Goal: Task Accomplishment & Management: Use online tool/utility

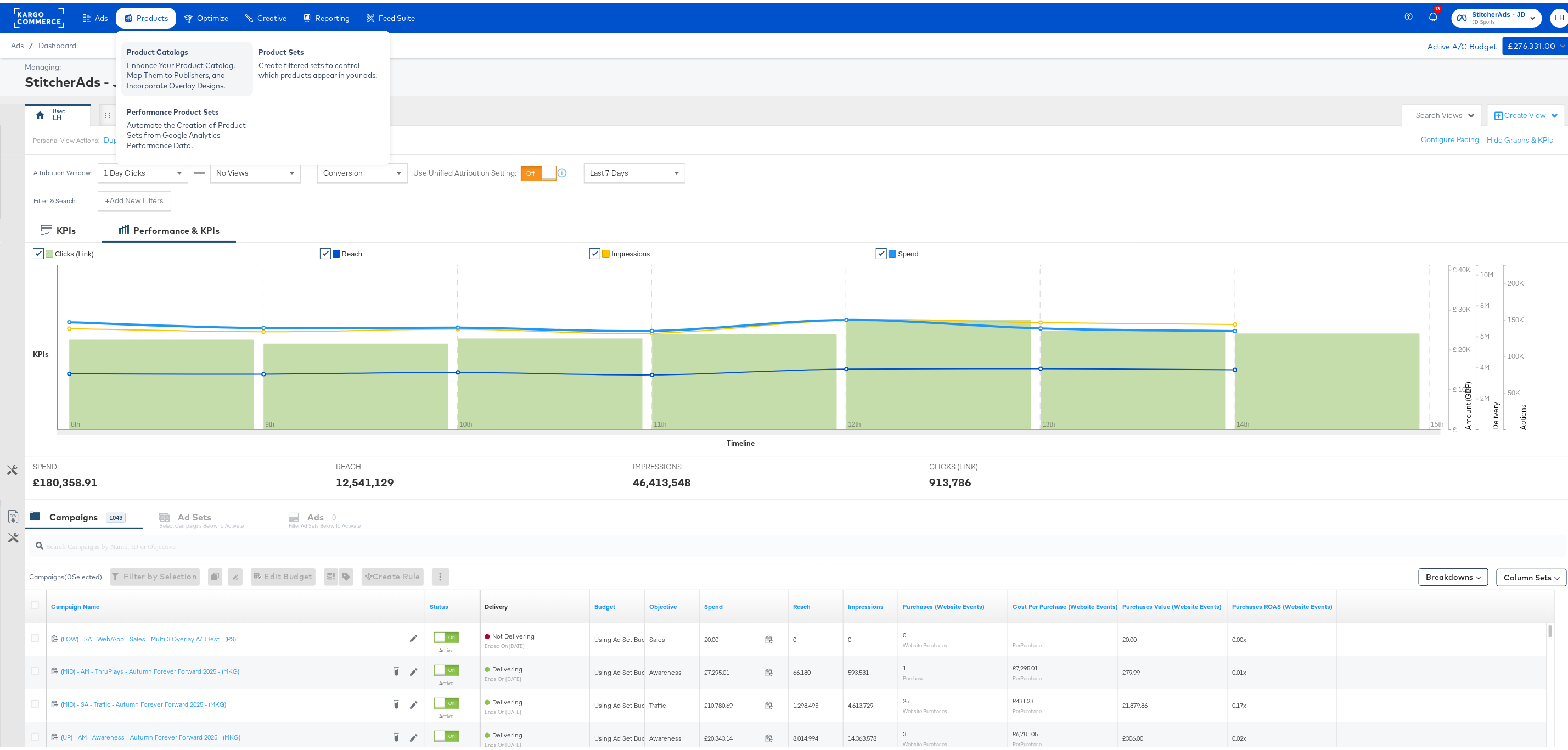
click at [163, 54] on div "Product Catalogs" at bounding box center [187, 51] width 121 height 13
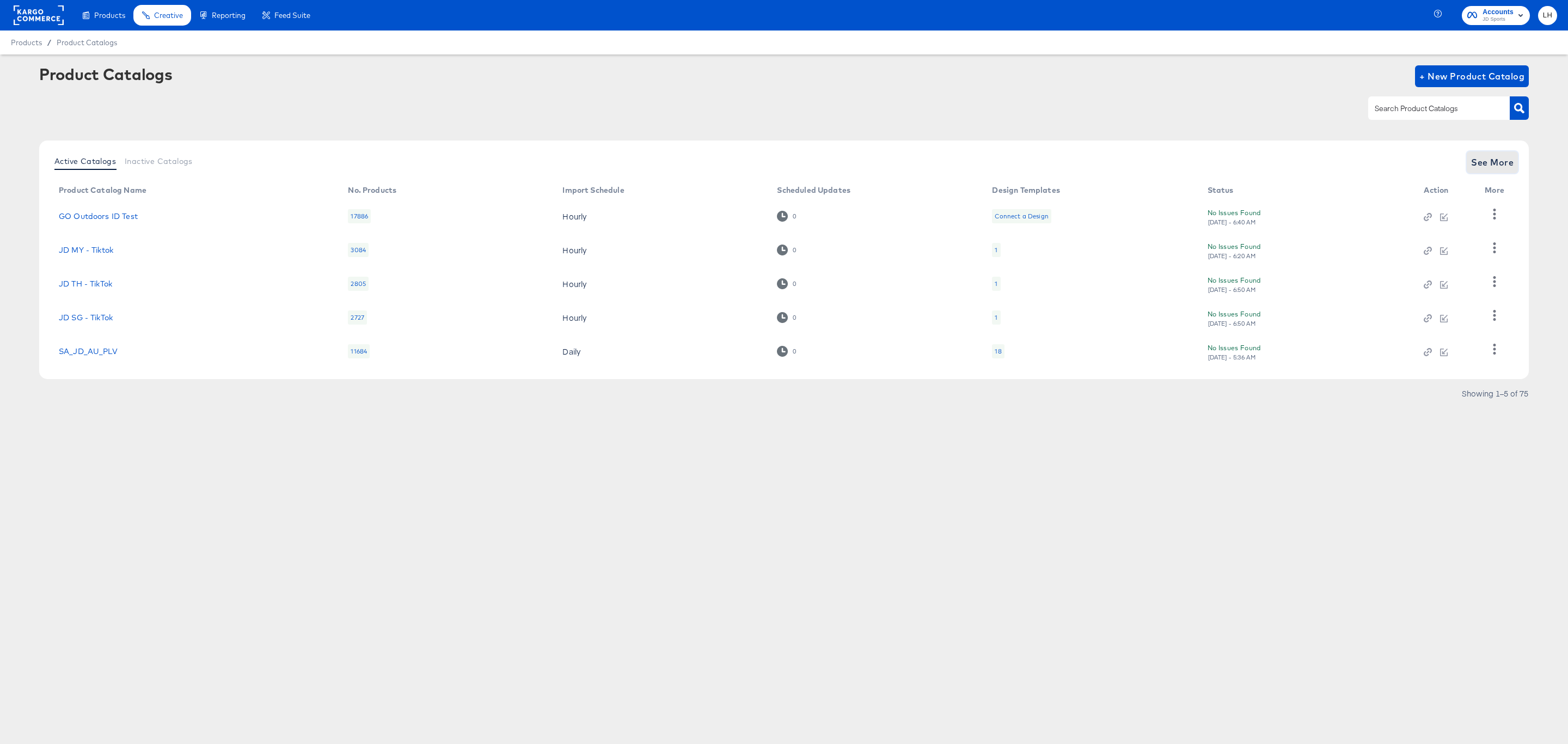
click at [1506, 161] on span "See More" at bounding box center [1492, 162] width 43 height 16
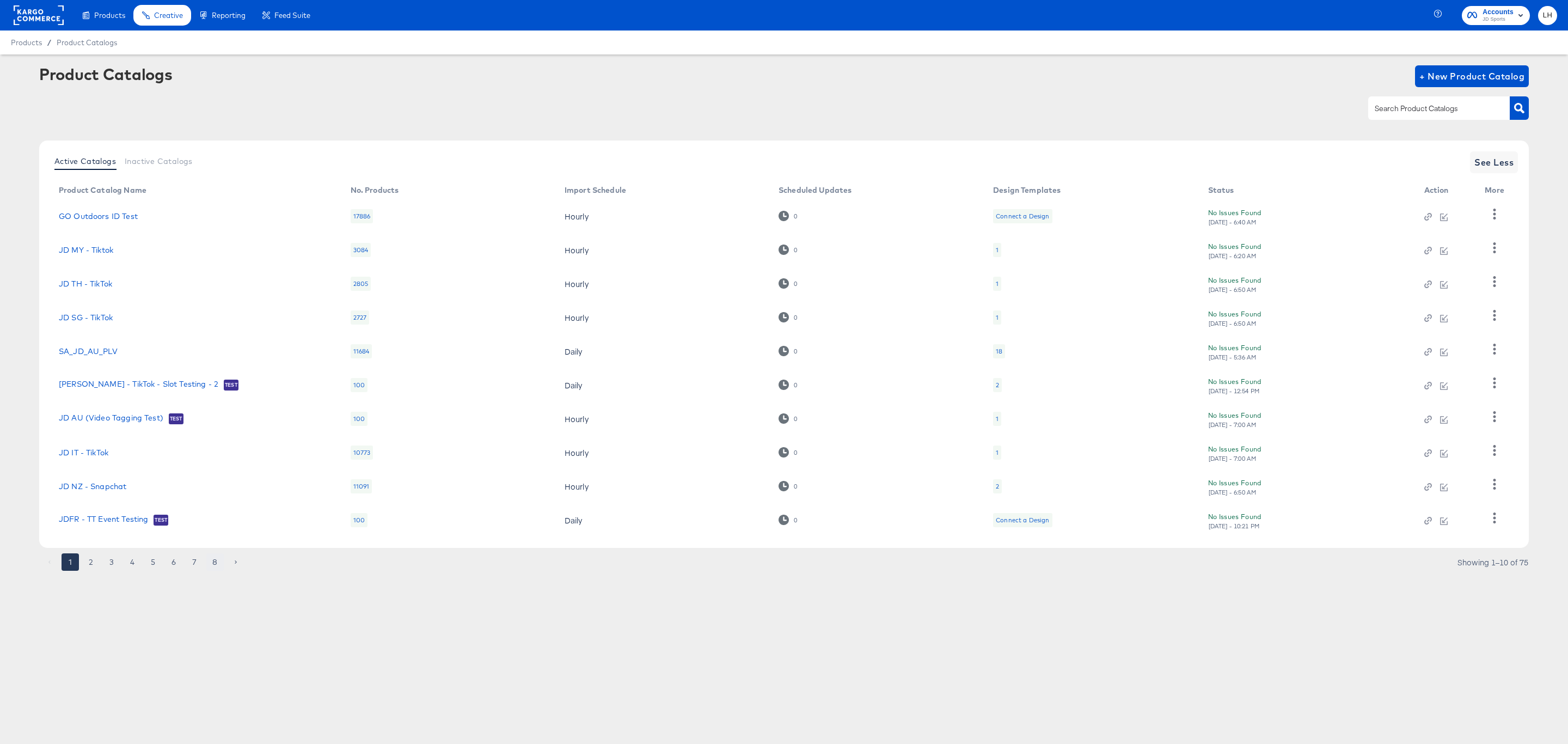
click at [212, 561] on button "8" at bounding box center [215, 562] width 17 height 17
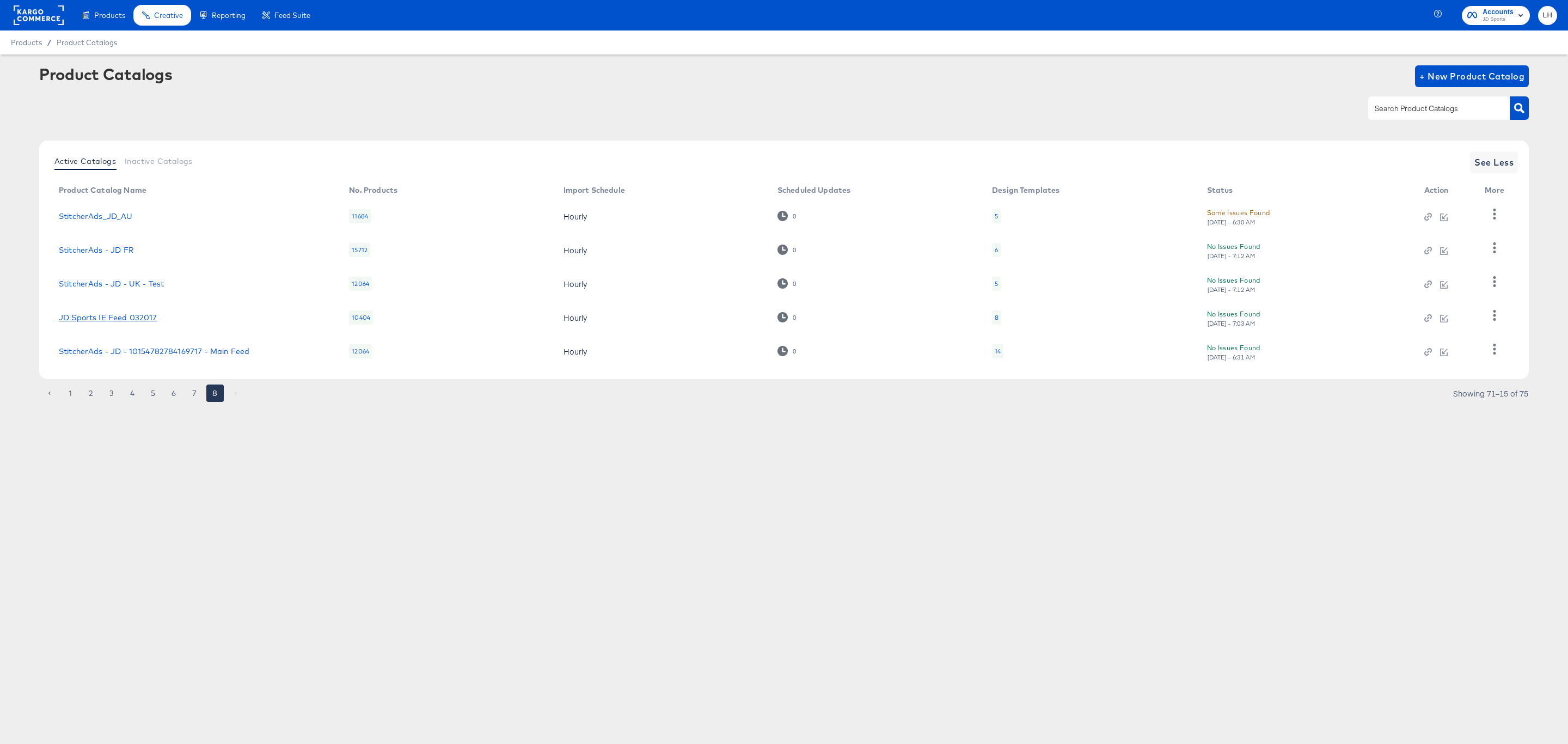
click at [127, 317] on link "JD Sports IE Feed 032017" at bounding box center [108, 317] width 99 height 9
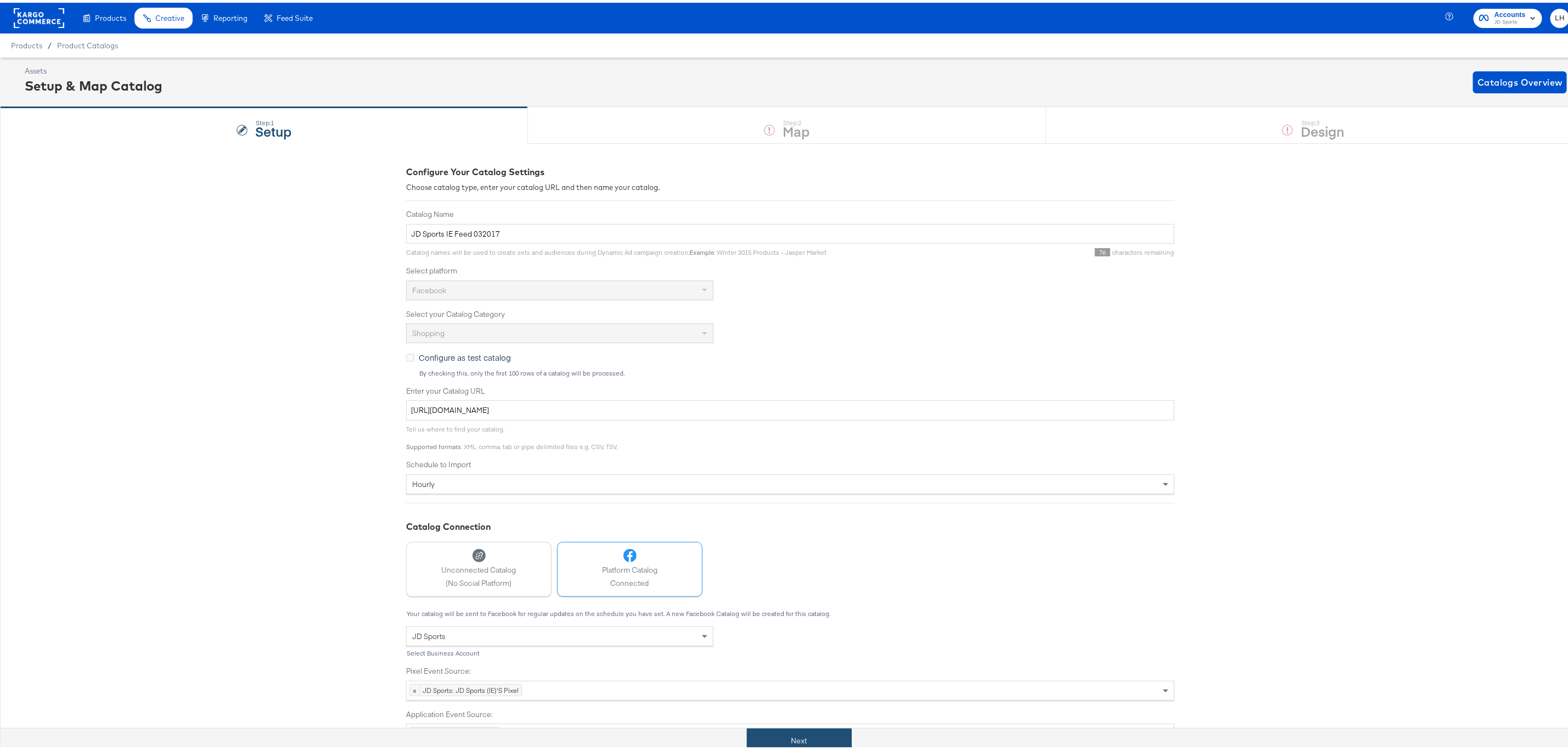
click at [771, 744] on button "Next" at bounding box center [800, 738] width 105 height 25
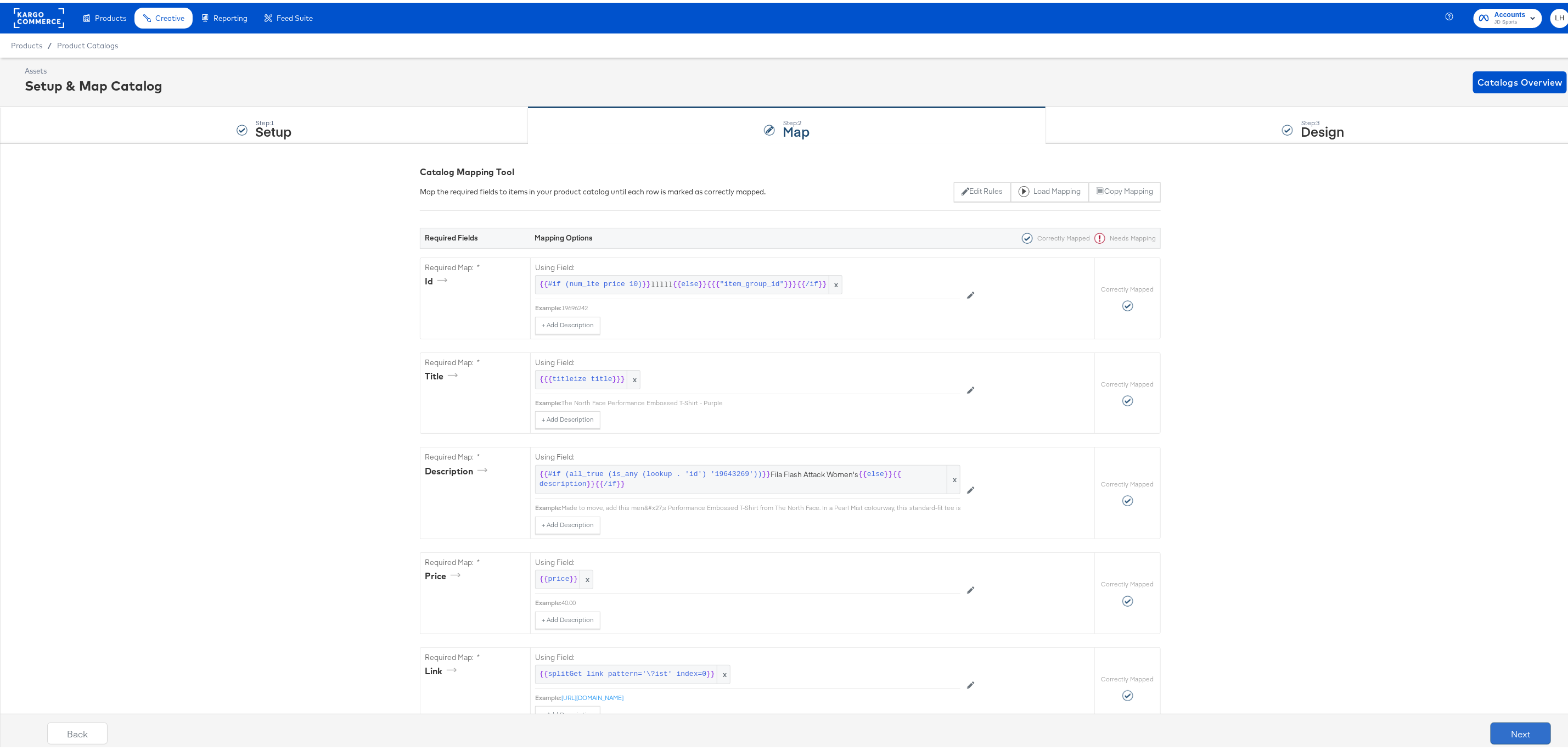
click at [1523, 730] on button "Next" at bounding box center [1520, 731] width 60 height 22
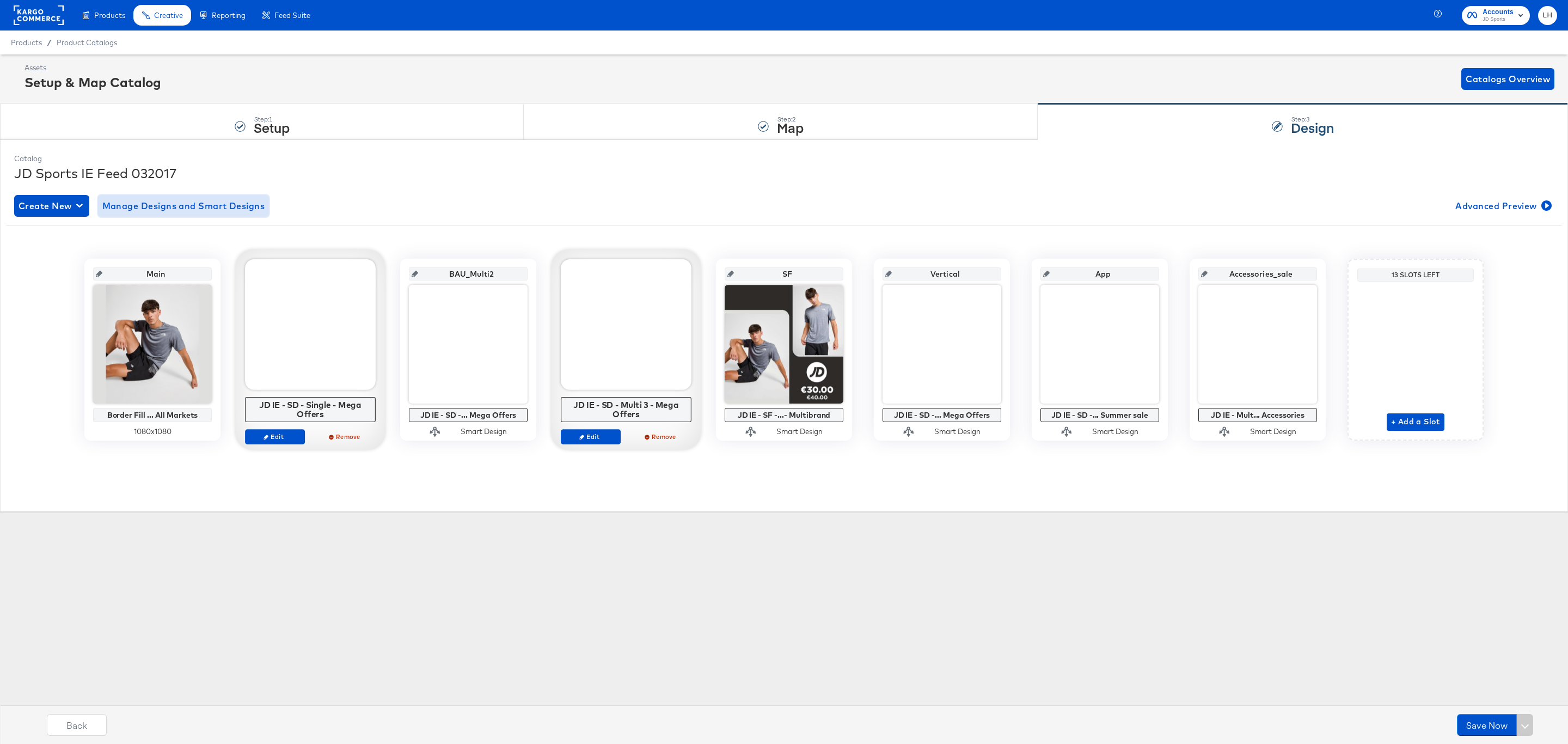
click at [193, 213] on span "Manage Designs and Smart Designs" at bounding box center [184, 206] width 163 height 16
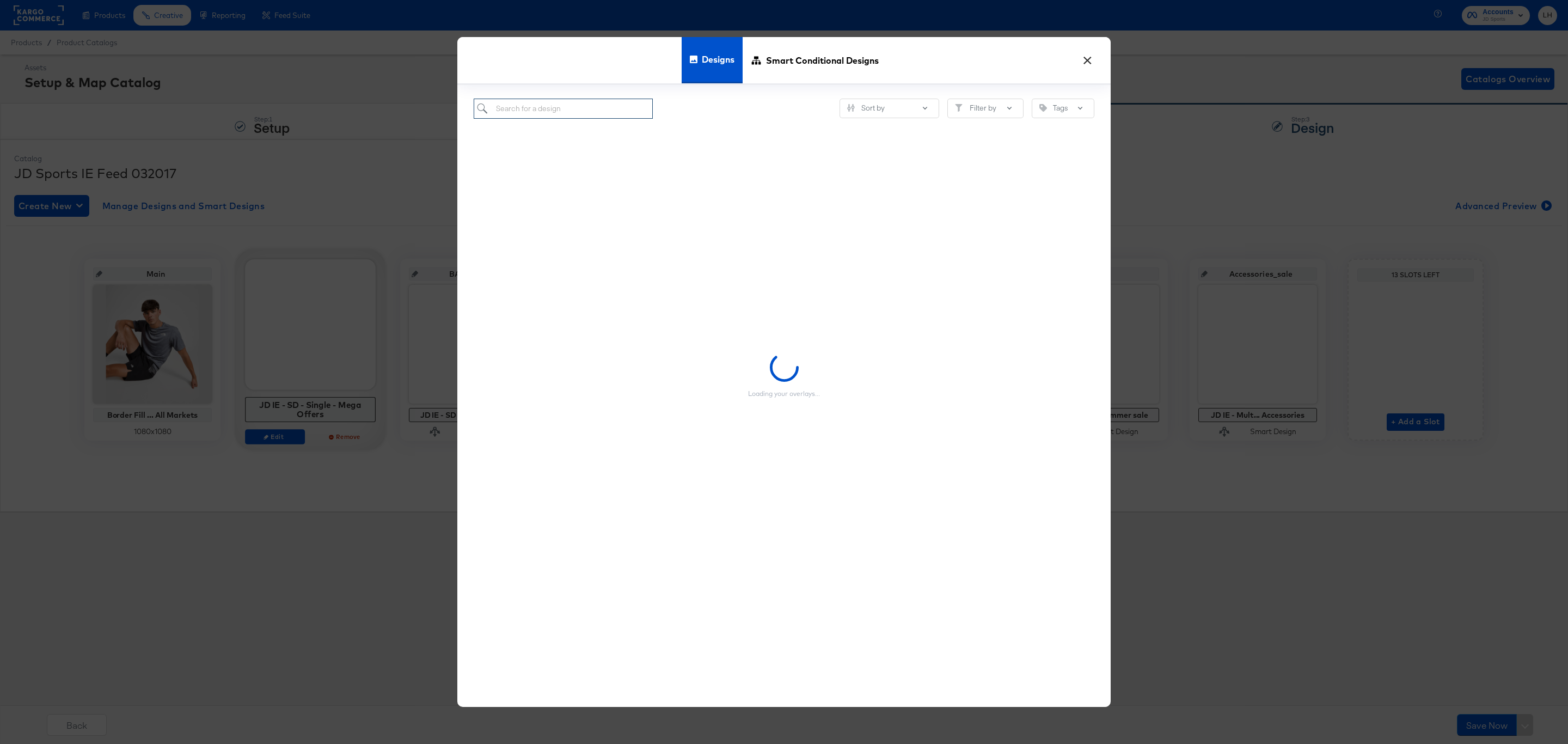
click at [566, 108] on input "search" at bounding box center [563, 109] width 179 height 20
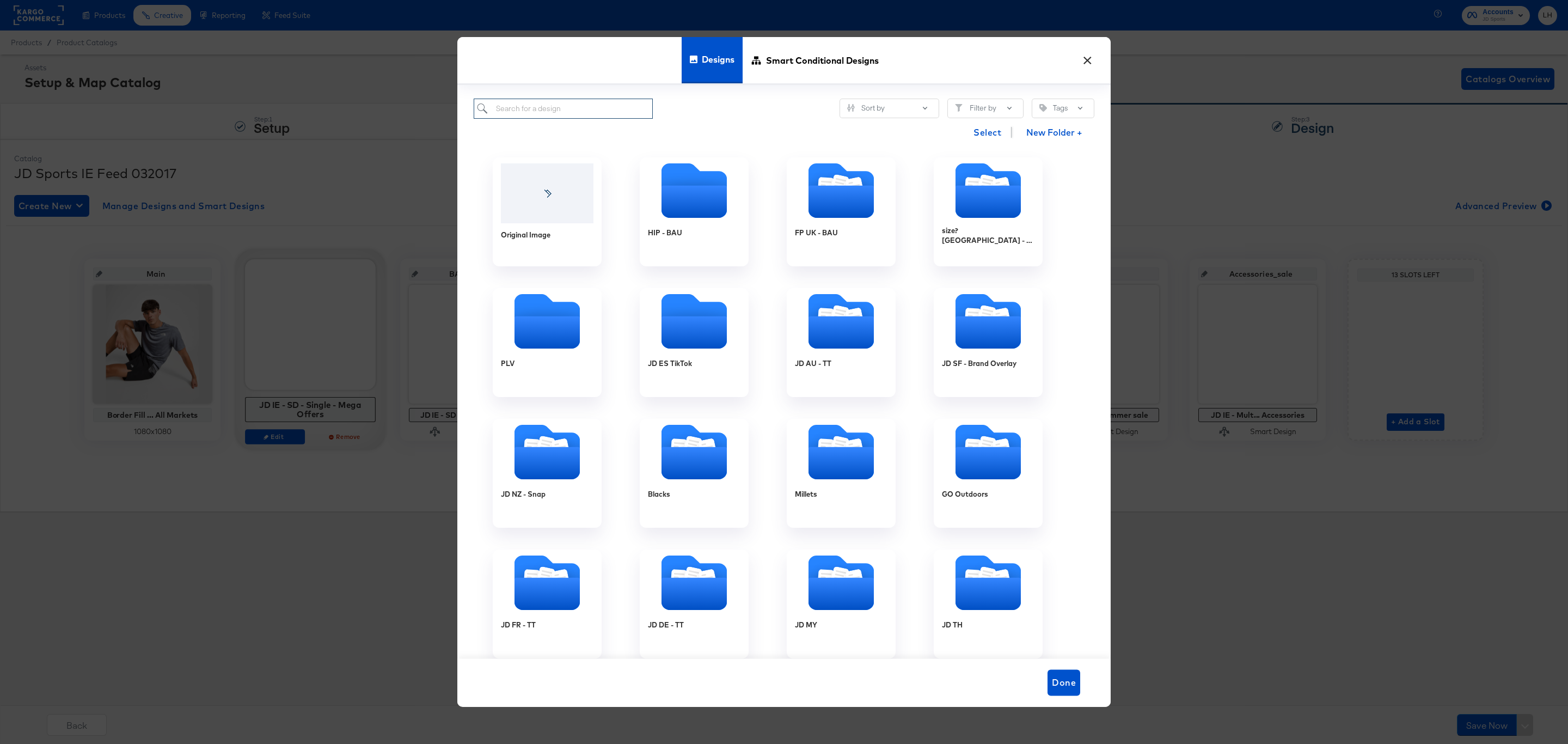
paste input "D IE - Stories - FW - Mega Offers - Oct 25"
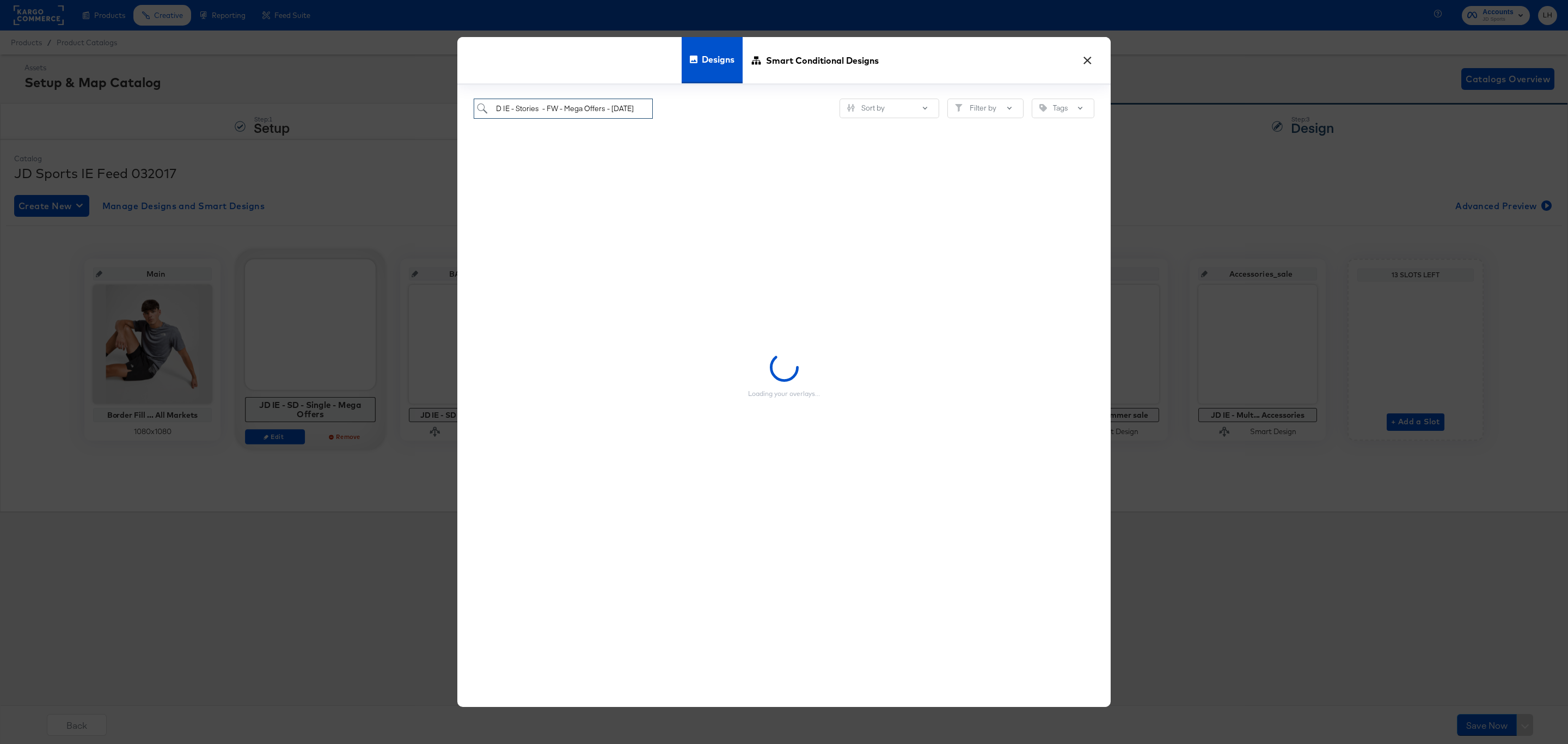
click at [497, 108] on input "D IE - Stories - FW - Mega Offers - Oct 25" at bounding box center [563, 109] width 179 height 20
click at [588, 169] on icon at bounding box center [589, 166] width 14 height 12
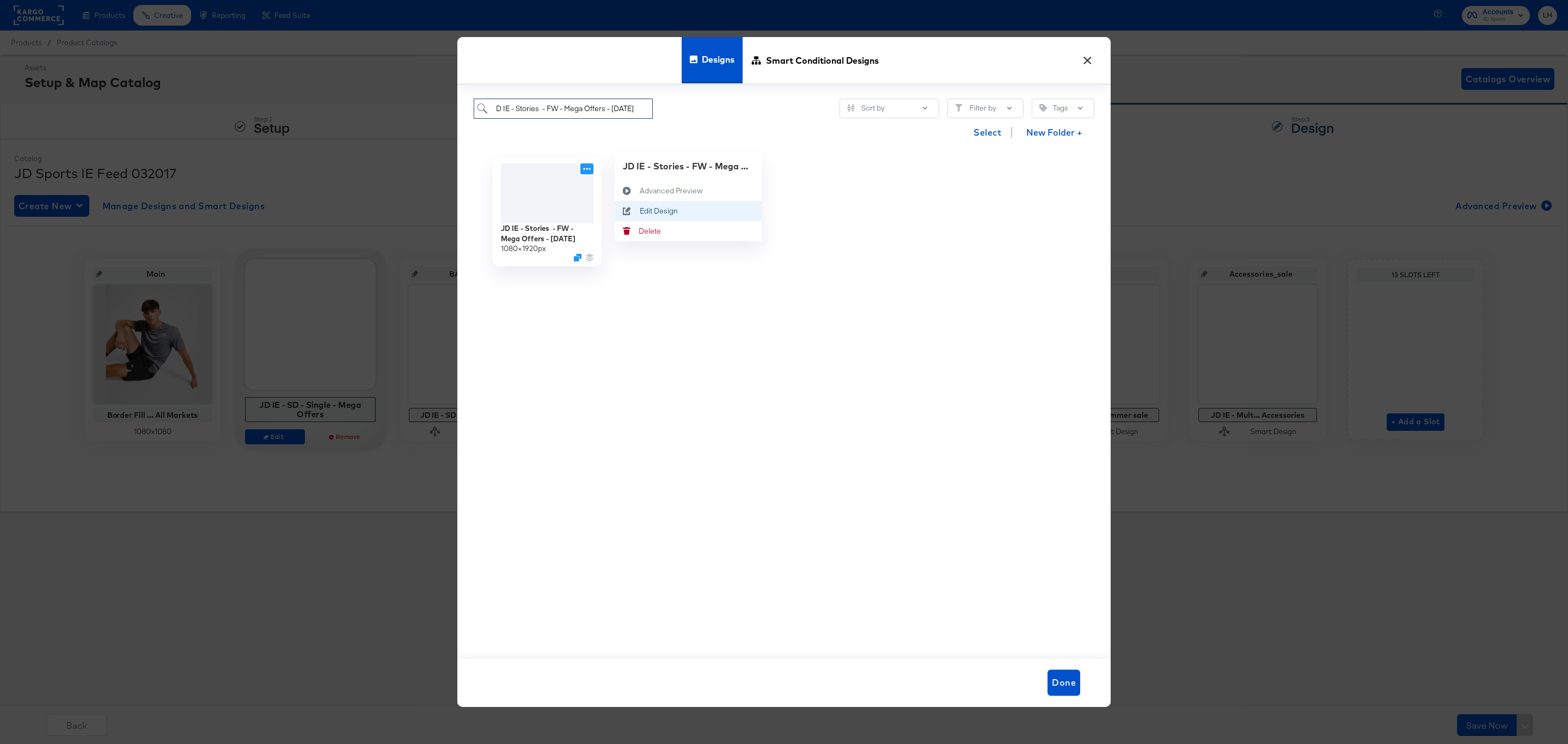
type input "D IE - Stories - FW - Mega Offers - Oct 25"
click at [629, 208] on icon at bounding box center [628, 209] width 5 height 5
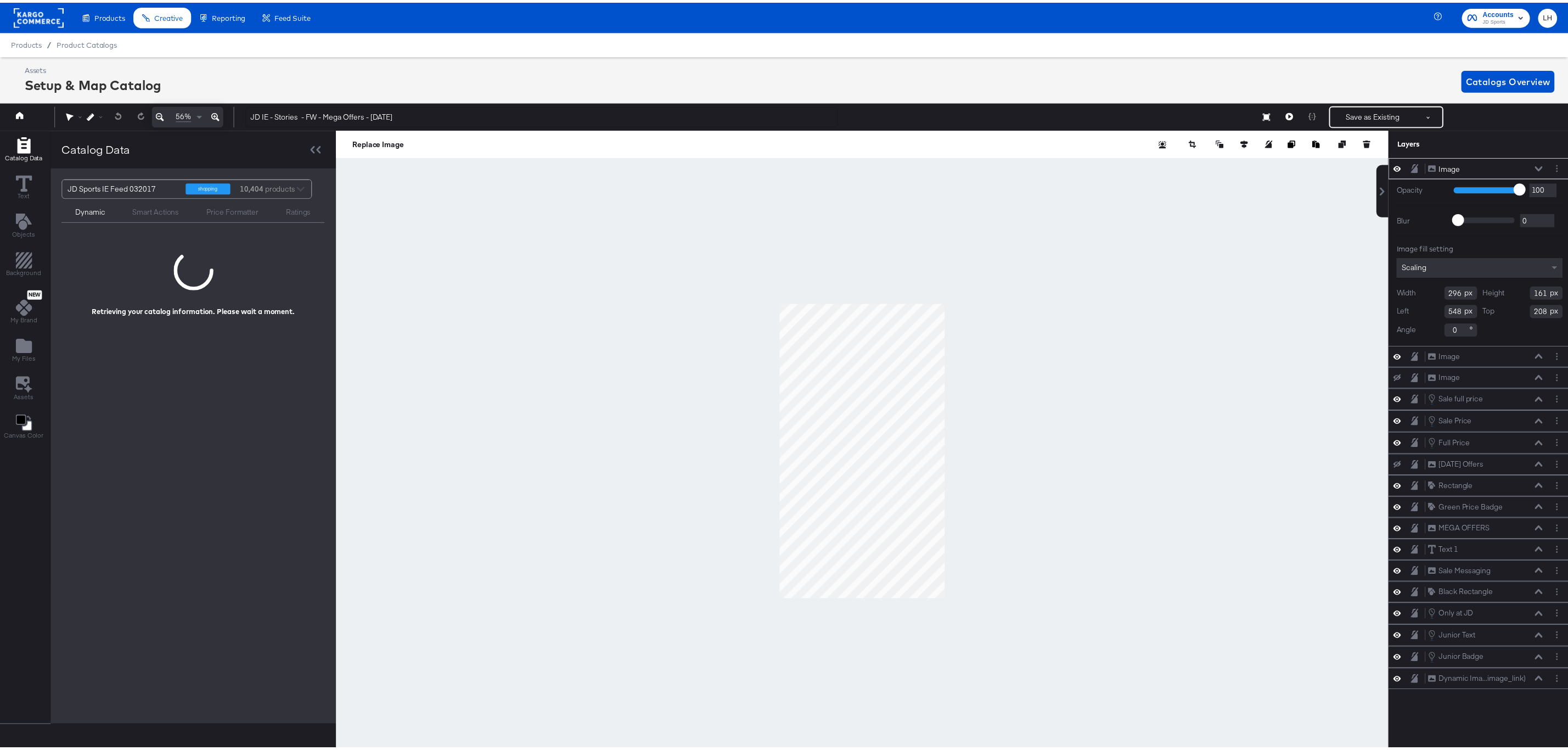
scroll to position [0, 2]
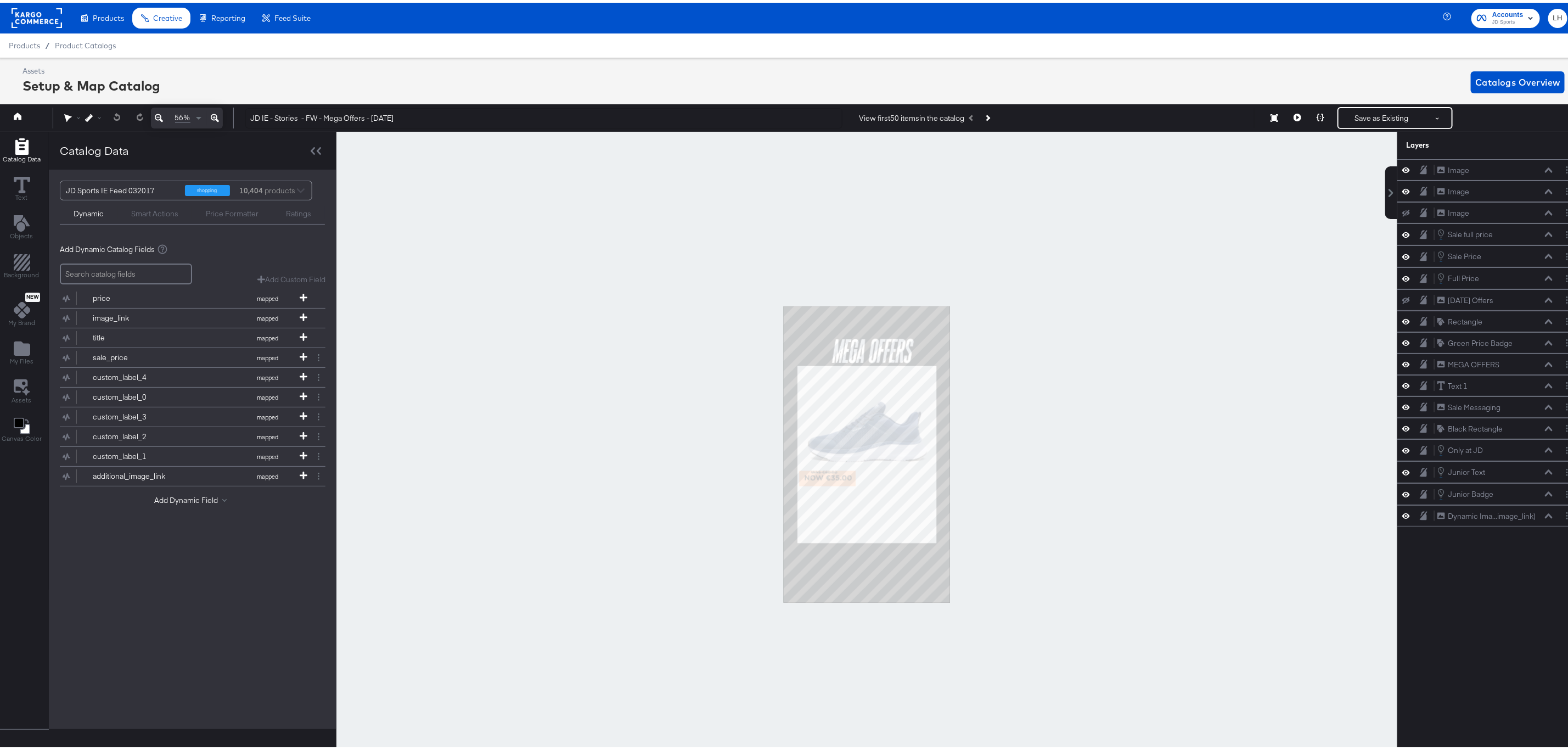
click at [1090, 226] on div at bounding box center [867, 452] width 1060 height 646
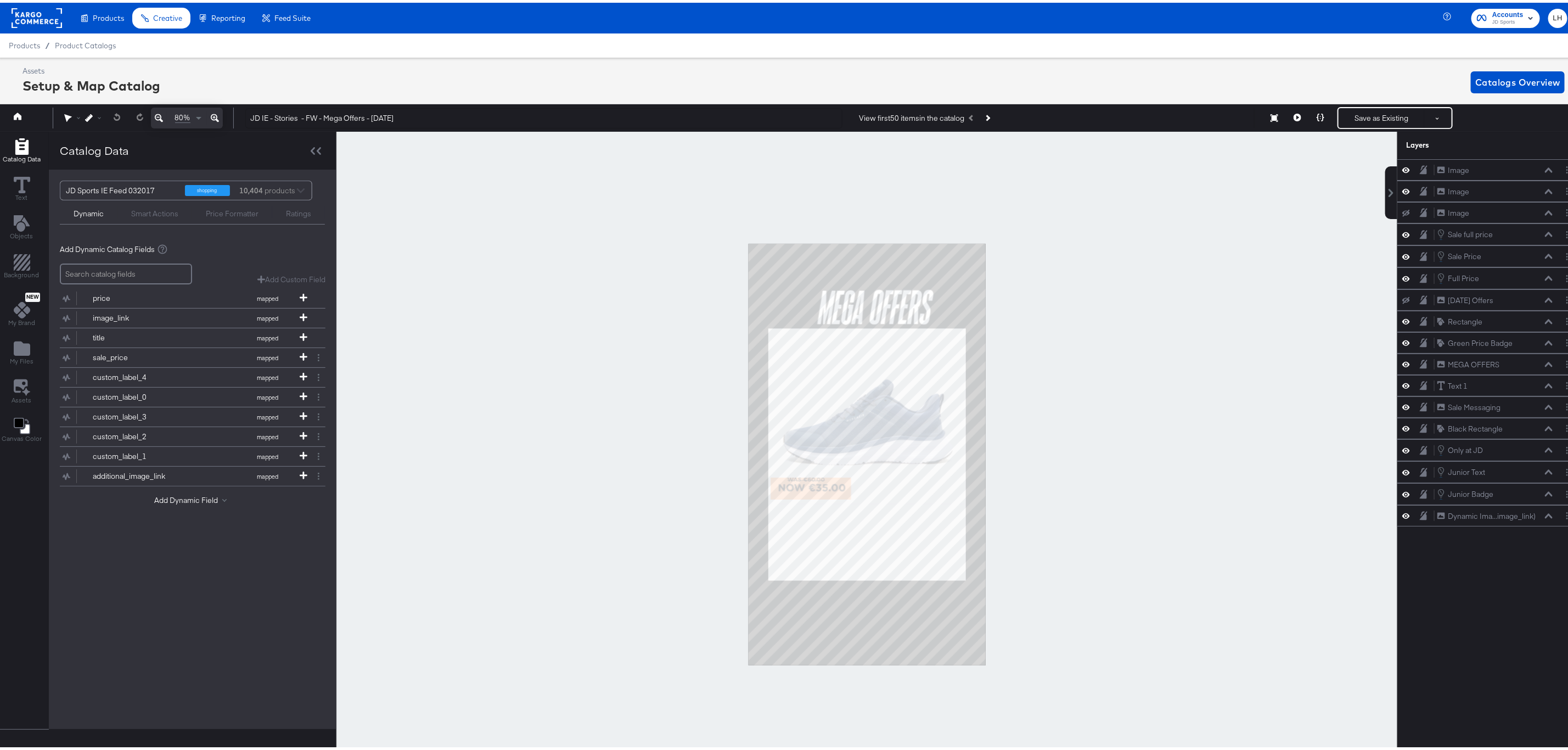
click at [216, 117] on icon at bounding box center [215, 115] width 9 height 13
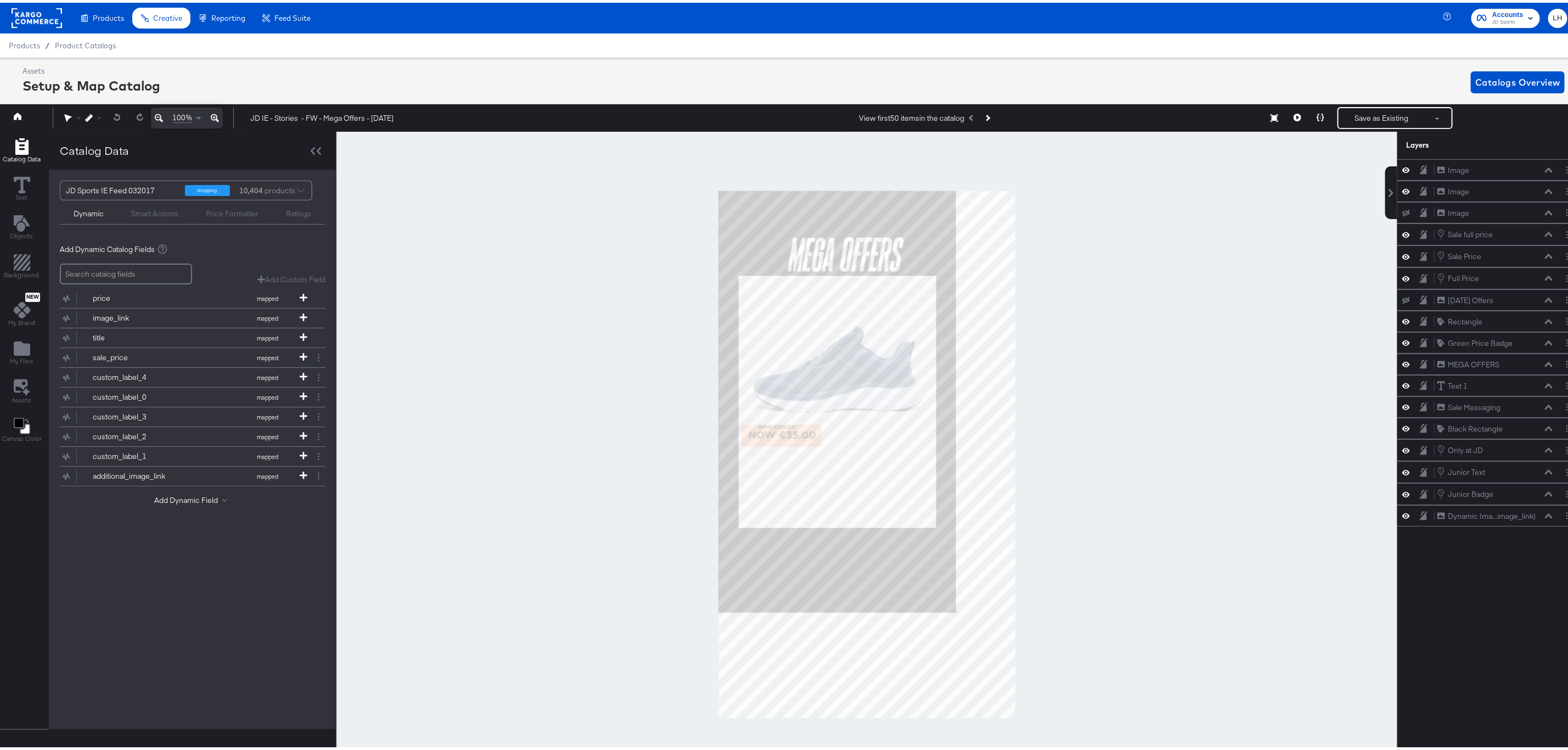
click at [216, 117] on icon at bounding box center [215, 115] width 9 height 13
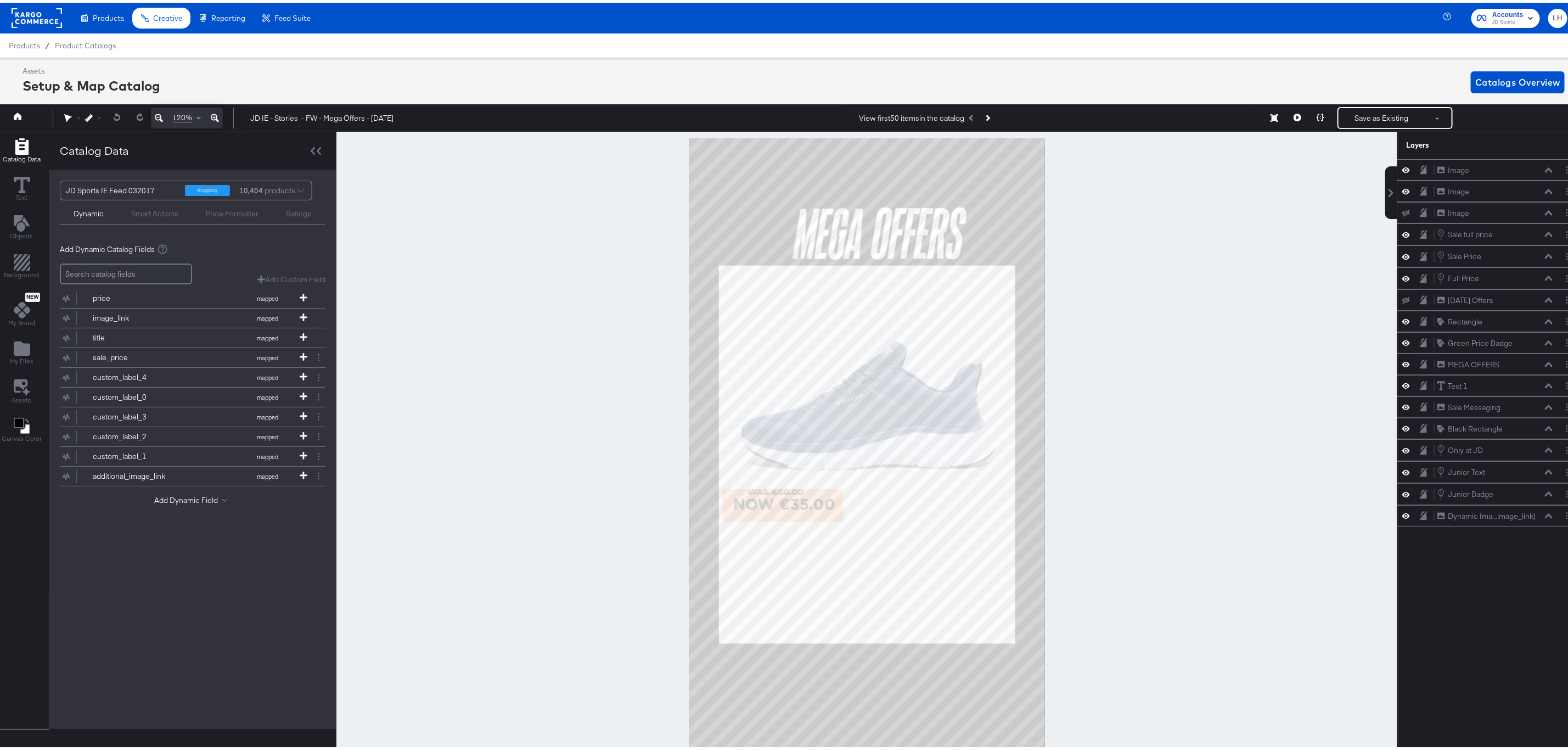
click at [216, 117] on icon at bounding box center [215, 115] width 9 height 13
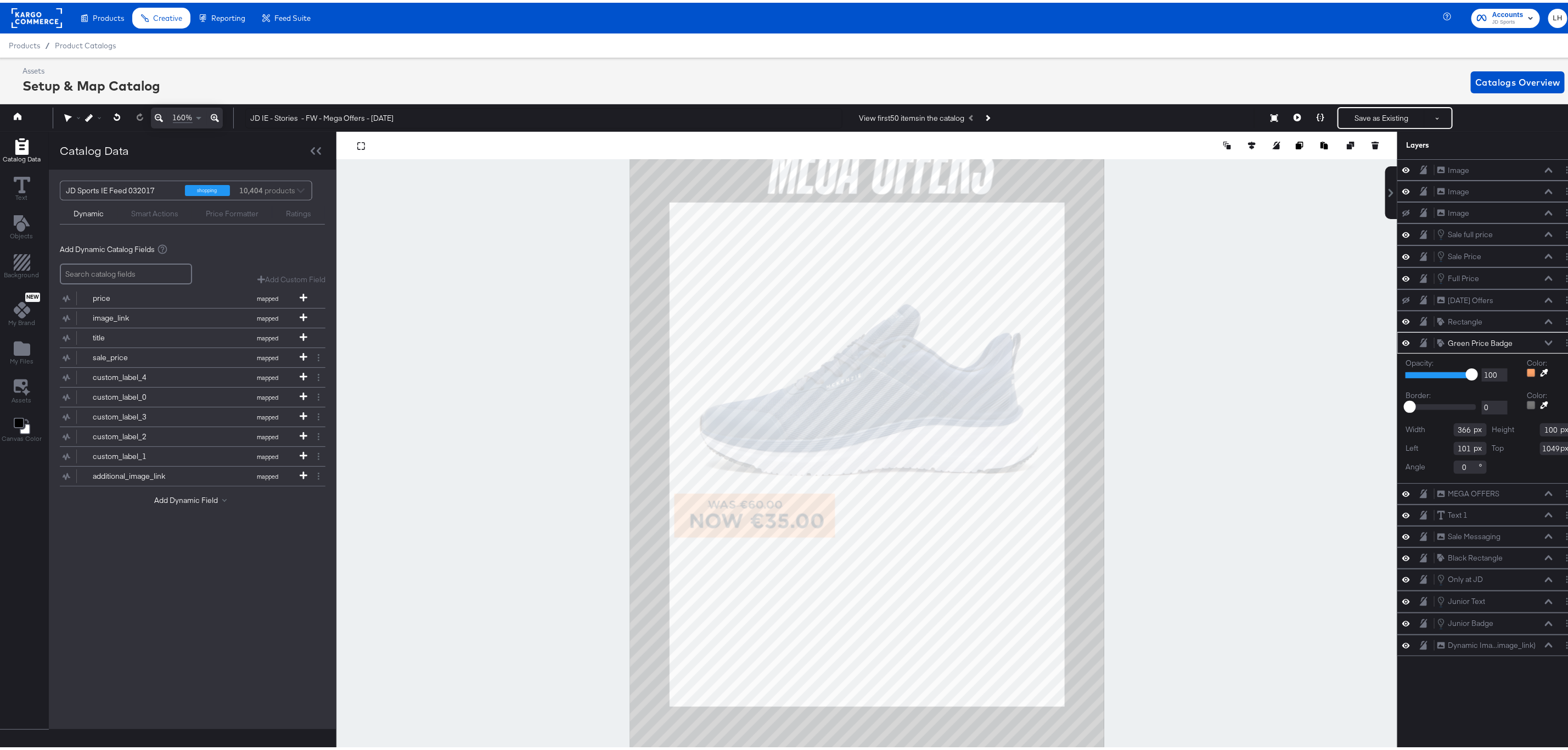
type input "1048"
click at [433, 451] on div at bounding box center [867, 452] width 1060 height 646
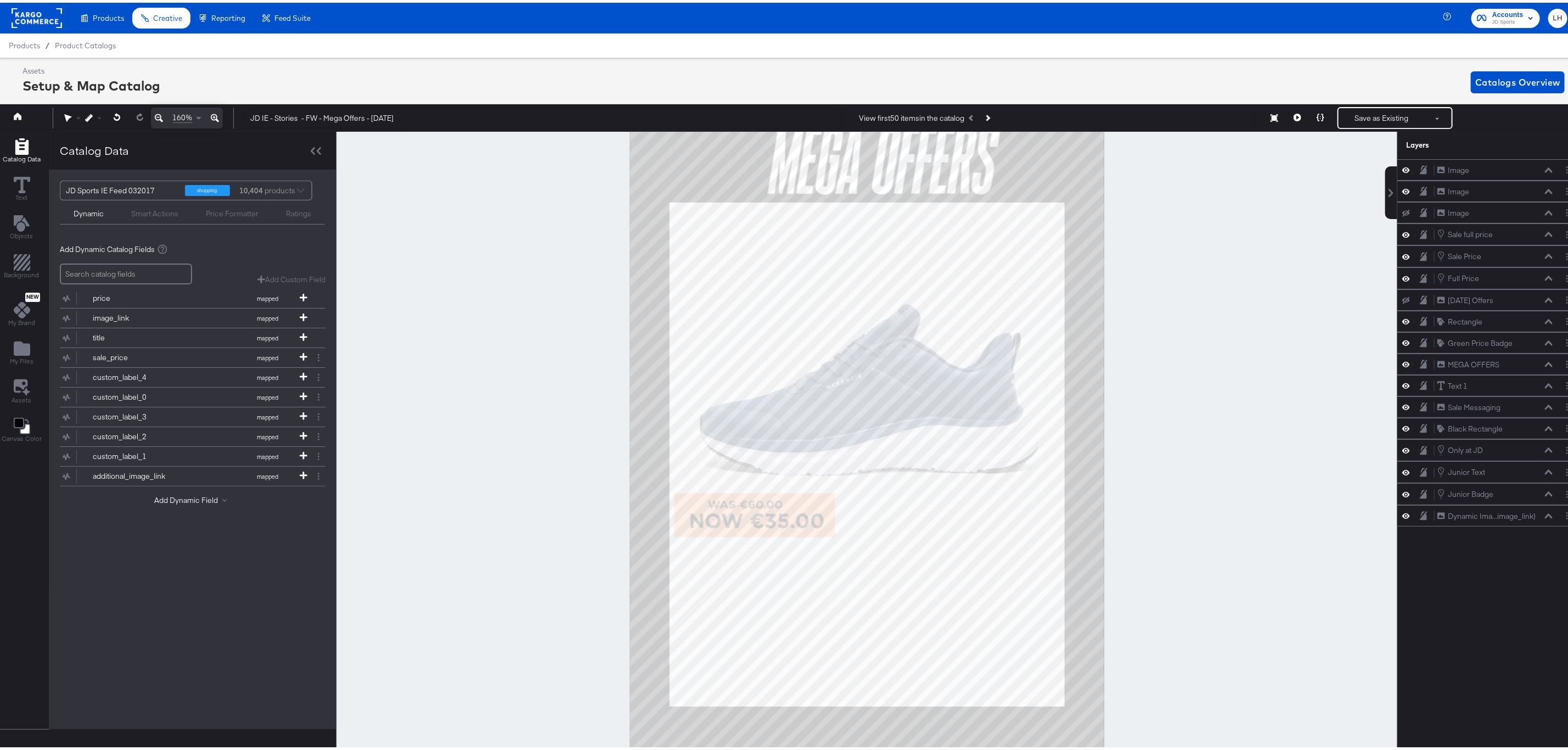
click at [157, 122] on icon at bounding box center [159, 115] width 9 height 13
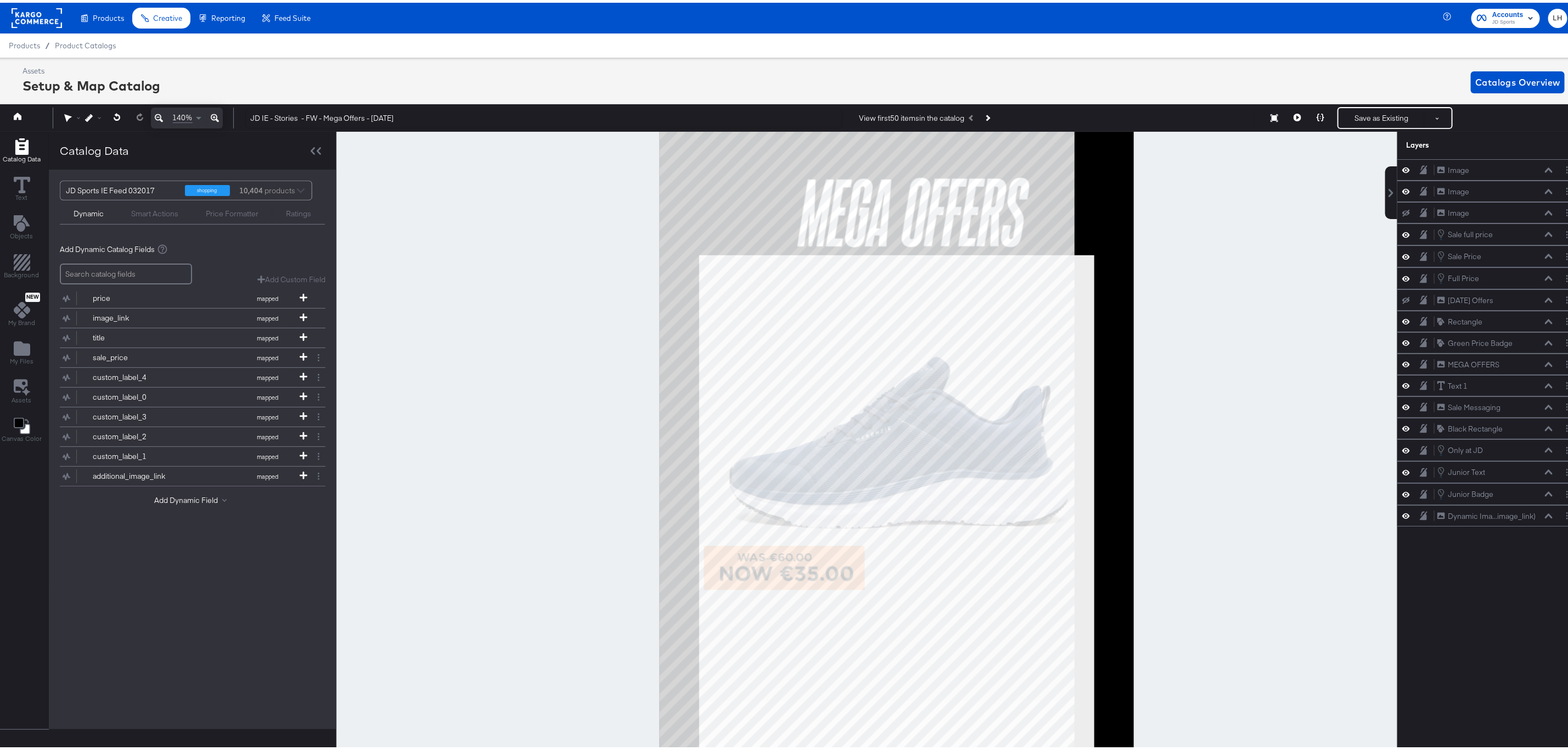
click at [157, 122] on icon at bounding box center [159, 115] width 9 height 13
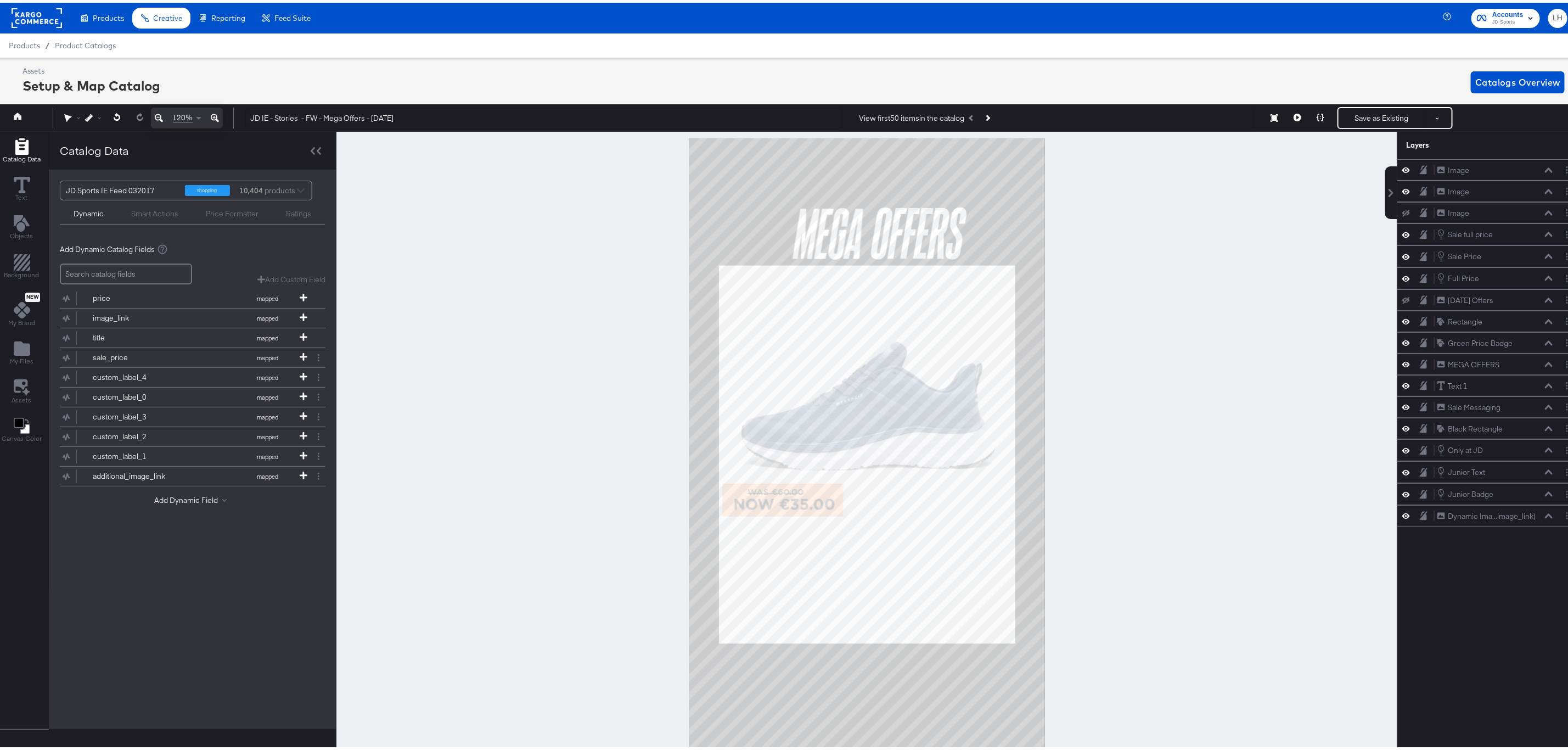
click at [157, 122] on icon at bounding box center [159, 115] width 9 height 13
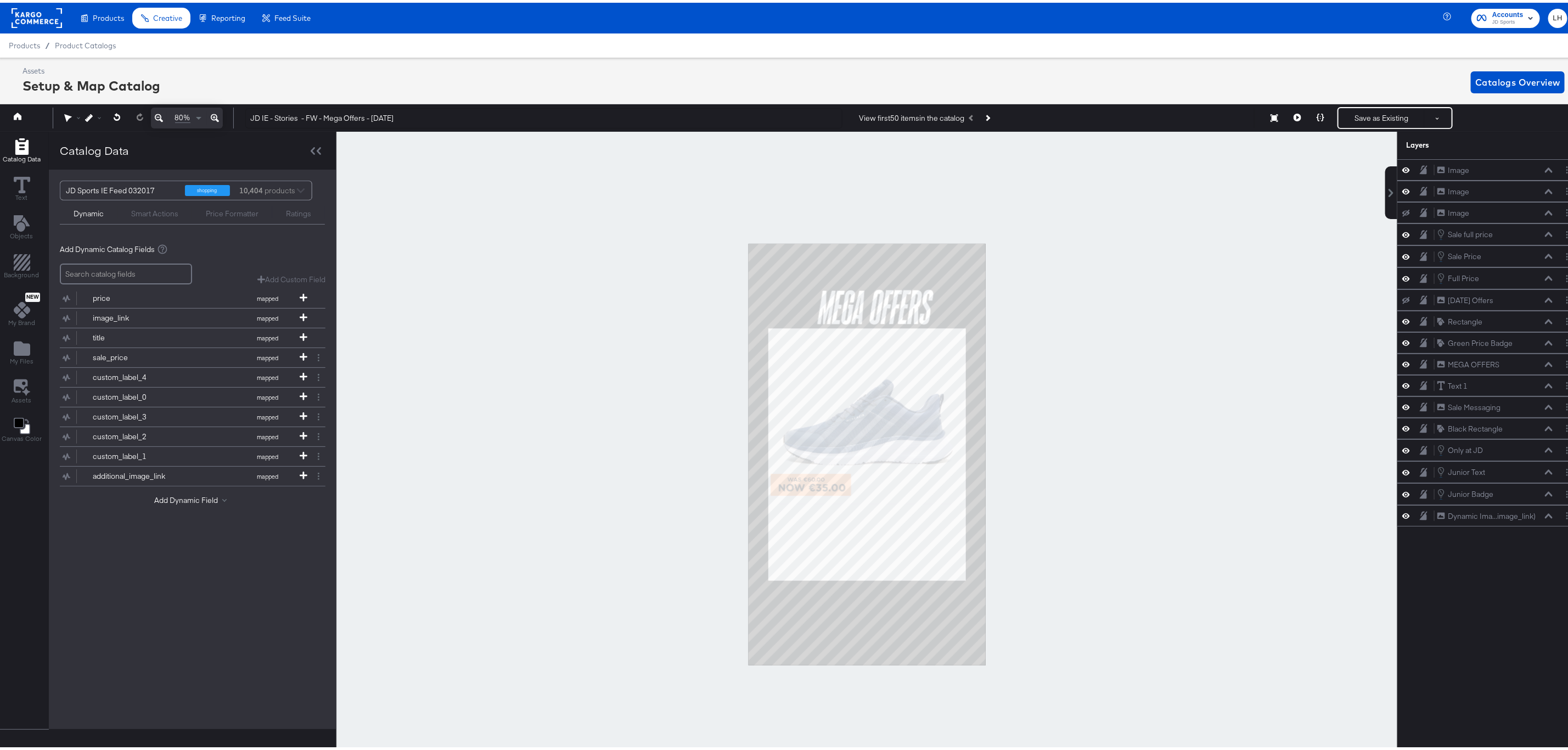
click at [593, 370] on div at bounding box center [867, 452] width 1060 height 646
click at [1350, 119] on button "Save as Existing" at bounding box center [1381, 115] width 85 height 20
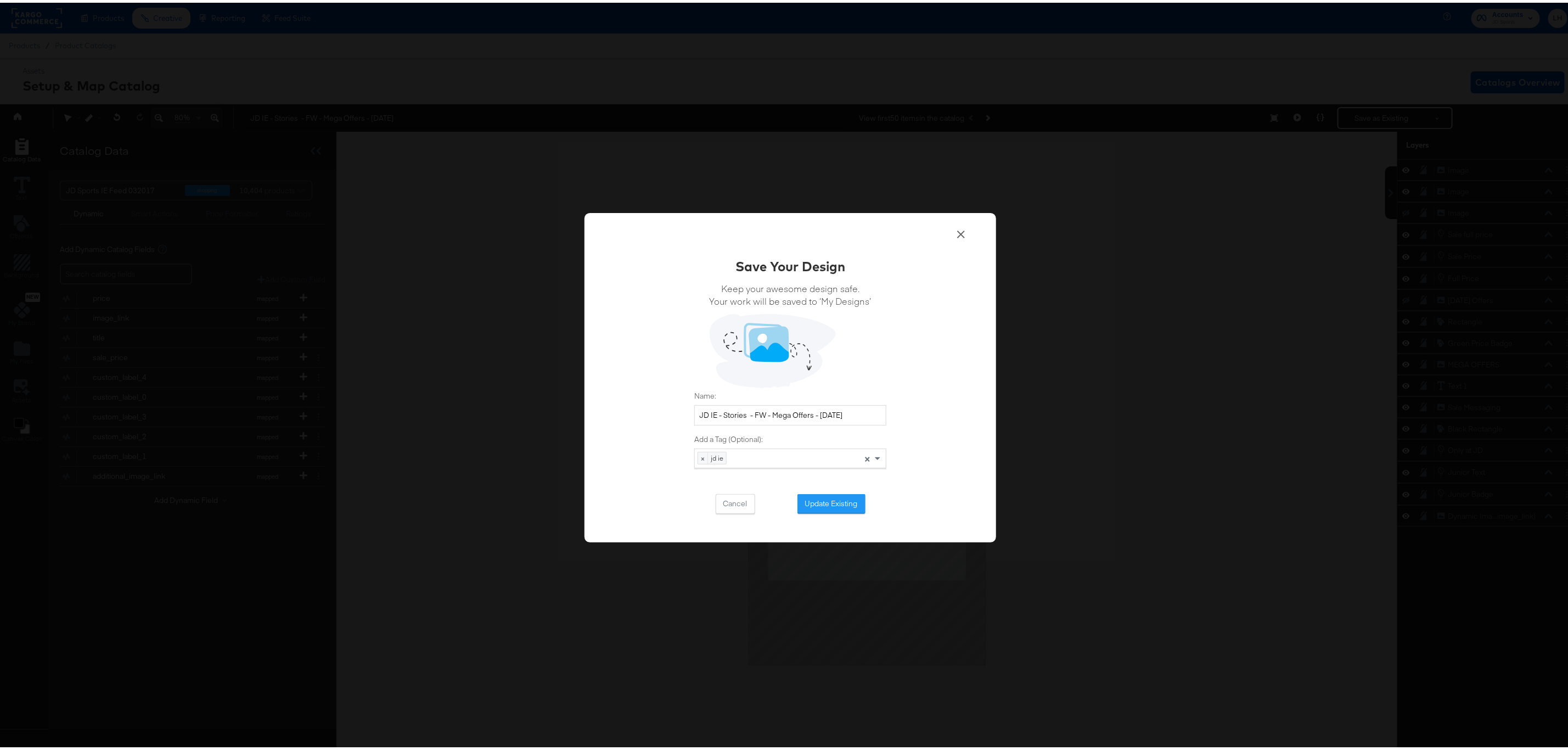
click at [955, 236] on icon at bounding box center [961, 231] width 13 height 13
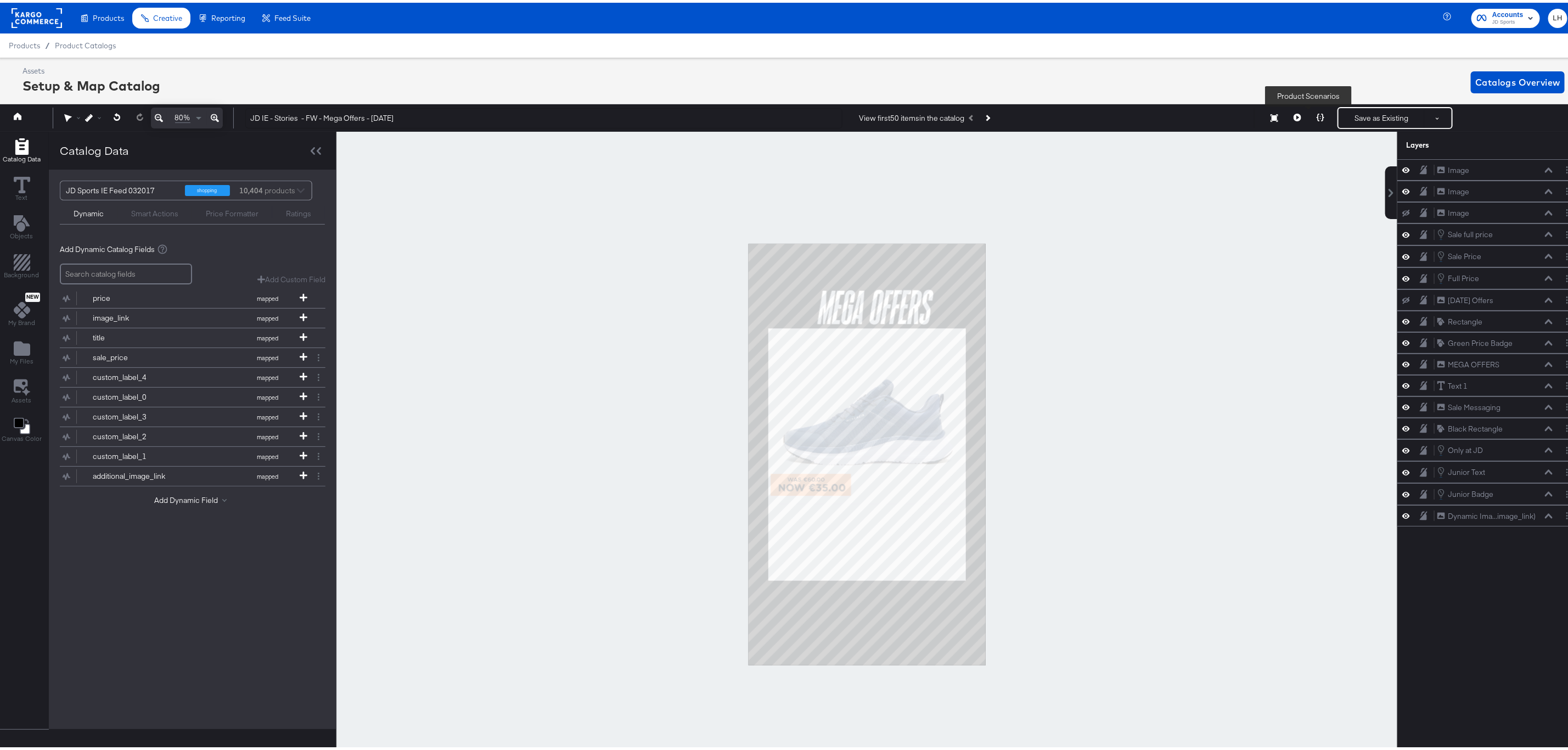
click at [1311, 111] on button at bounding box center [1320, 115] width 23 height 22
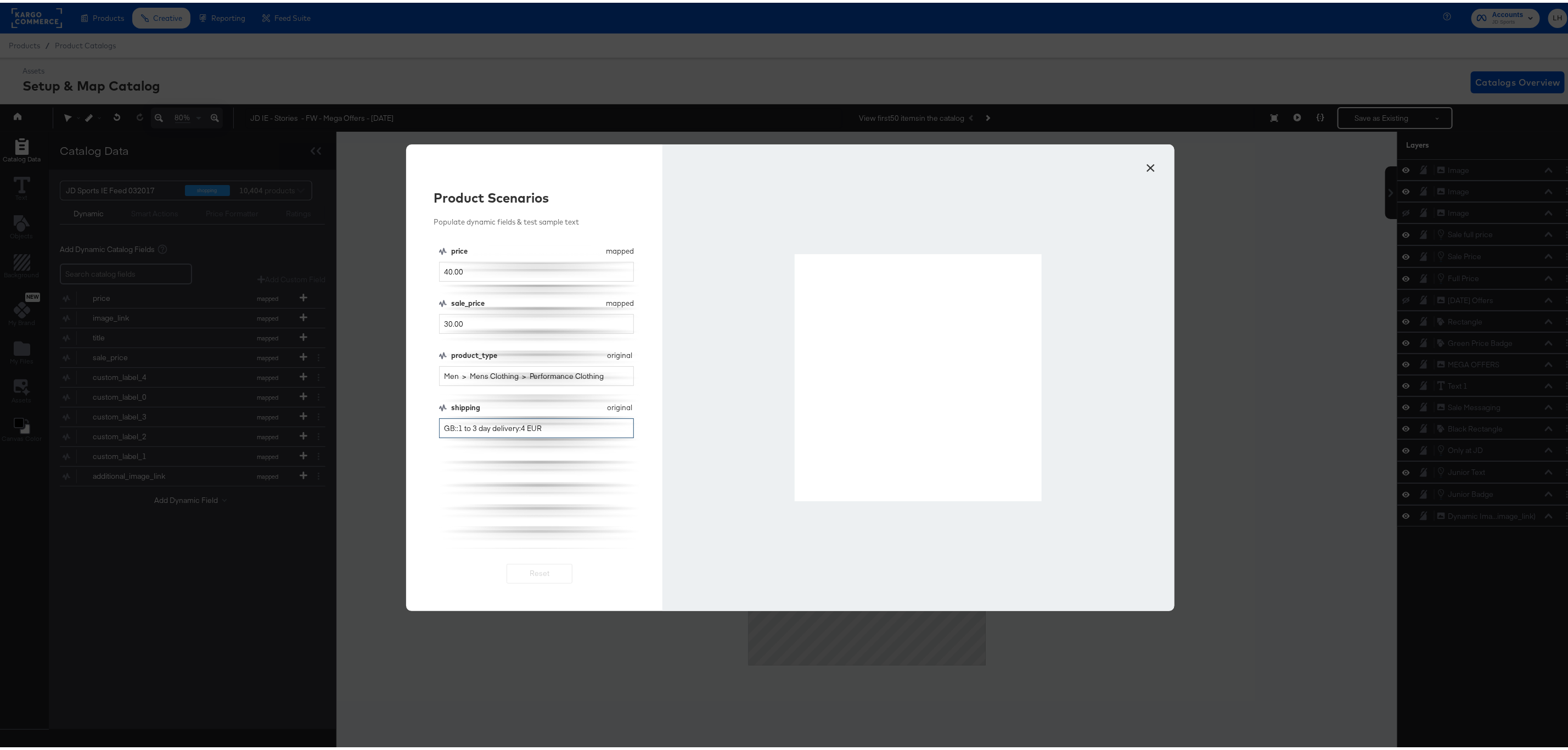
drag, startPoint x: 544, startPoint y: 426, endPoint x: 426, endPoint y: 426, distance: 118.0
click at [426, 426] on div "Product Scenarios Populate dynamic fields & test sample text price mapped price…" at bounding box center [534, 375] width 256 height 467
type input "0 EU"
click at [1143, 162] on button "×" at bounding box center [1151, 162] width 20 height 20
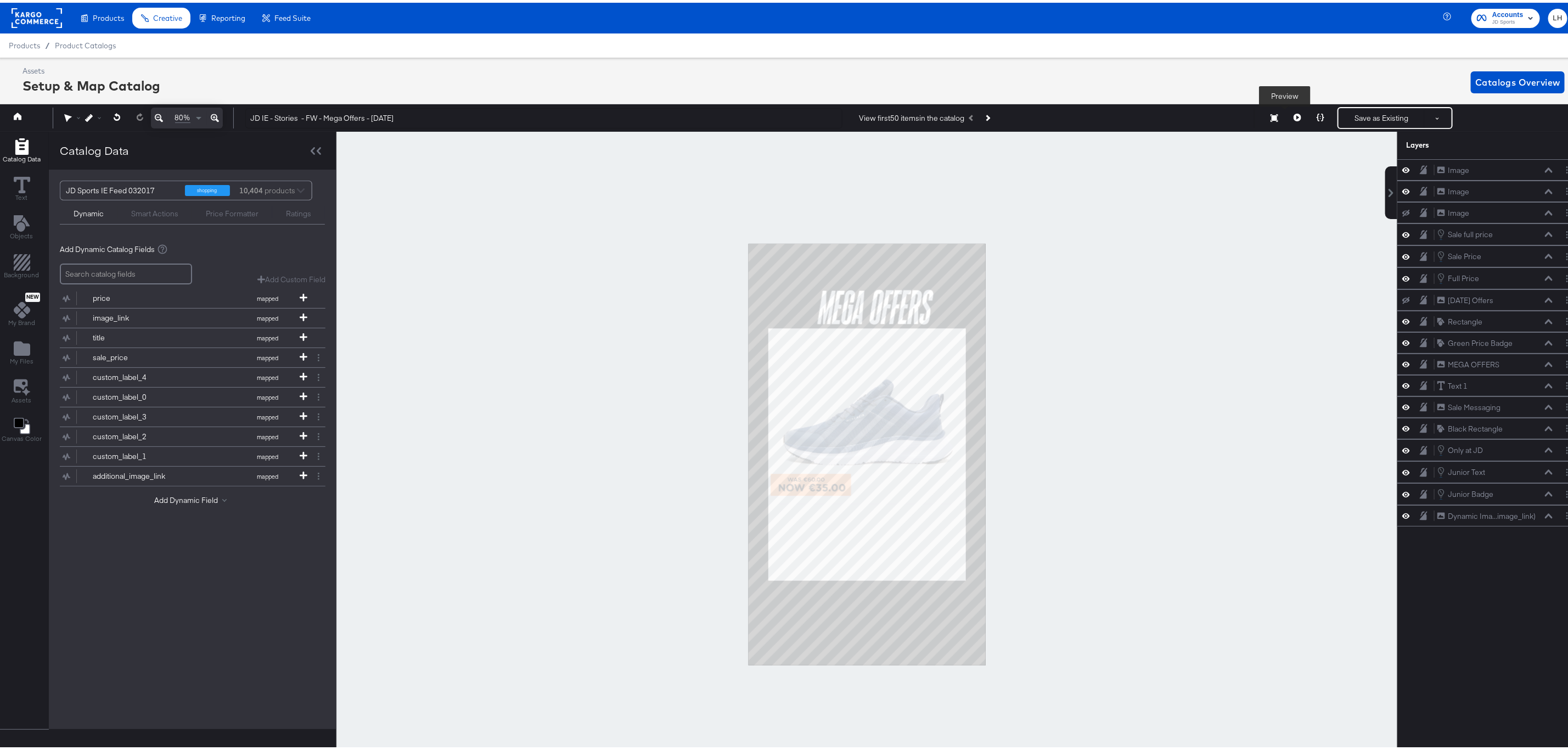
click at [1286, 120] on button at bounding box center [1297, 115] width 23 height 22
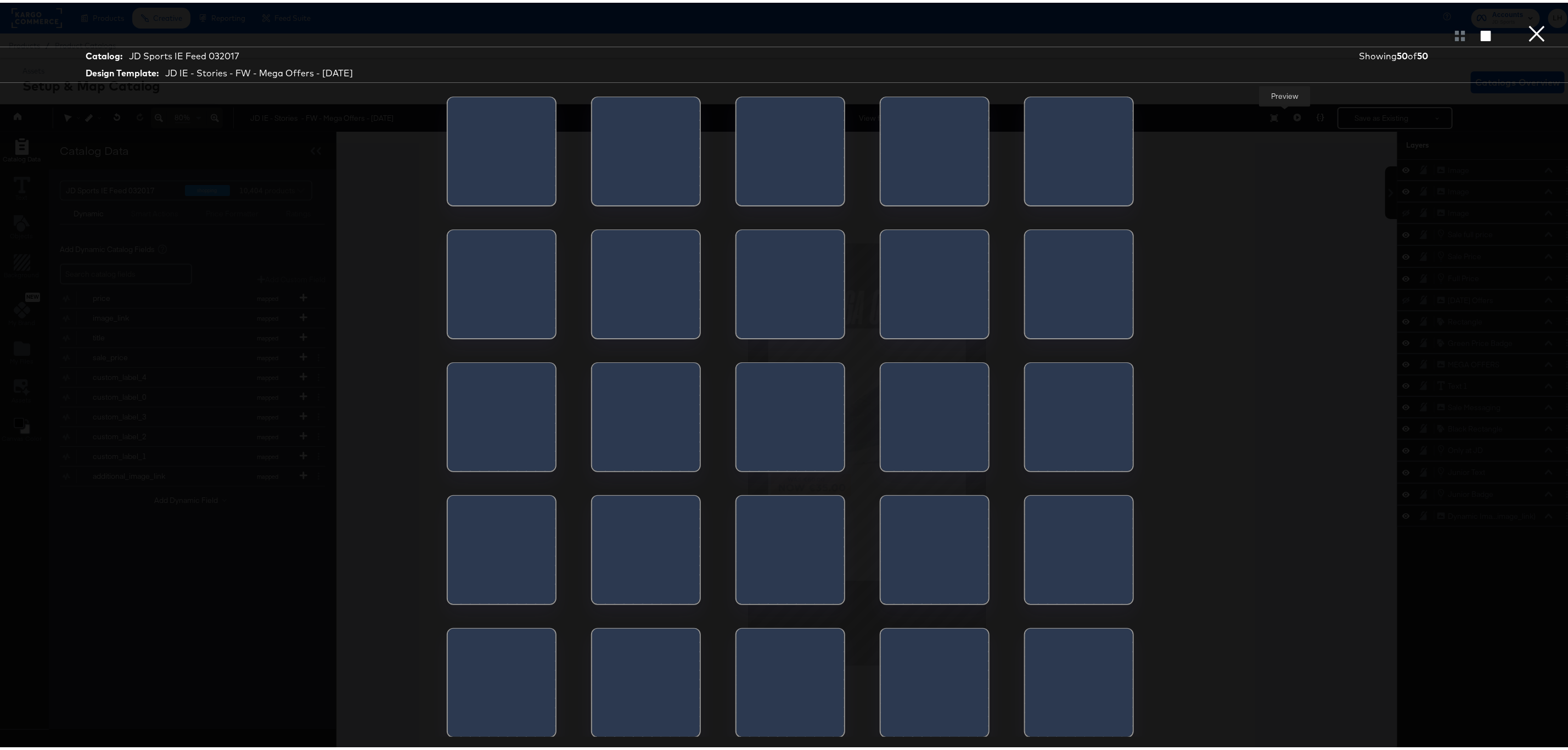
click at [1526, 22] on button "×" at bounding box center [1537, 11] width 22 height 22
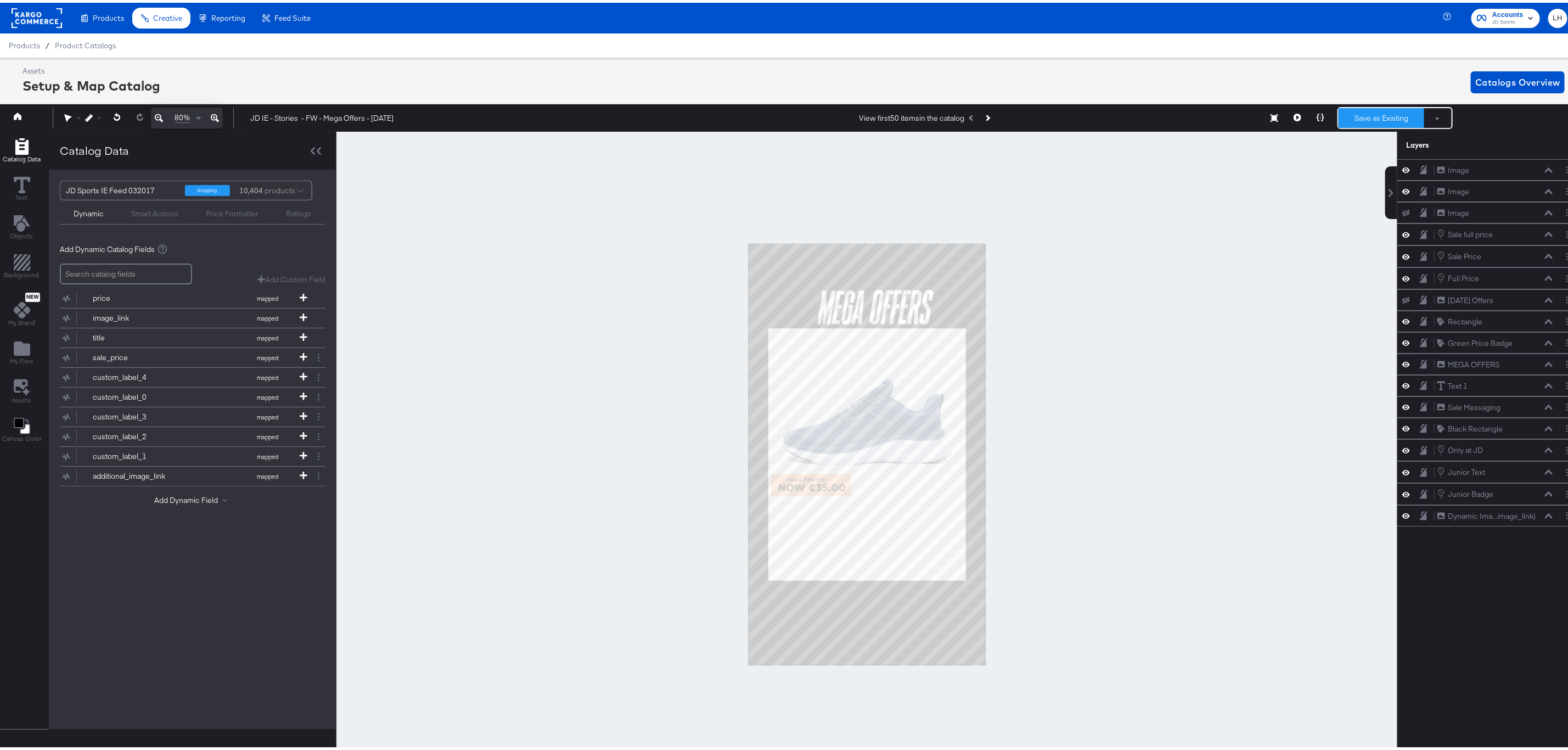
click at [1349, 107] on button "Save as Existing" at bounding box center [1381, 115] width 85 height 20
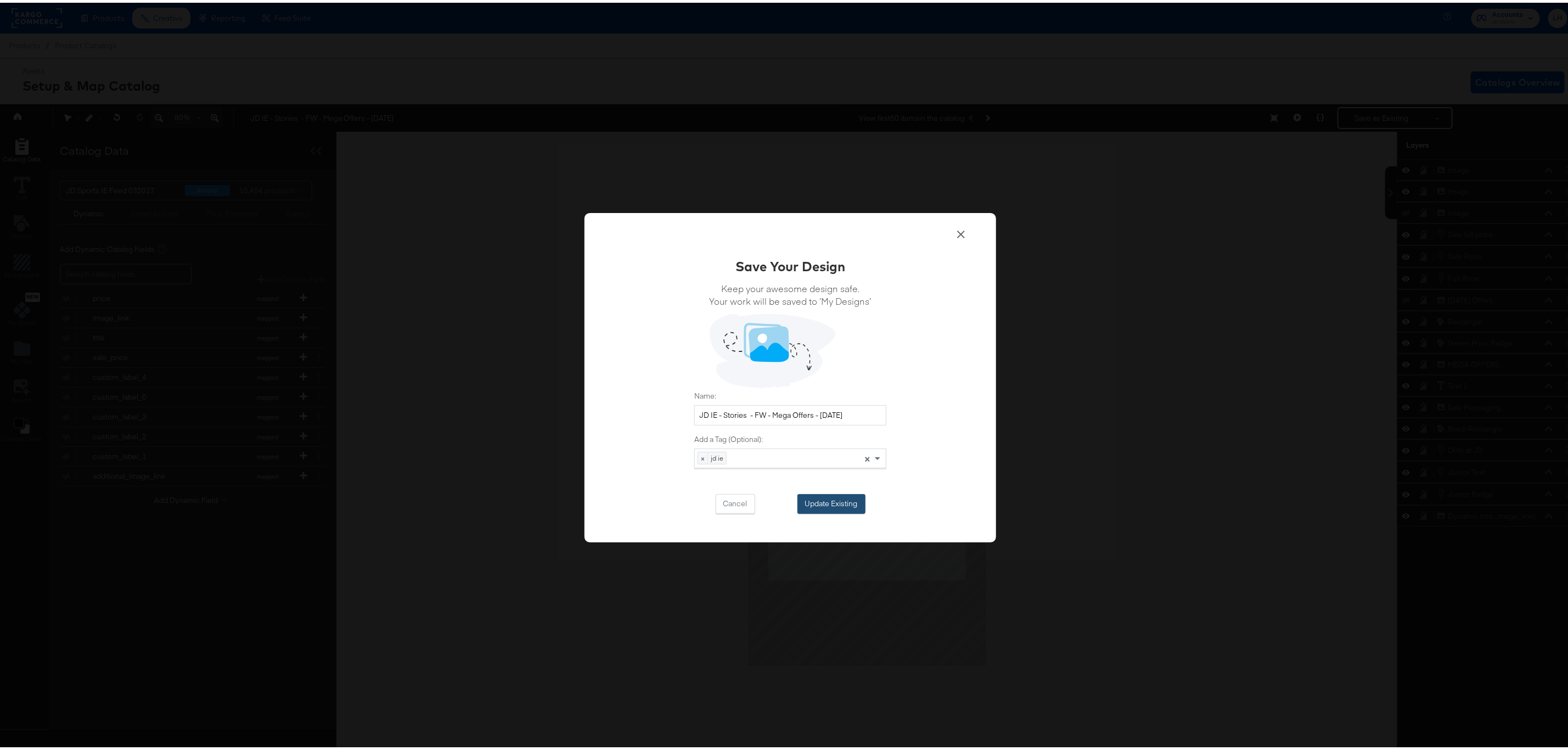
click at [817, 502] on button "Update Existing" at bounding box center [831, 501] width 68 height 20
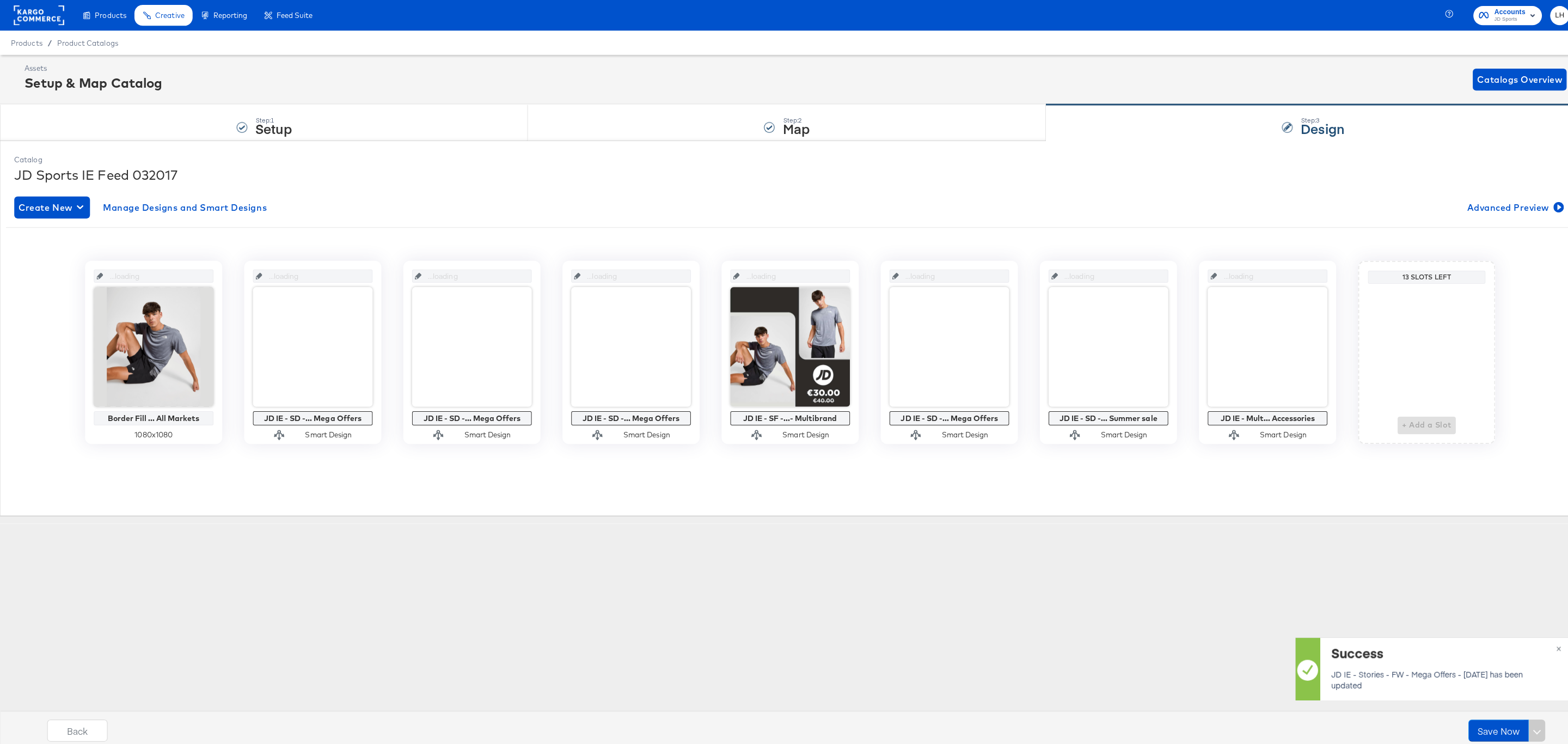
scroll to position [0, 0]
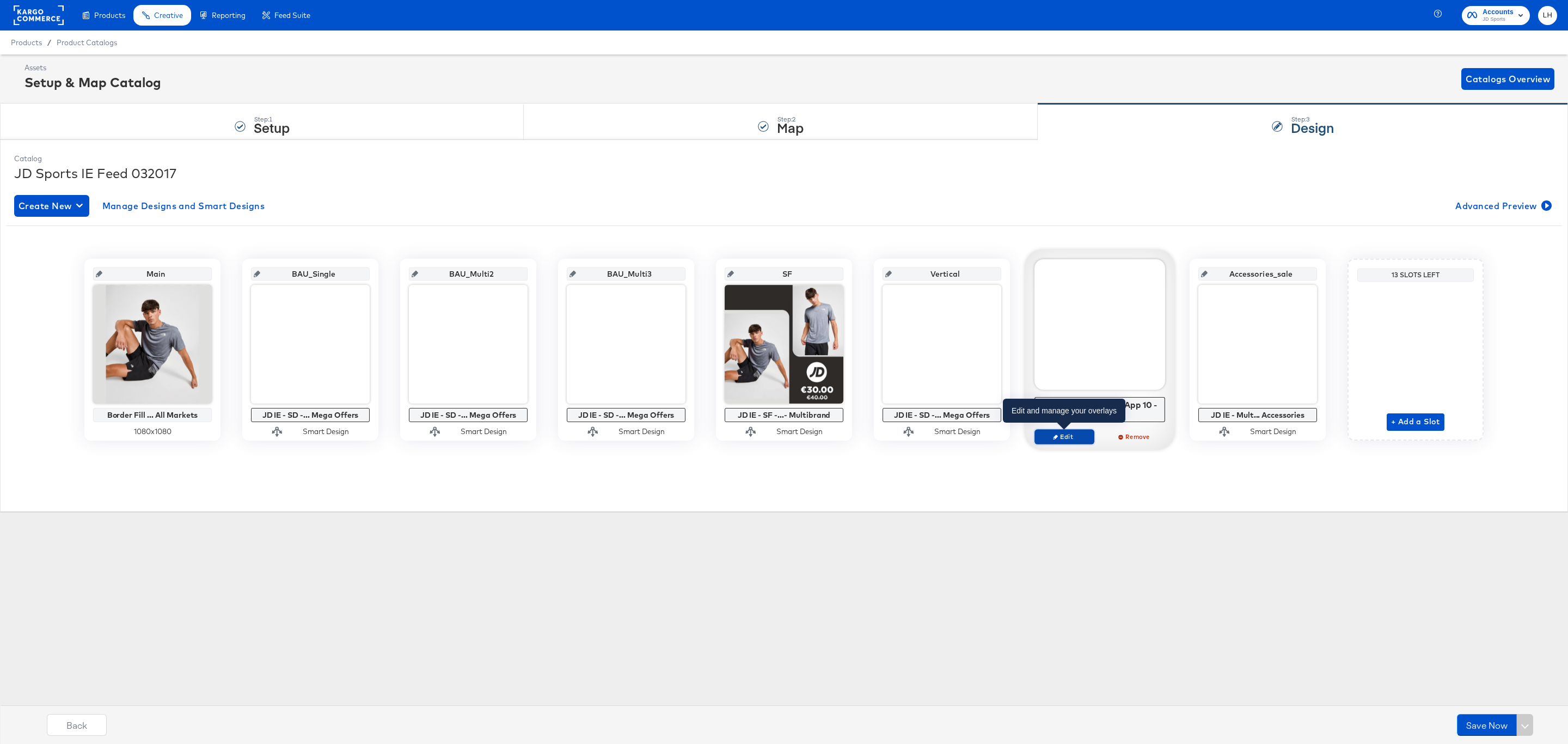
click at [1082, 440] on span "Edit" at bounding box center [1064, 436] width 50 height 9
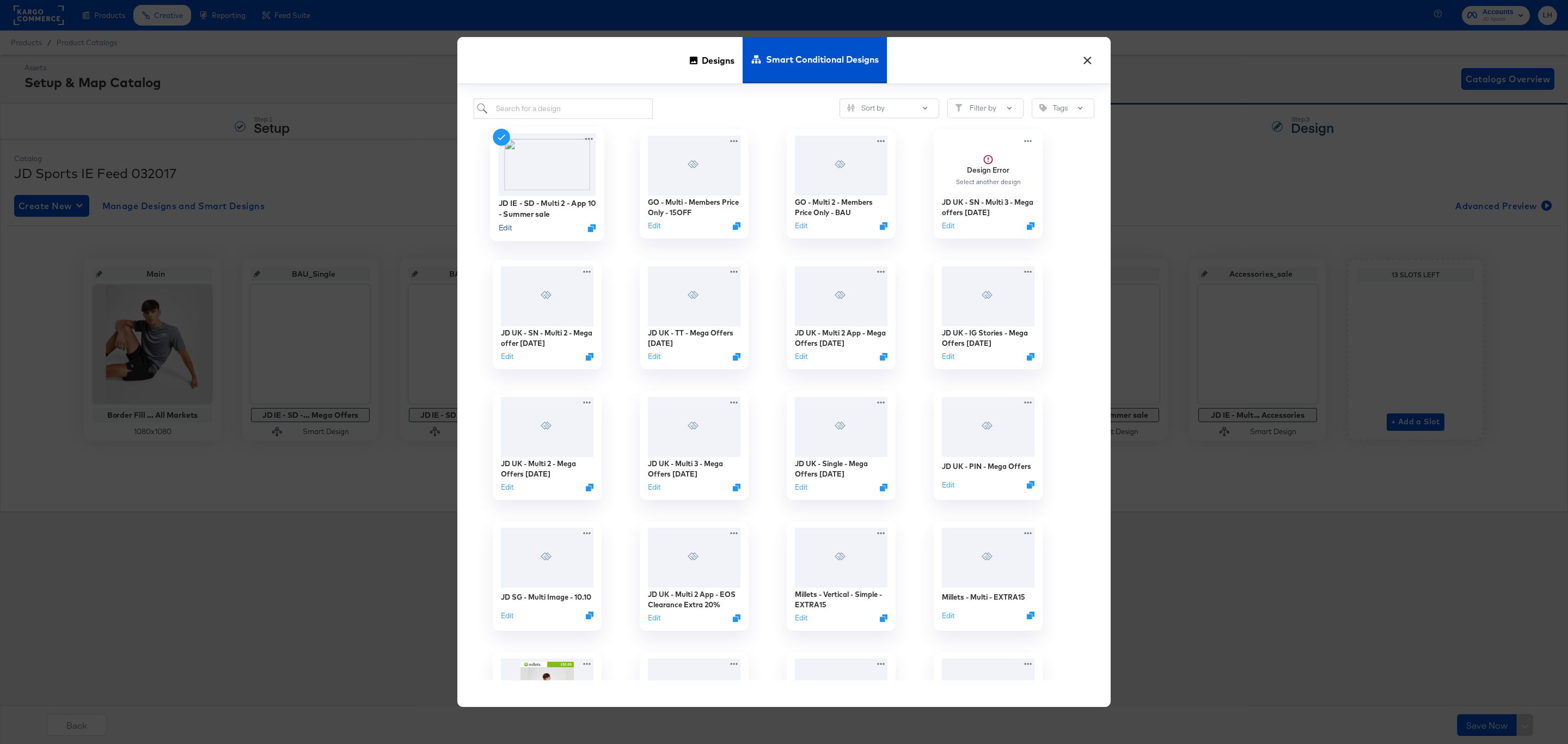
click at [507, 229] on button "Edit" at bounding box center [505, 228] width 13 height 10
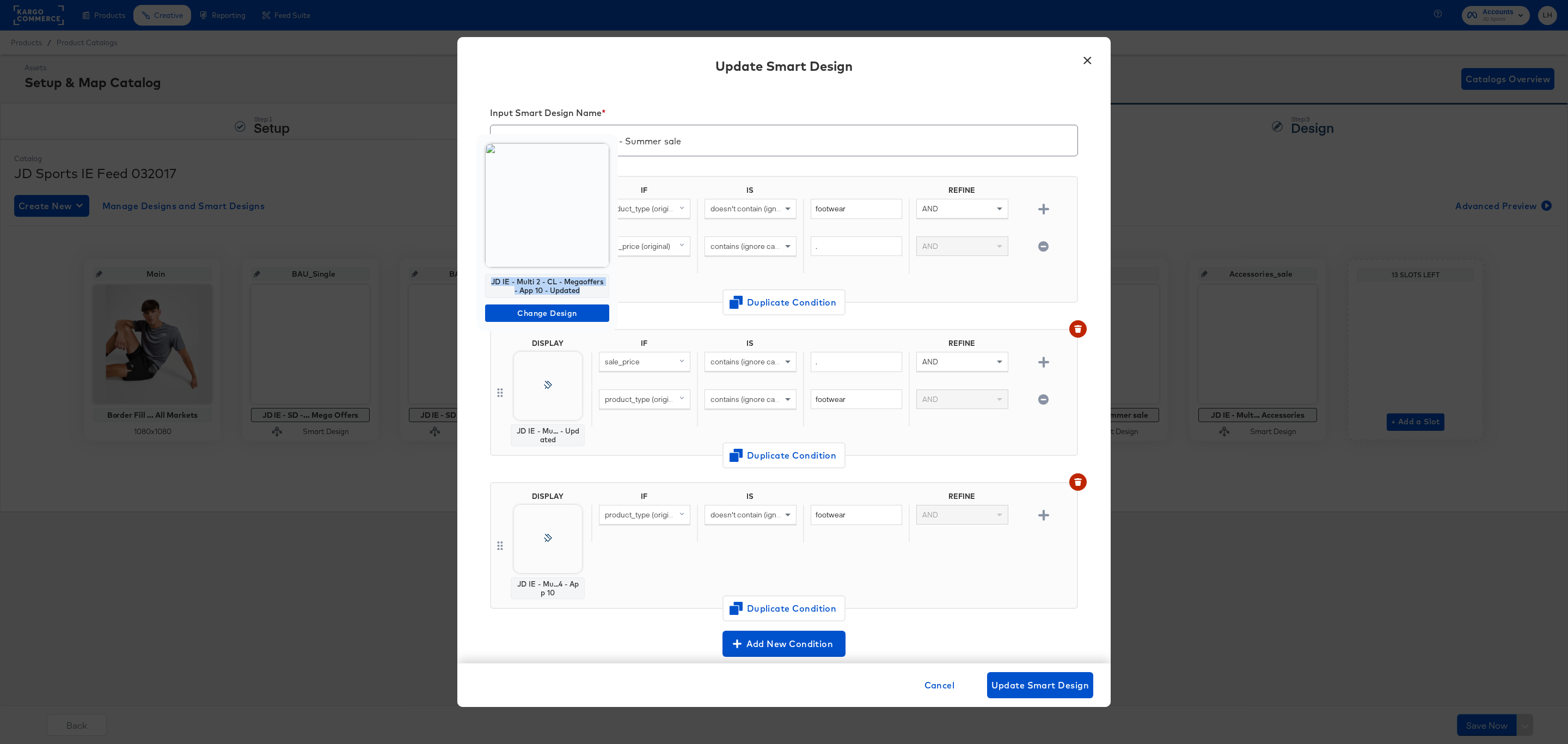
drag, startPoint x: 585, startPoint y: 292, endPoint x: 487, endPoint y: 279, distance: 98.9
click at [487, 279] on div "JD IE - Multi 2 - CL - Megaoffers - App 10 - Updated" at bounding box center [547, 285] width 124 height 24
copy div "JD IE - Multi 2 - CL - Megaoffers - App 10 - Updated"
click at [1082, 64] on button "×" at bounding box center [1087, 58] width 19 height 19
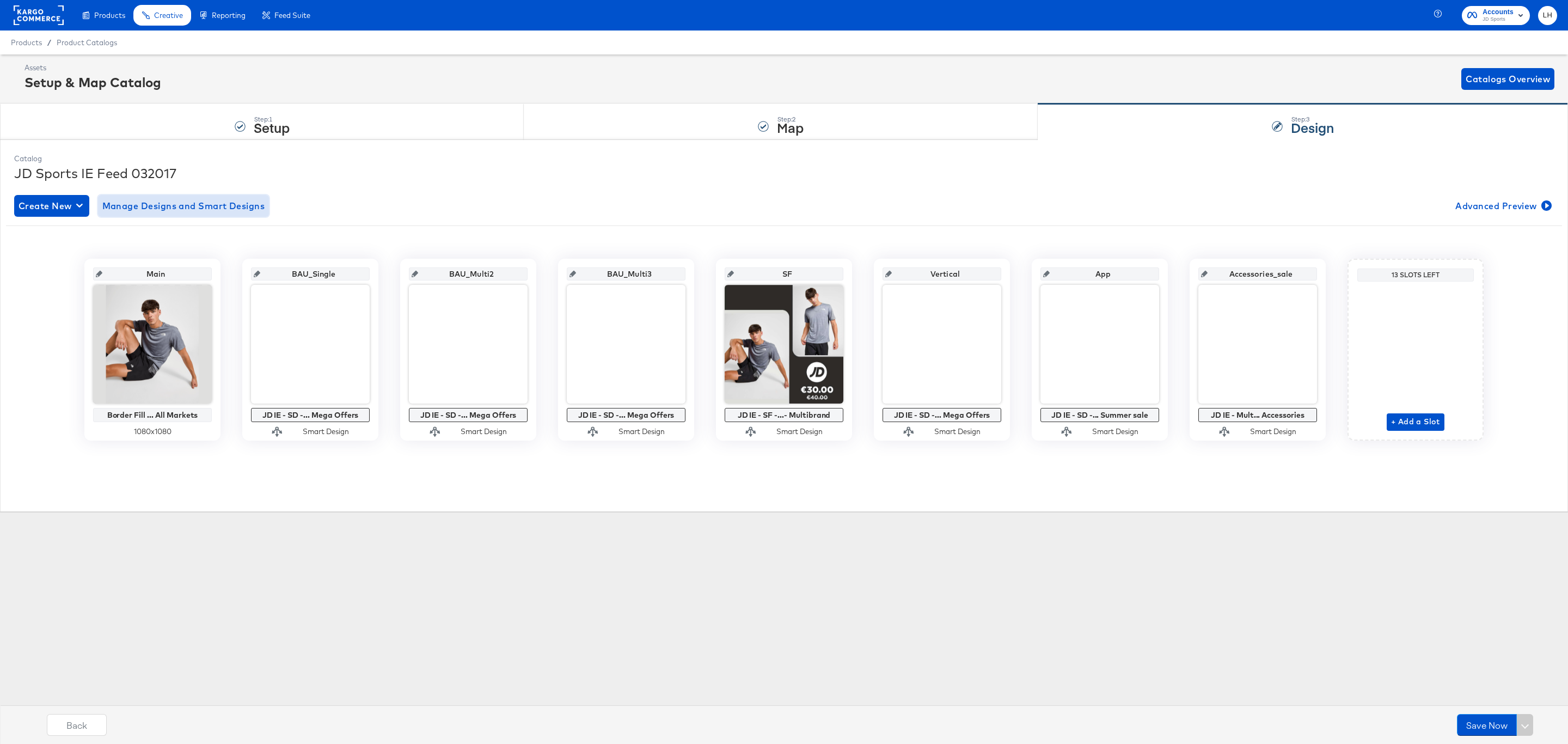
click at [199, 204] on span "Manage Designs and Smart Designs" at bounding box center [184, 206] width 163 height 16
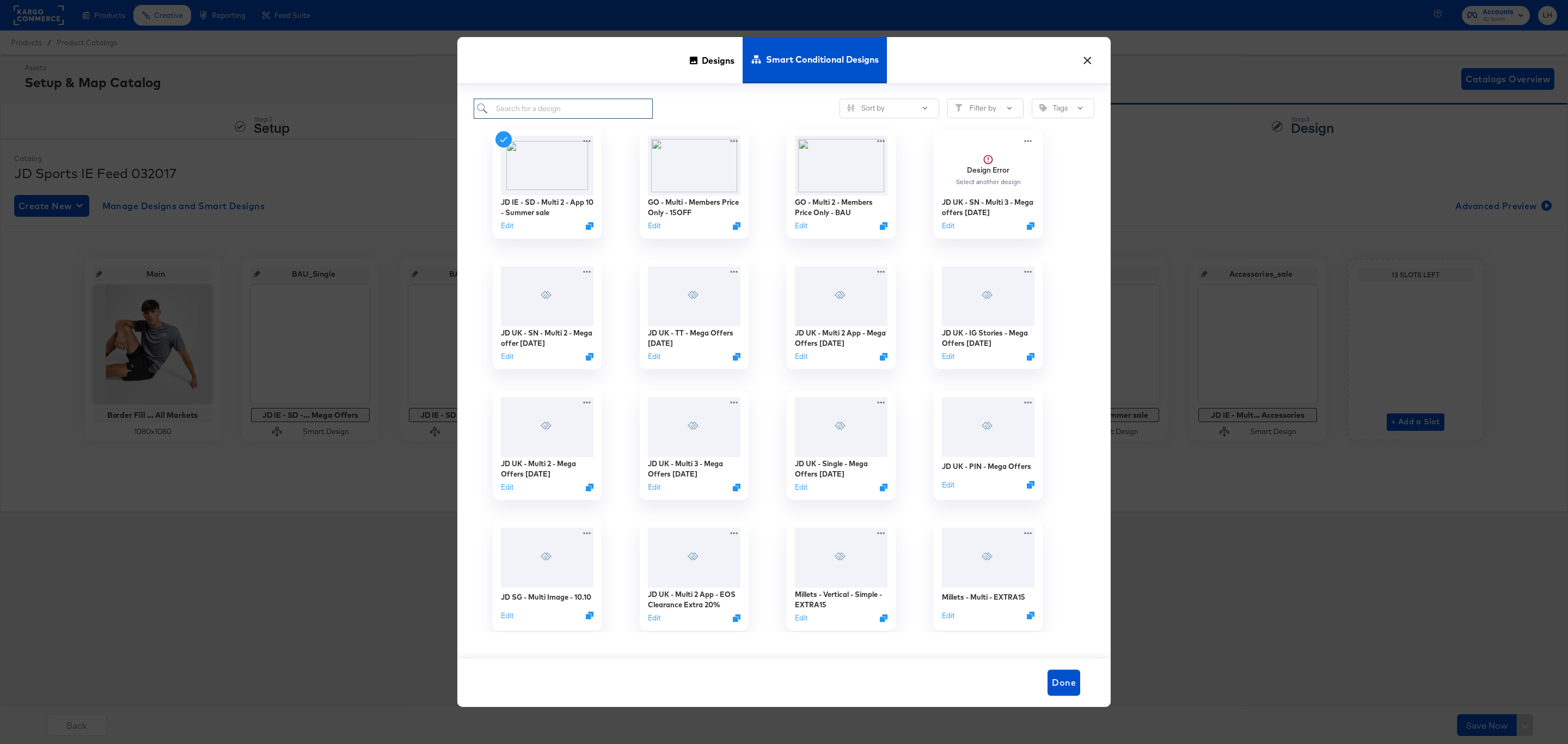
click at [529, 105] on input "search" at bounding box center [563, 109] width 179 height 20
paste input "JD IE - Multi 2 - CL - Megaoffers - App 10 - Updated"
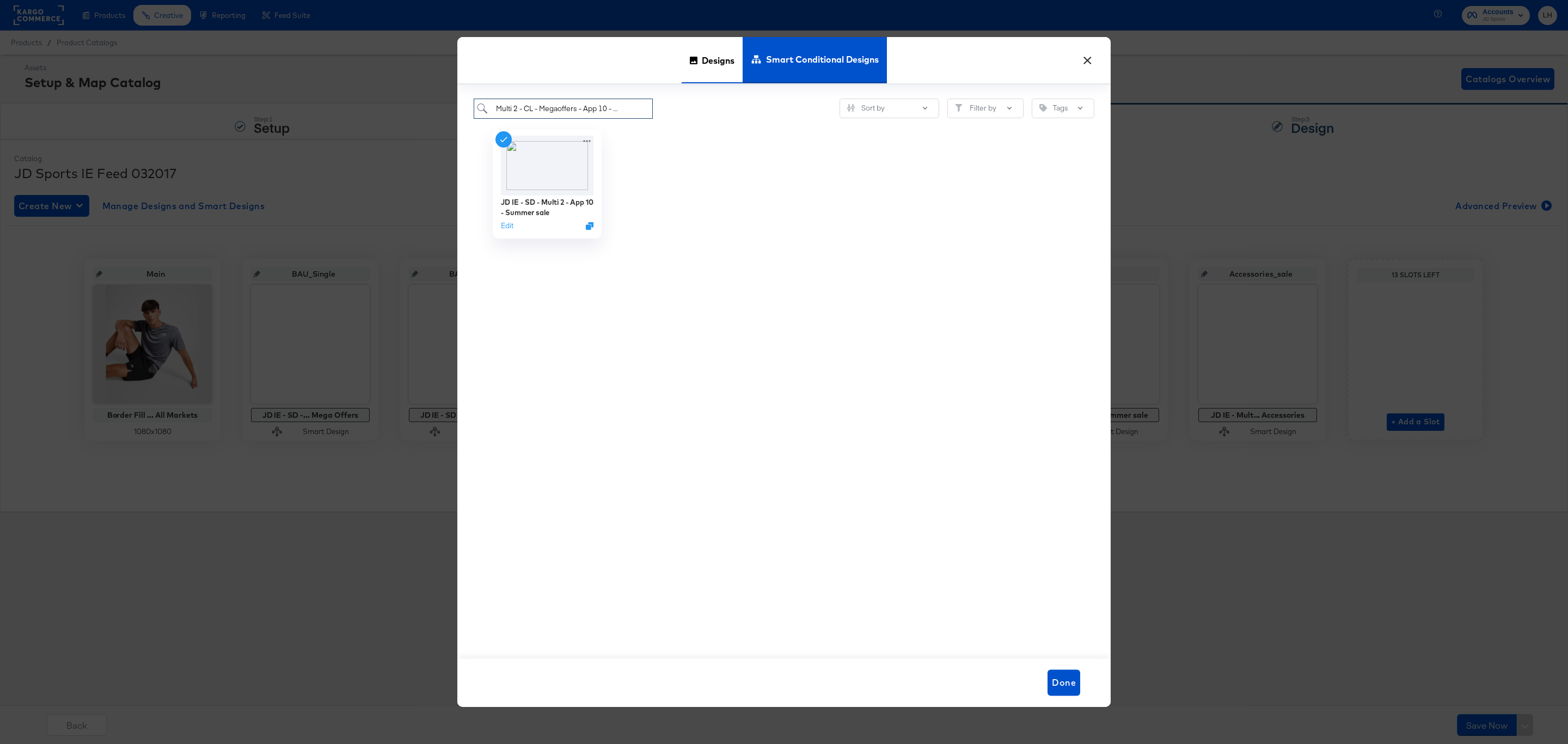
type input "JD IE - Multi 2 - CL - Megaoffers - App 10 - Updated"
click at [696, 59] on icon at bounding box center [694, 61] width 8 height 8
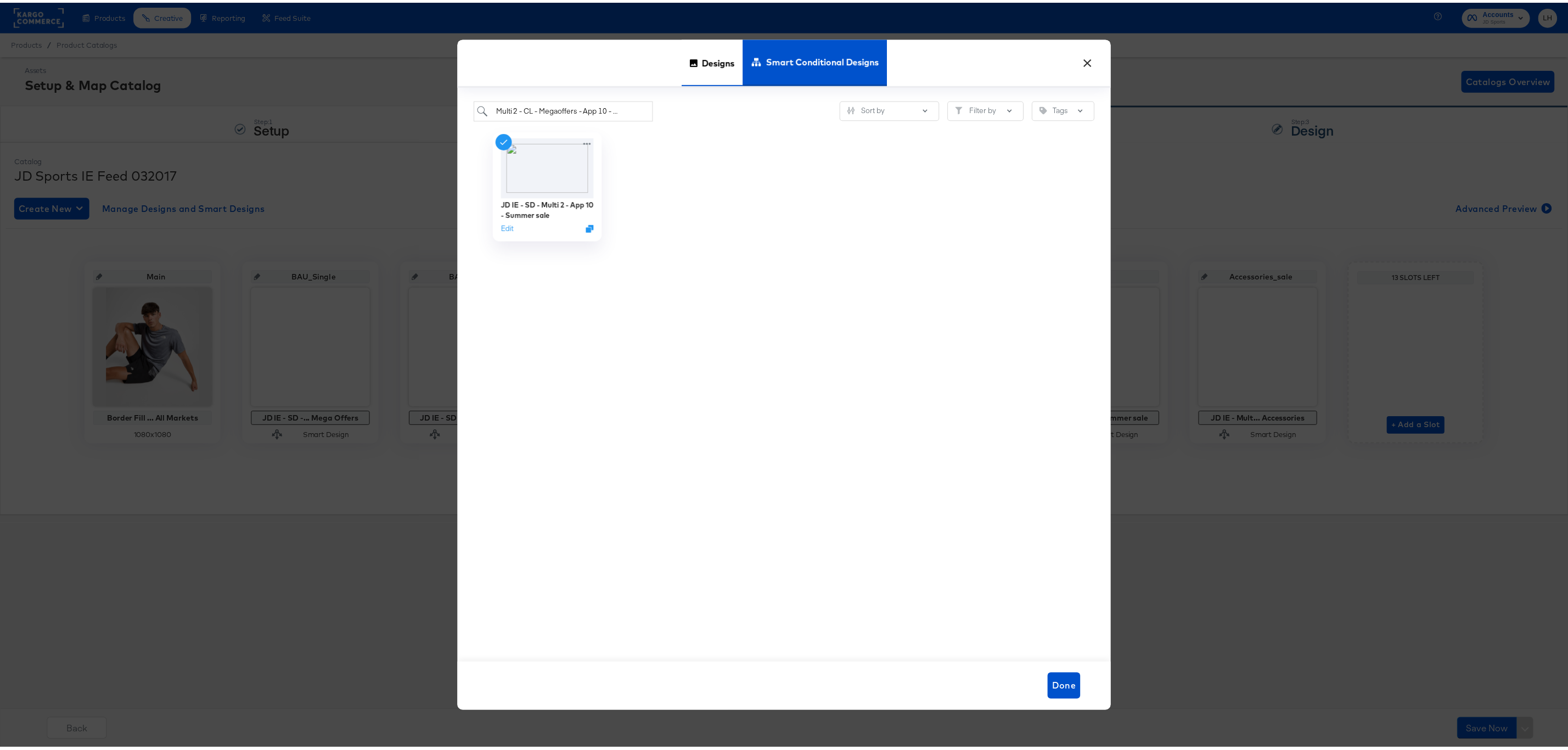
scroll to position [0, 0]
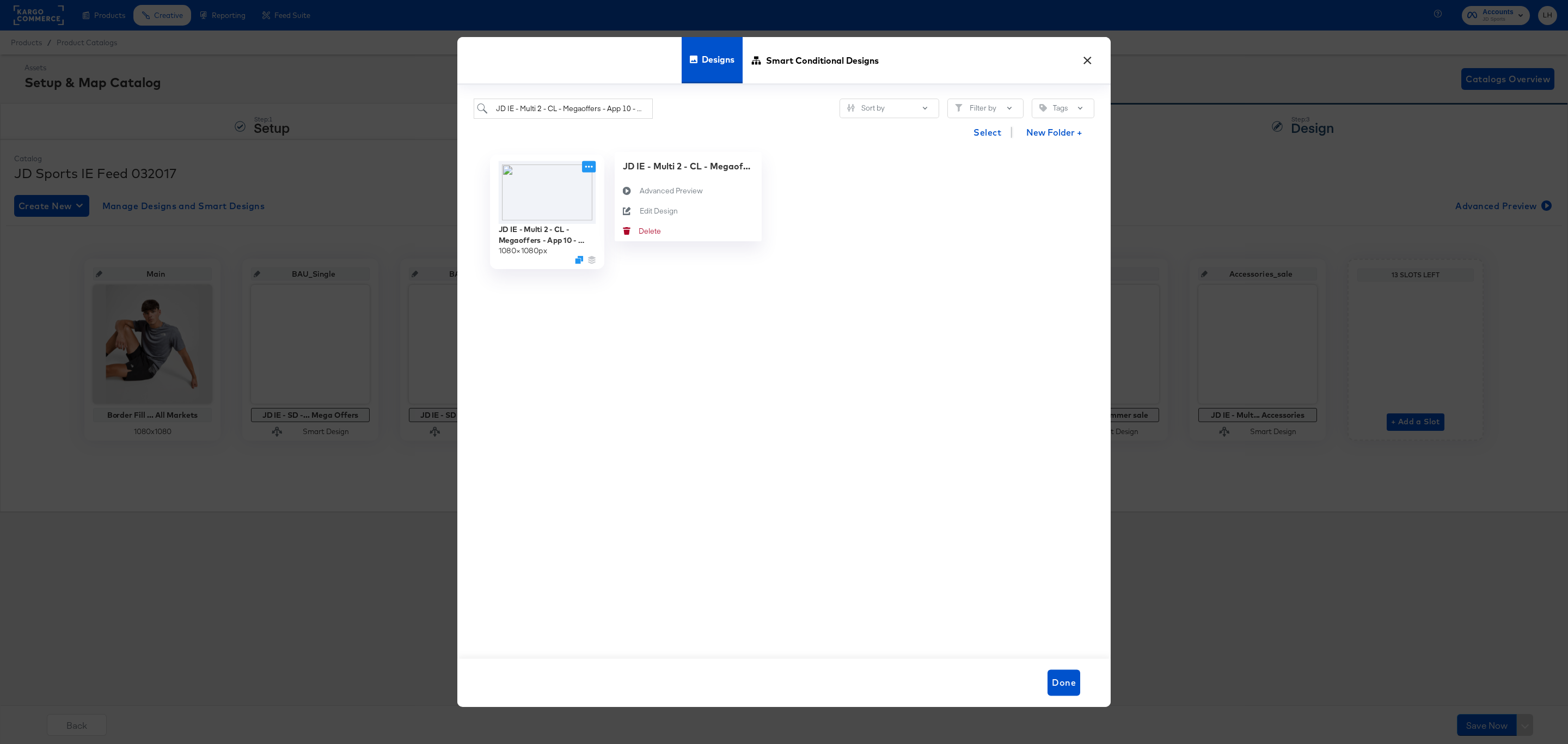
click at [591, 165] on icon at bounding box center [589, 166] width 14 height 12
click at [639, 211] on div "Edit Design Edit Design" at bounding box center [639, 211] width 0 height 0
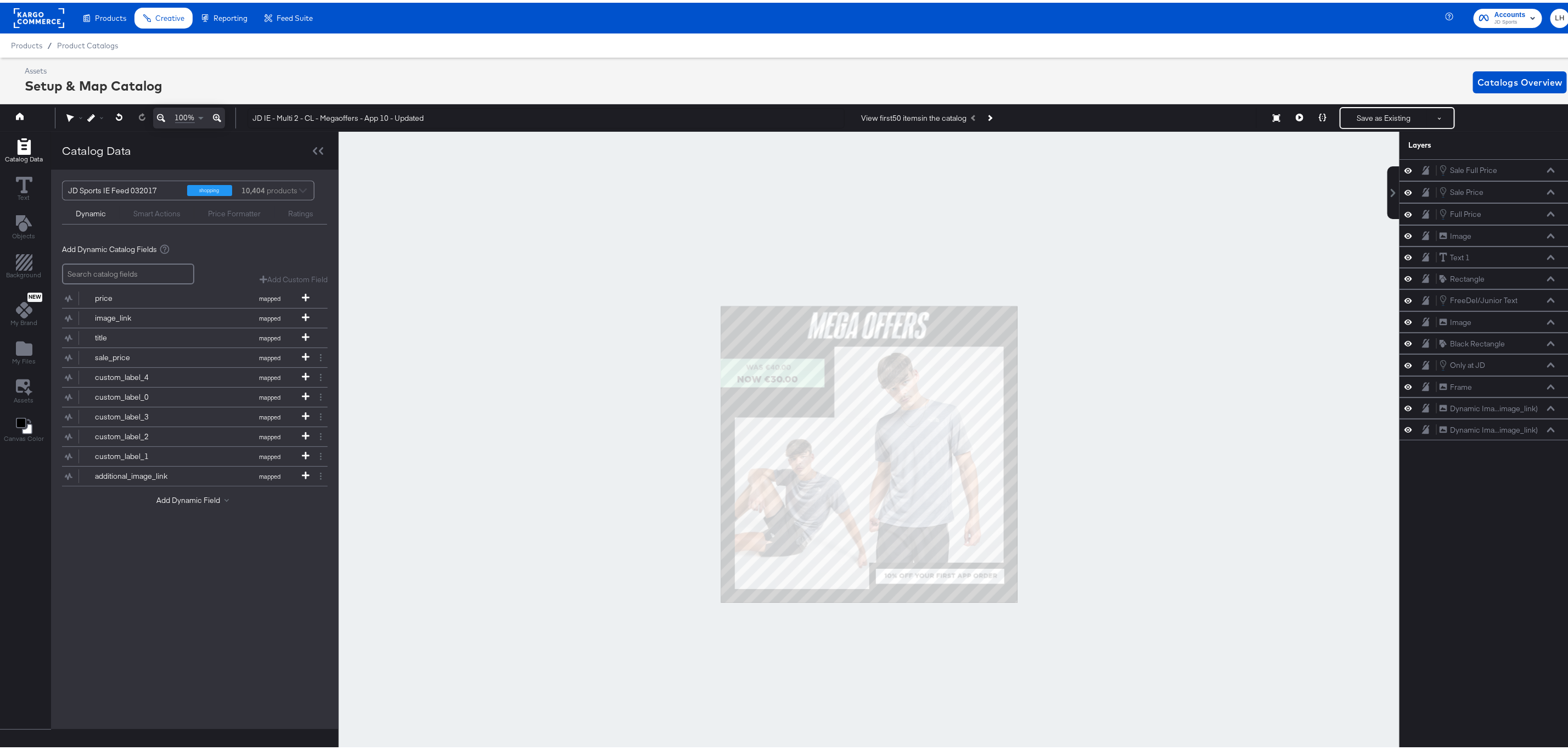
click at [1286, 295] on div at bounding box center [869, 452] width 1060 height 646
click at [1154, 298] on div at bounding box center [869, 452] width 1060 height 646
click at [1166, 251] on div at bounding box center [869, 452] width 1060 height 646
click at [1360, 106] on div "Save as Existing See more options" at bounding box center [1396, 115] width 115 height 22
click at [1365, 107] on button "Save as Existing" at bounding box center [1383, 115] width 85 height 20
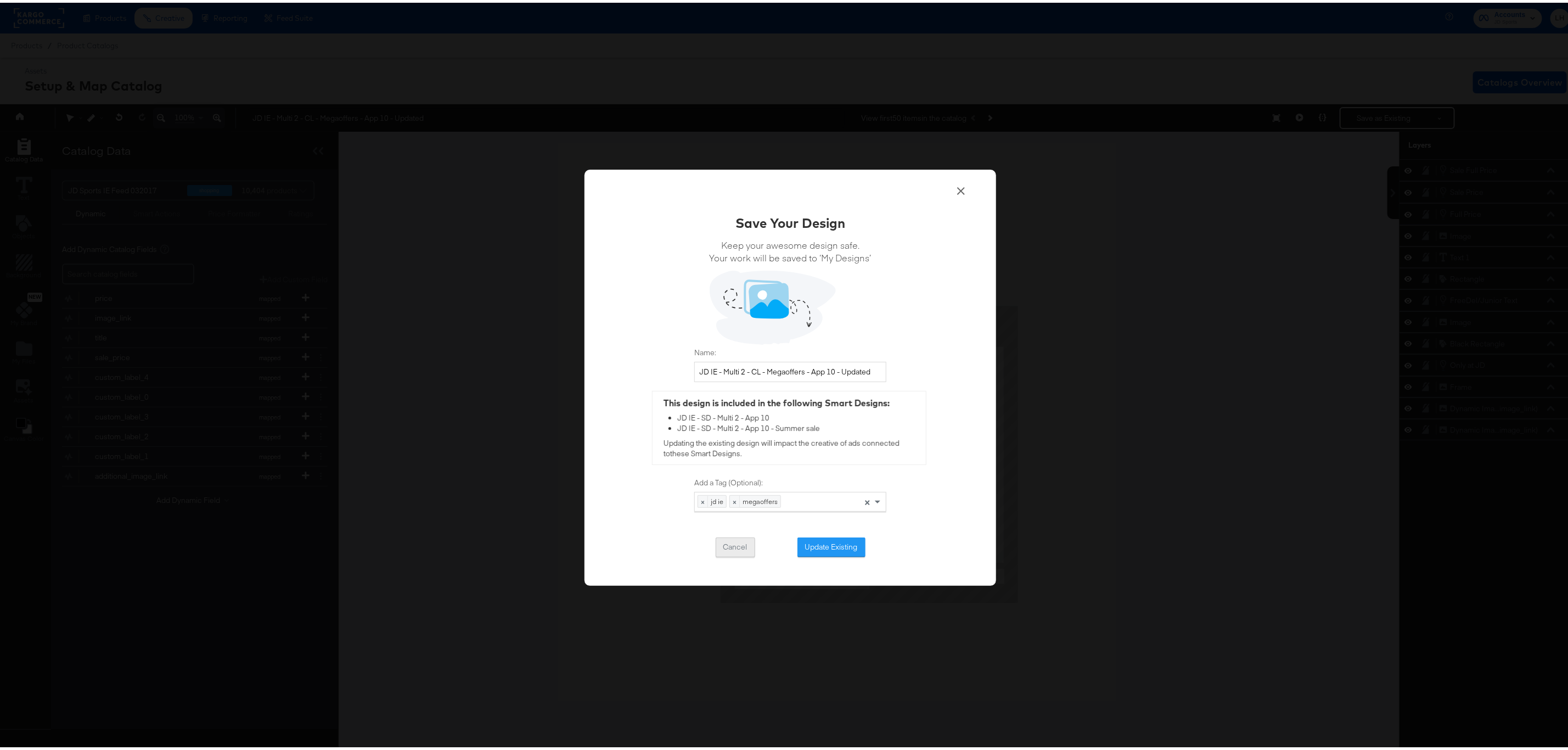
click at [742, 542] on button "Cancel" at bounding box center [735, 544] width 39 height 20
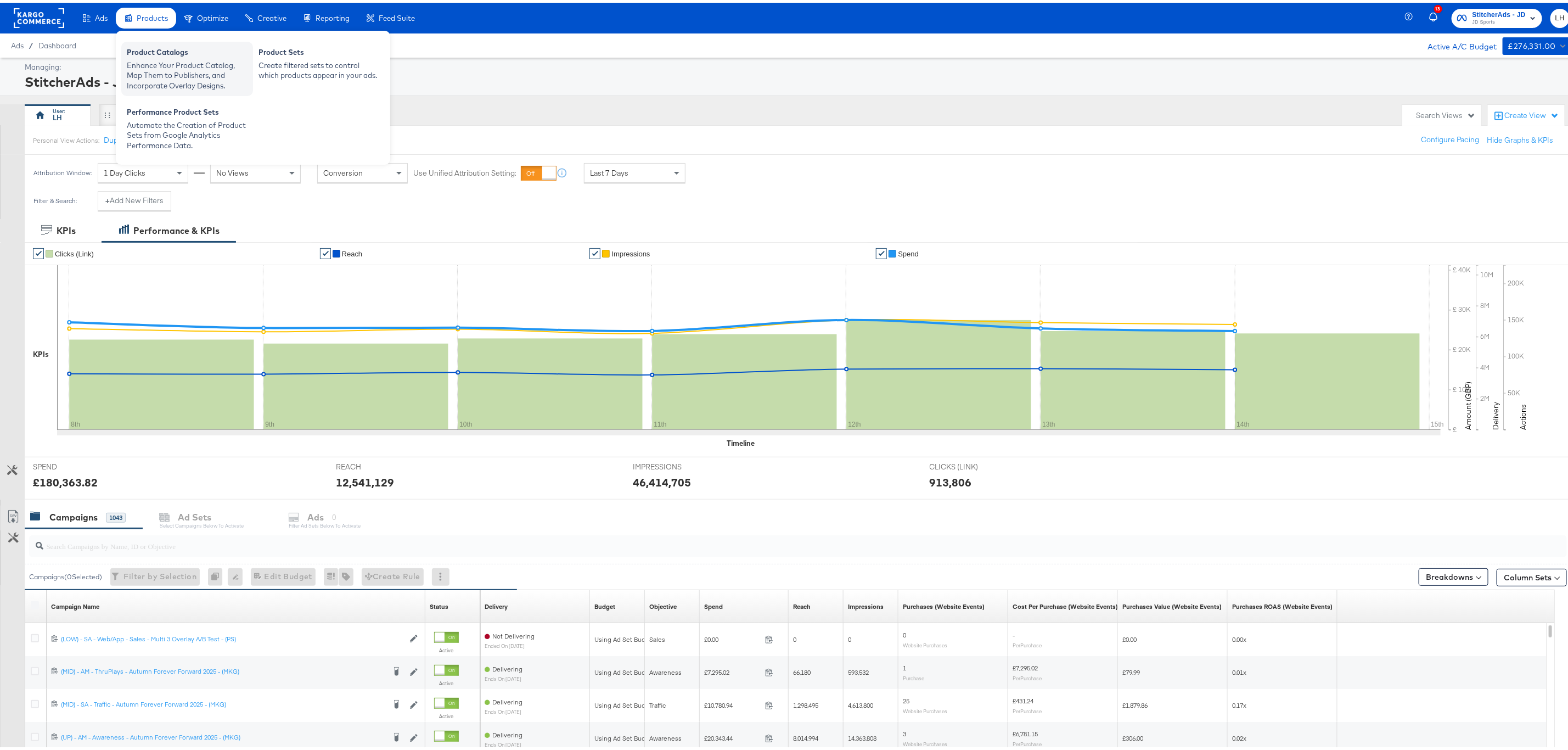
click at [158, 58] on div "Enhance Your Product Catalog, Map Them to Publishers, and Incorporate Overlay D…" at bounding box center [187, 73] width 121 height 31
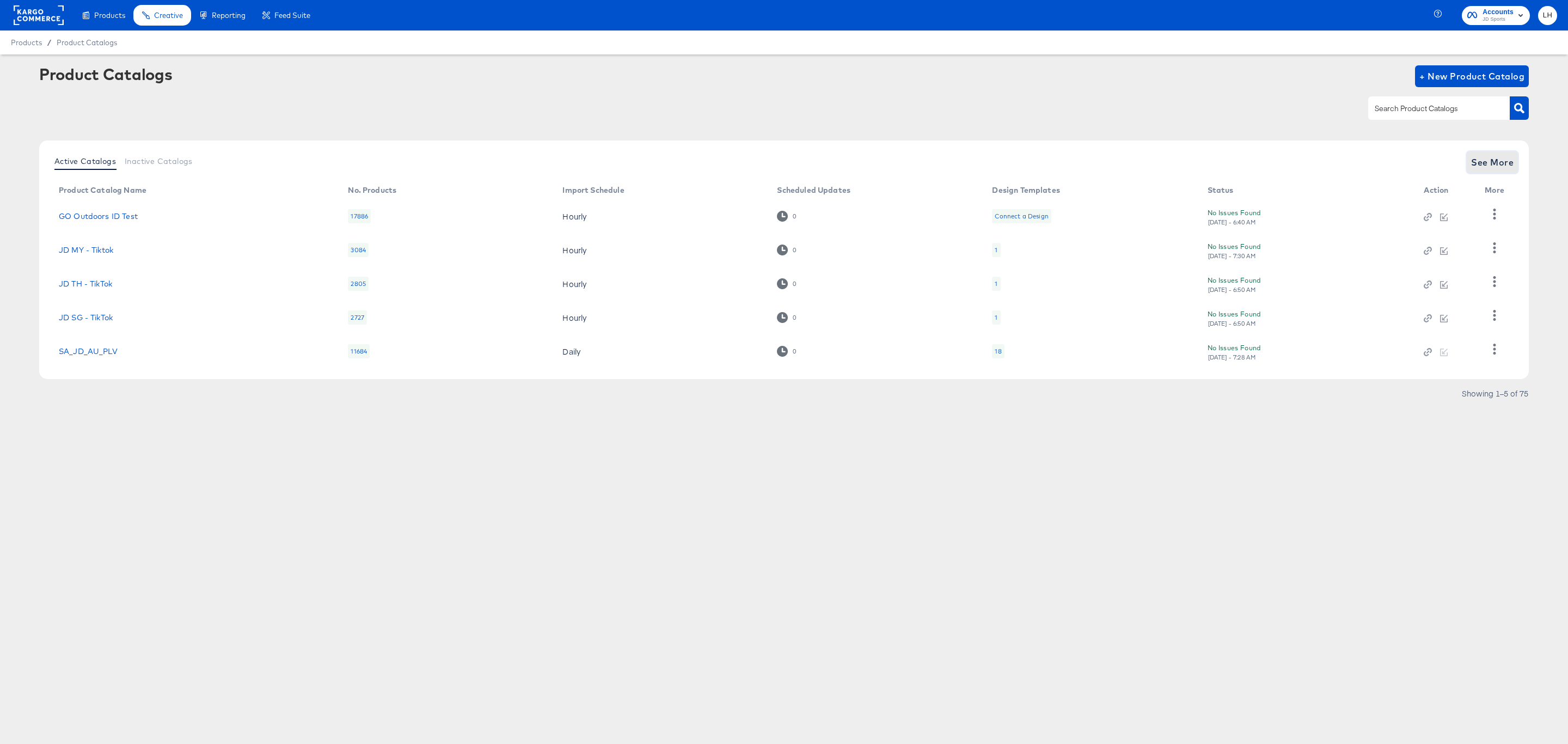
click at [1513, 152] on button "See More" at bounding box center [1493, 162] width 51 height 22
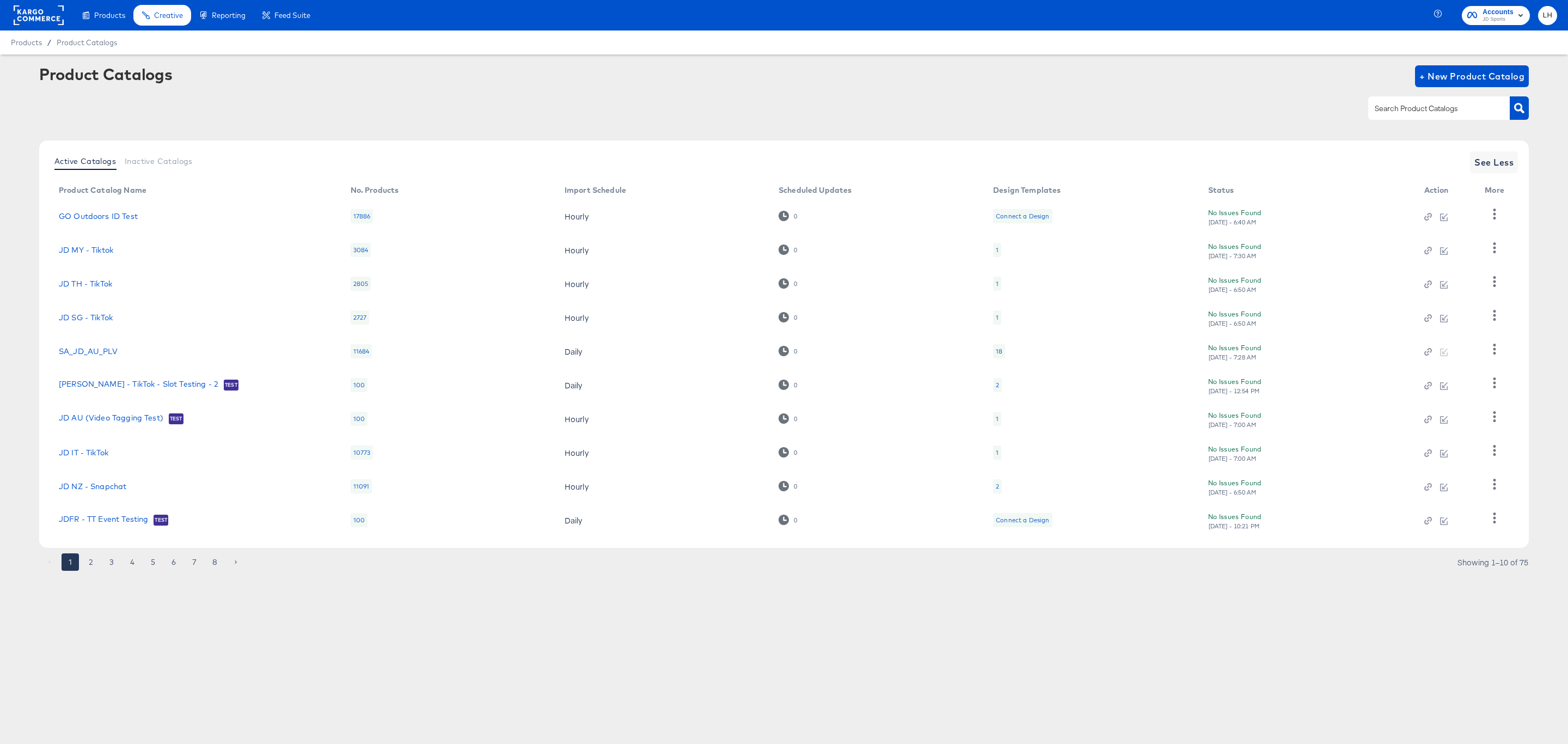
click at [211, 567] on button "8" at bounding box center [215, 562] width 17 height 17
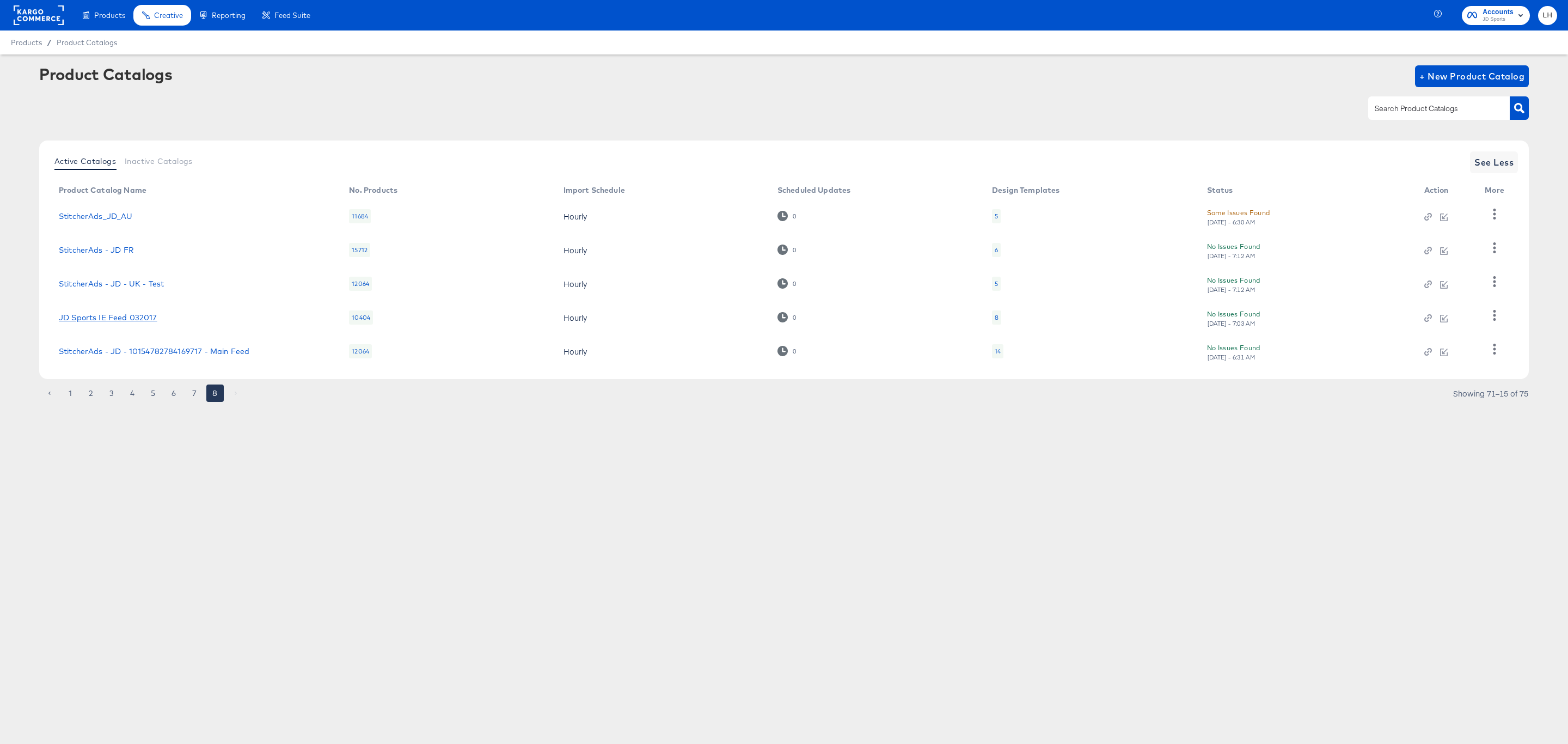
click at [118, 318] on link "JD Sports IE Feed 032017" at bounding box center [108, 317] width 99 height 9
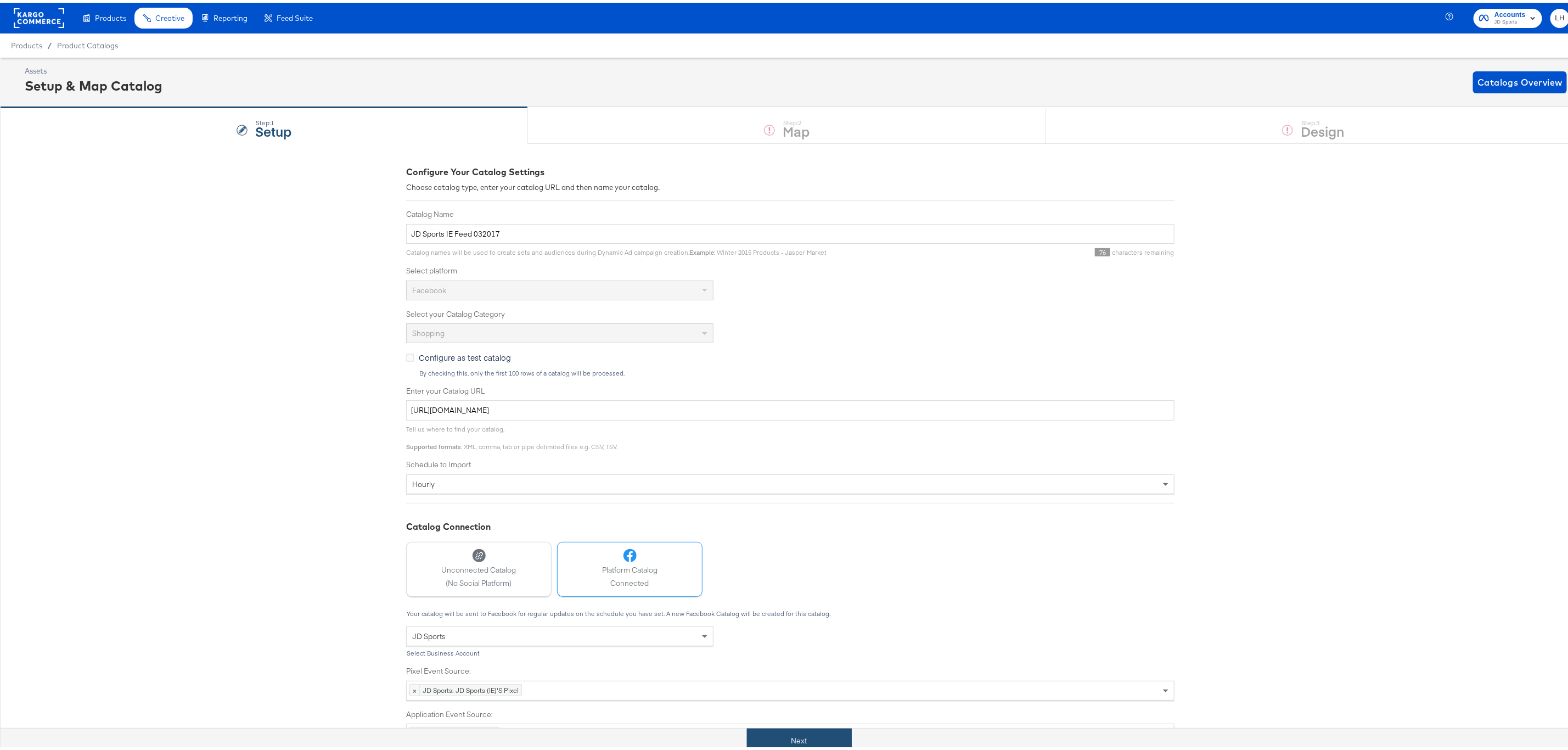
click at [795, 735] on button "Next" at bounding box center [800, 738] width 105 height 25
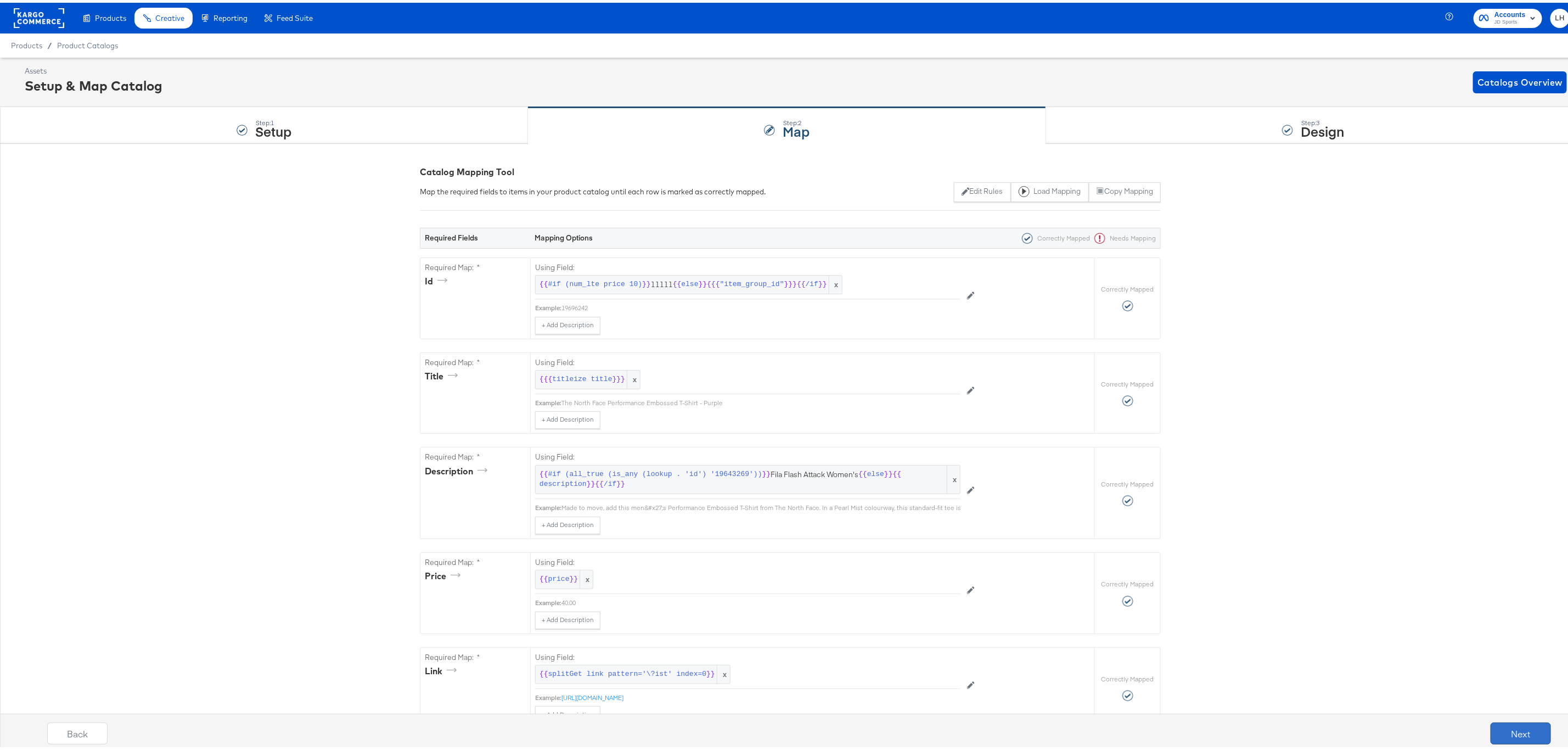
click at [1526, 723] on button "Next" at bounding box center [1520, 731] width 60 height 22
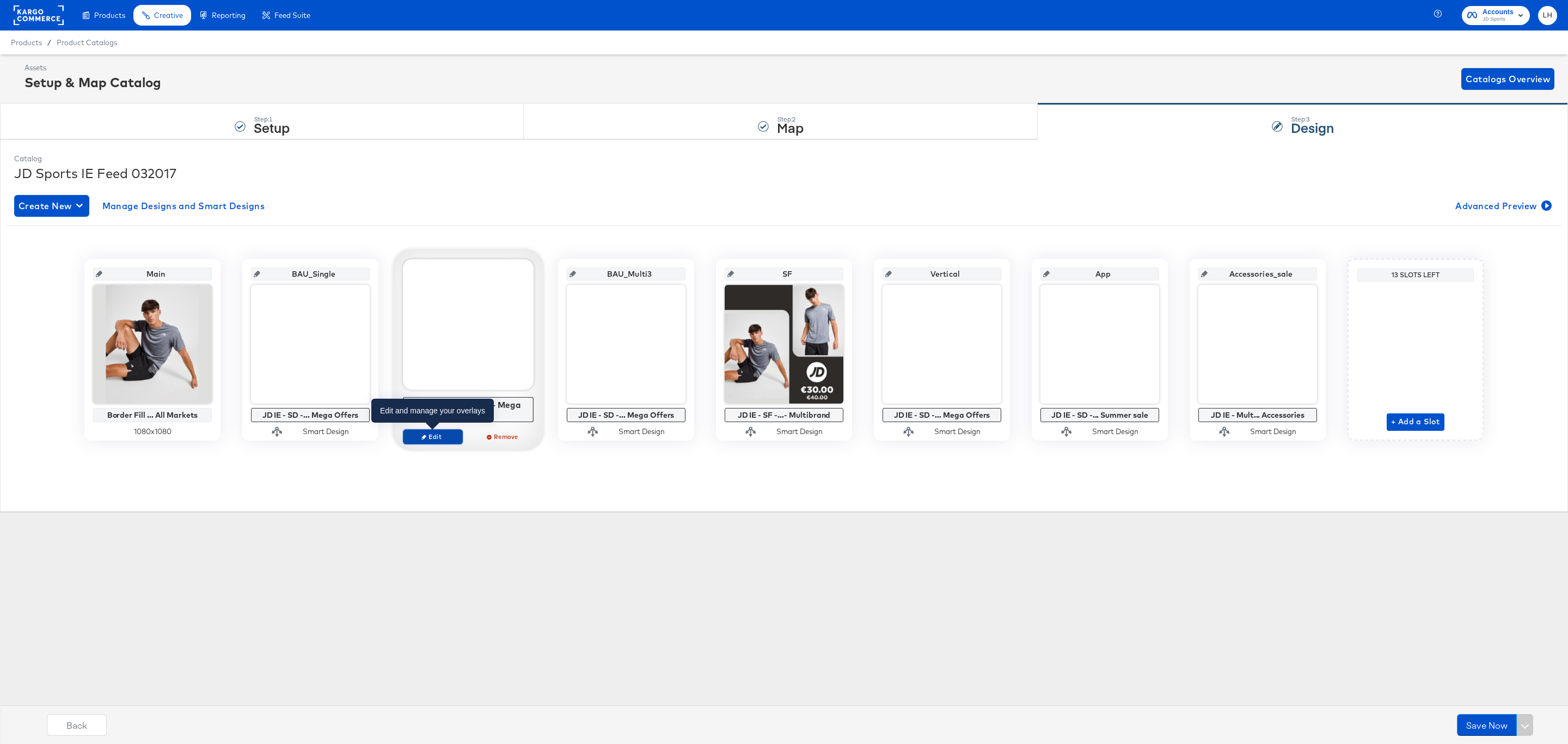
click at [456, 435] on span "Edit" at bounding box center [433, 436] width 50 height 9
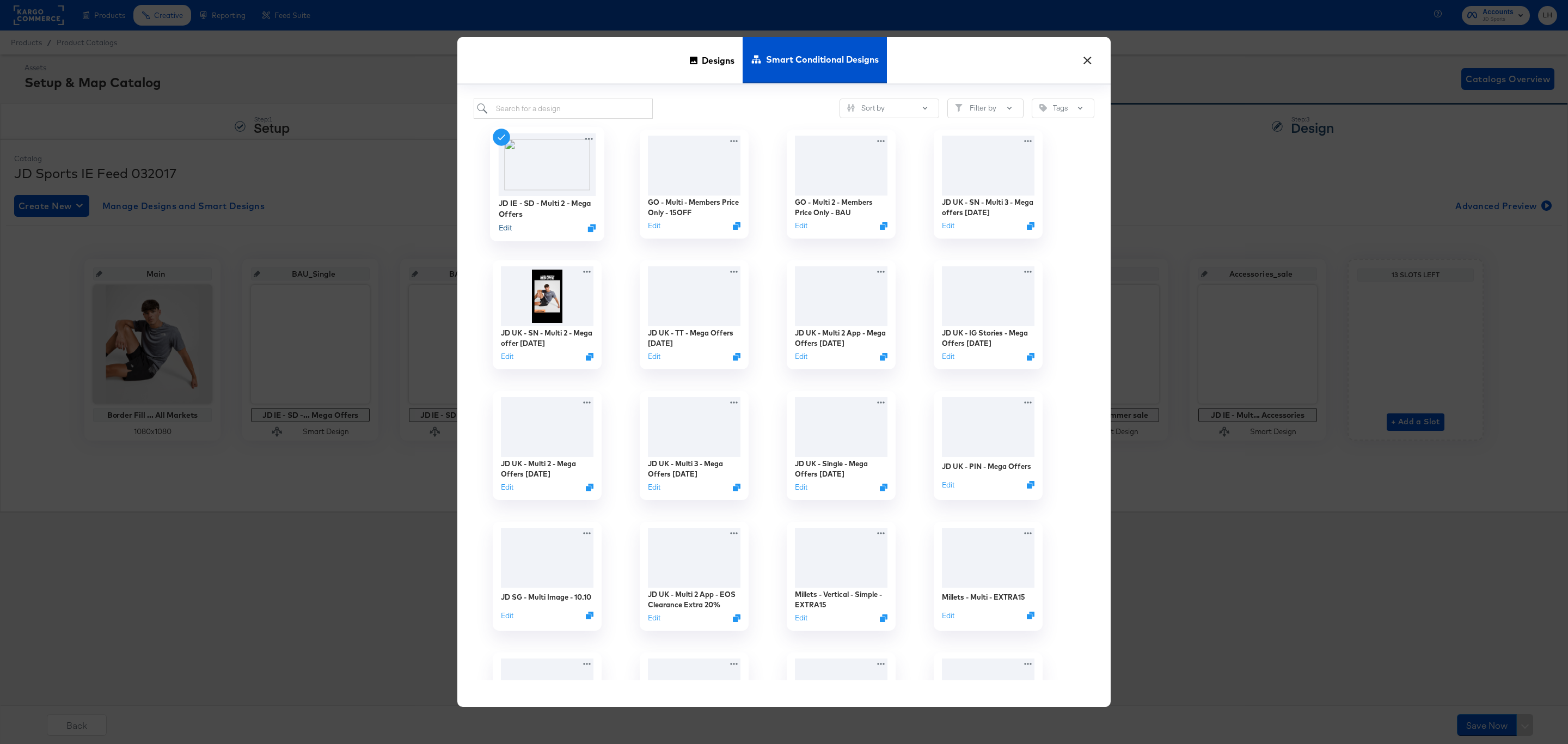
click at [503, 225] on button "Edit" at bounding box center [505, 228] width 13 height 10
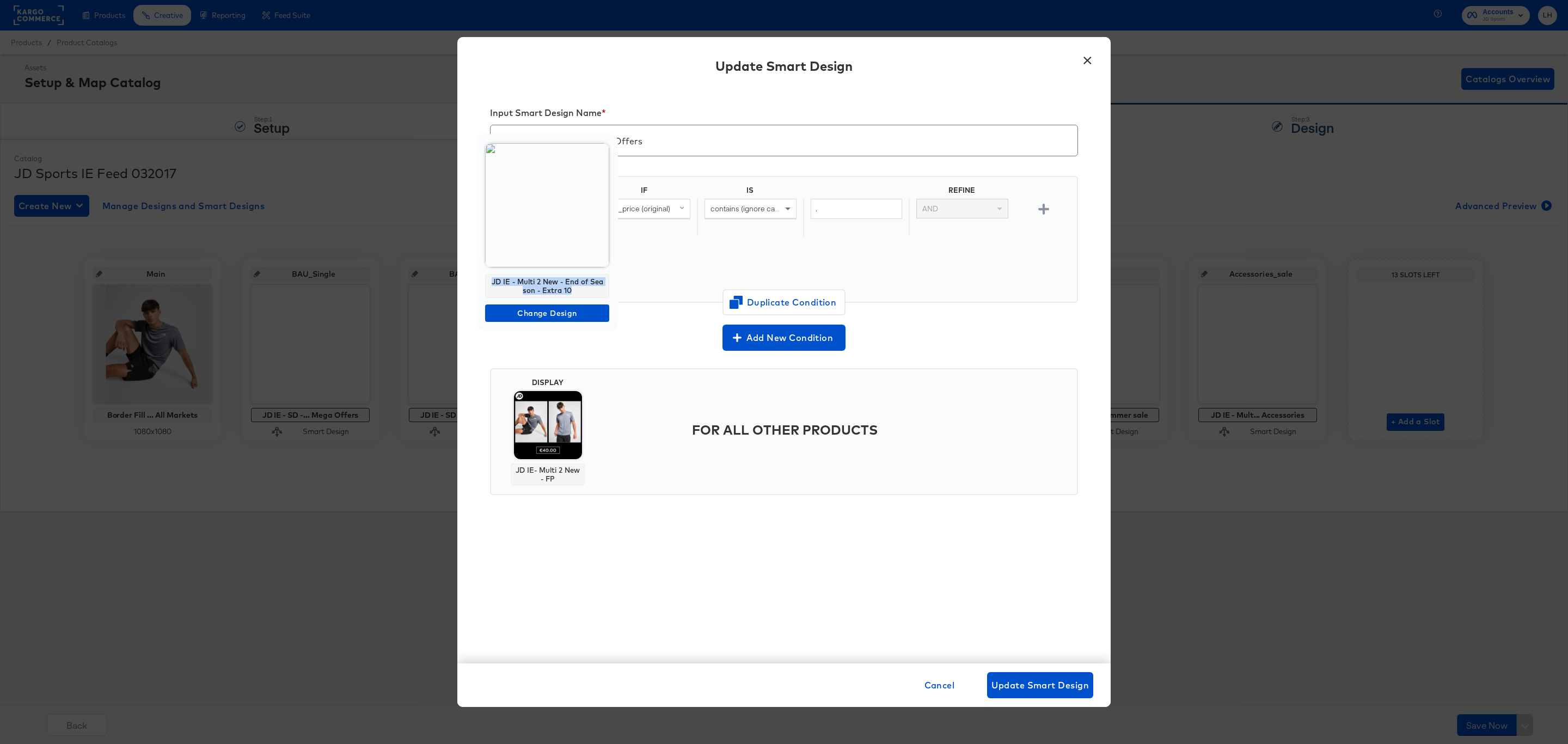
drag, startPoint x: 583, startPoint y: 291, endPoint x: 483, endPoint y: 279, distance: 100.7
click at [483, 279] on div "JD IE - Multi 2 New - End of Season - Extra 10 Change Design" at bounding box center [547, 232] width 141 height 197
copy div "JD IE - Multi 2 New - End of Season - Extra 10"
click at [1093, 66] on button "×" at bounding box center [1087, 58] width 19 height 19
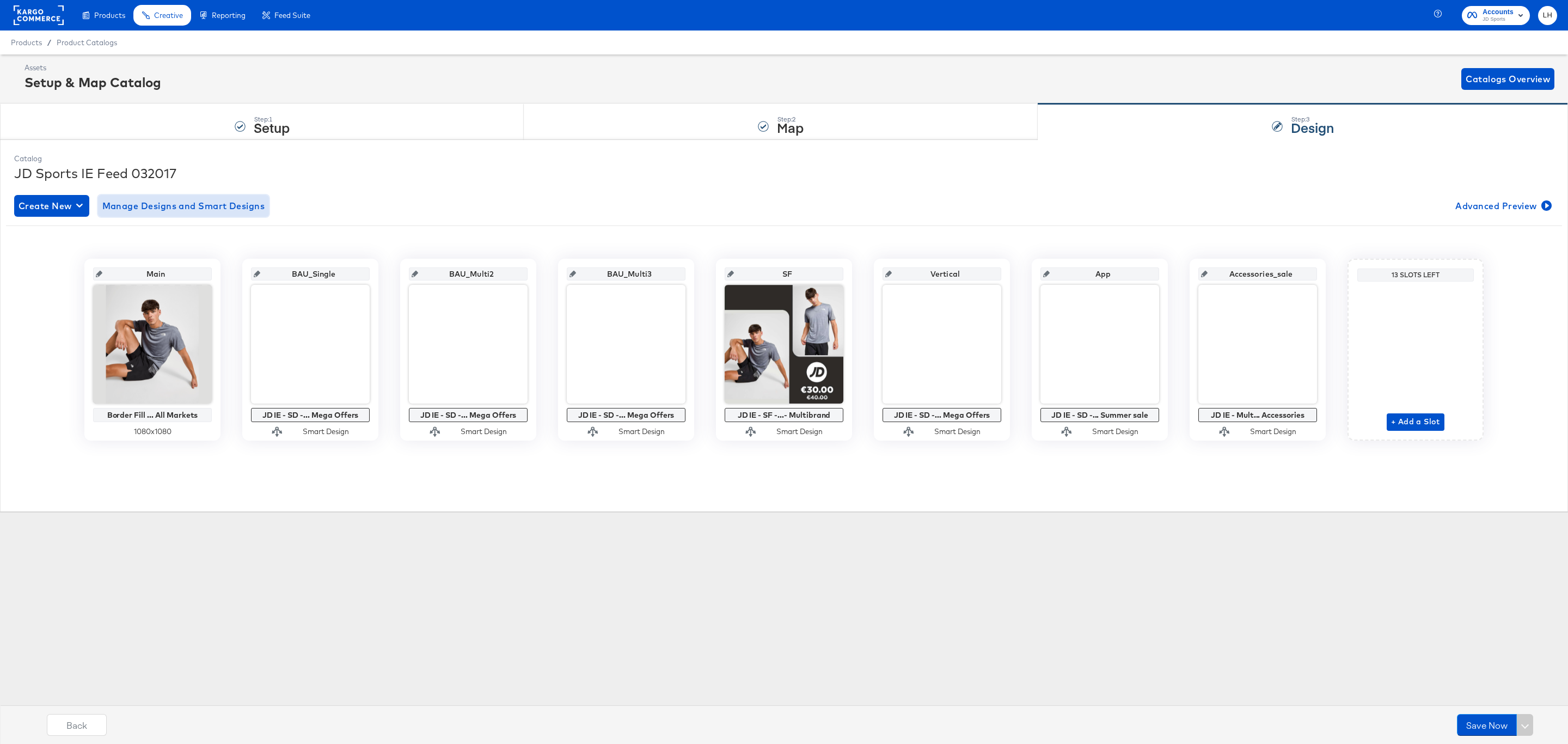
click at [242, 207] on span "Manage Designs and Smart Designs" at bounding box center [184, 206] width 163 height 16
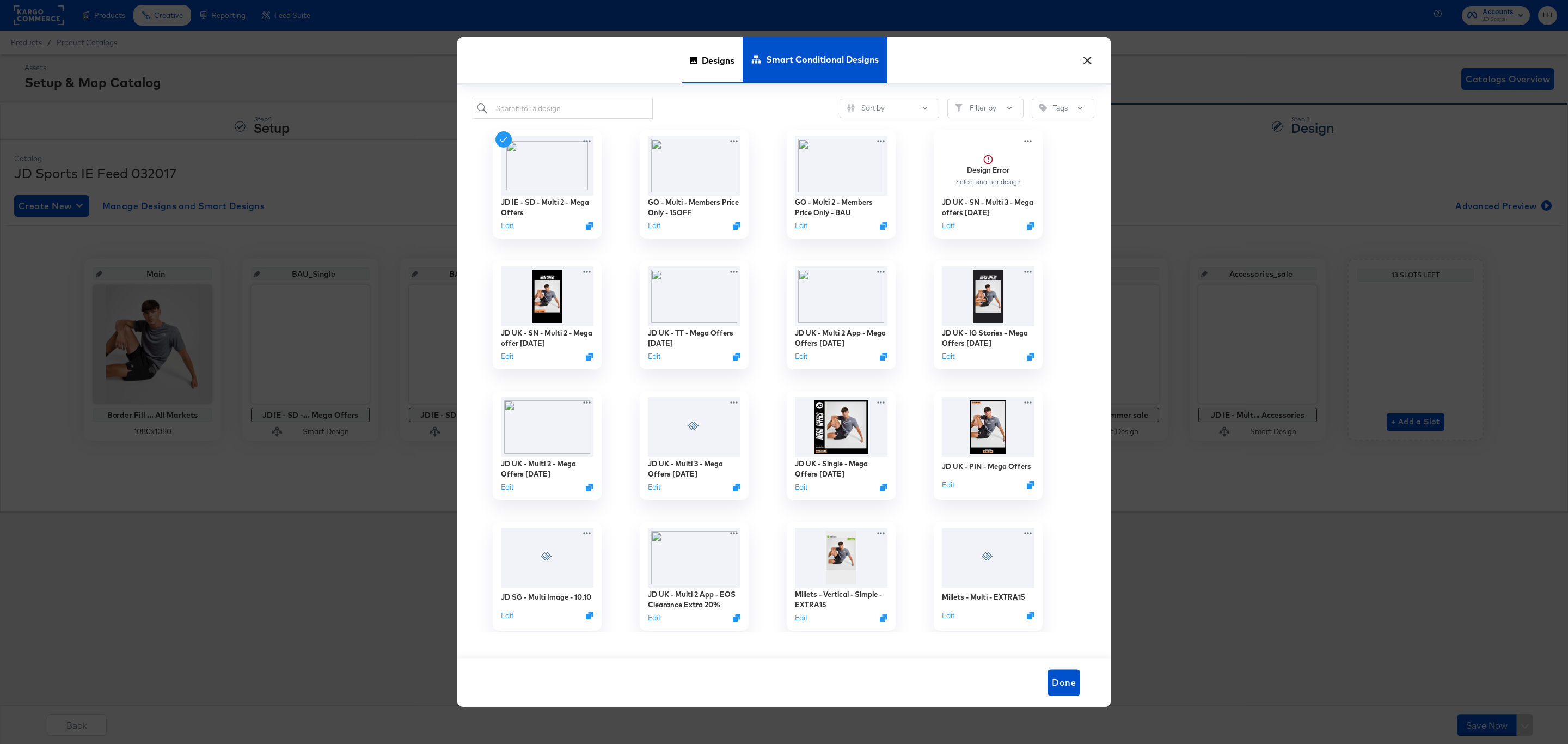
click at [707, 63] on span "Designs" at bounding box center [718, 61] width 33 height 48
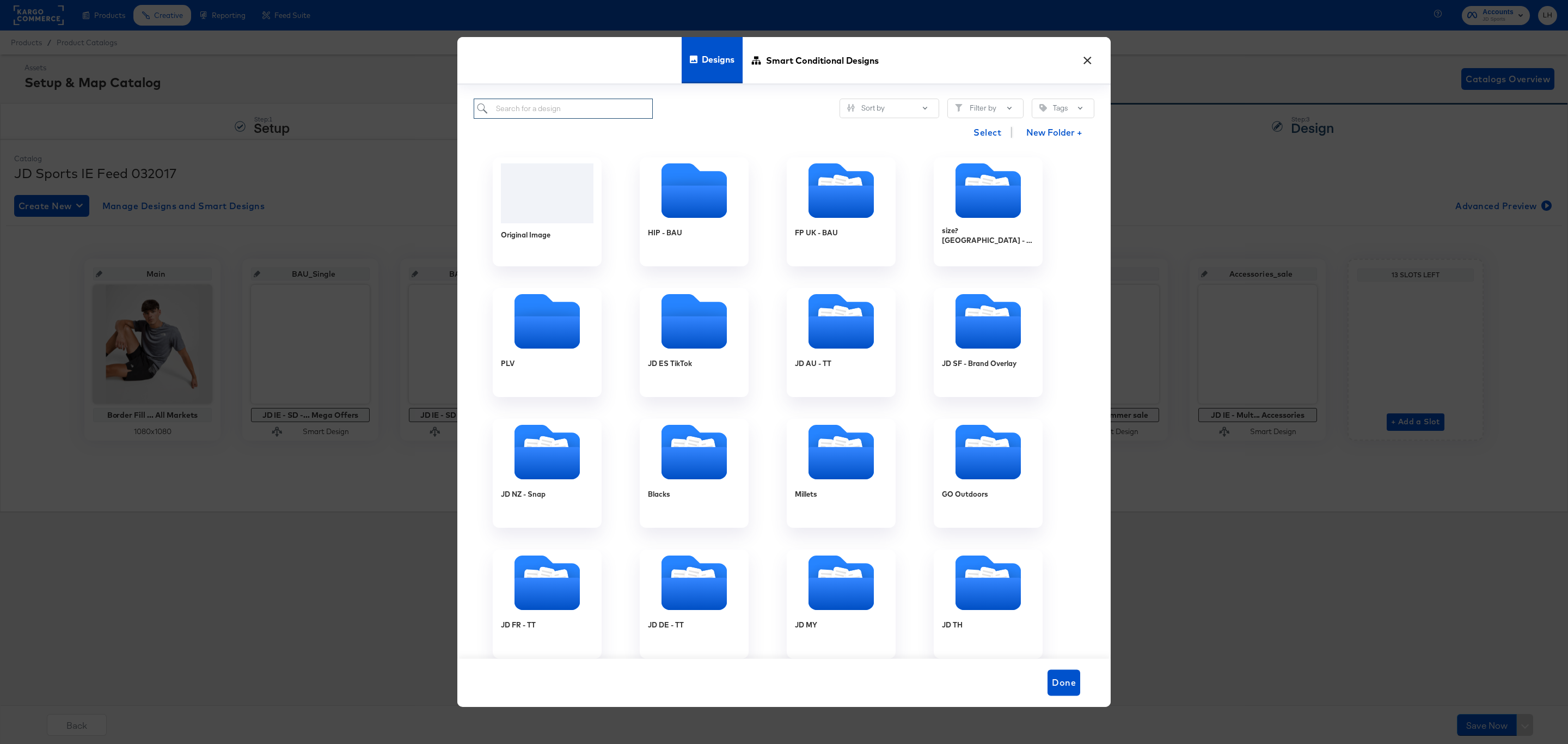
click at [560, 101] on input "search" at bounding box center [563, 109] width 179 height 20
paste input "JD IE - Multi 2 New - End of Season - Extra 10"
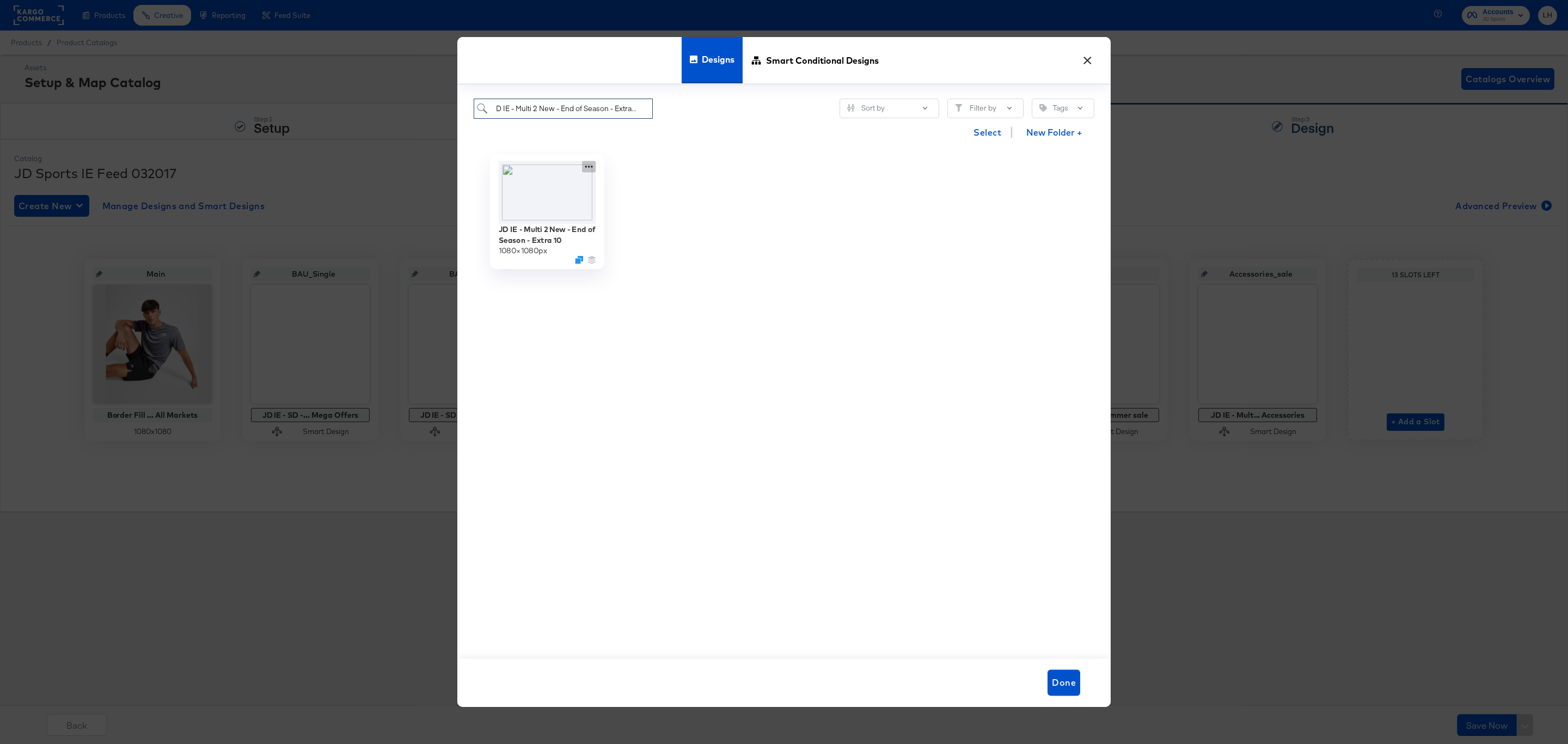
click at [583, 166] on icon at bounding box center [589, 166] width 14 height 12
type input "JD IE - Multi 2 New - End of Season - Extra 10"
click at [639, 211] on div "Edit Design Edit Design" at bounding box center [639, 211] width 0 height 0
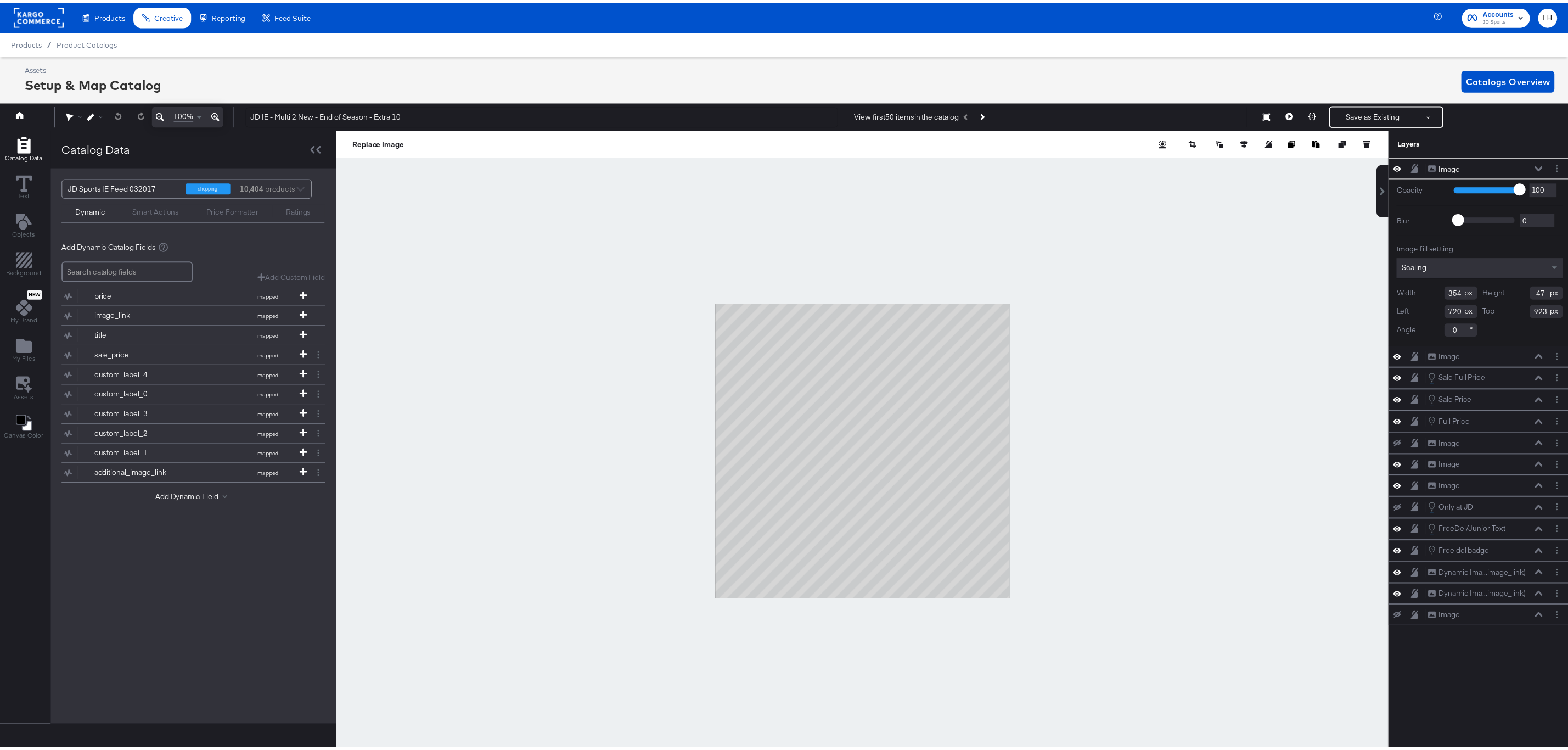
scroll to position [0, 2]
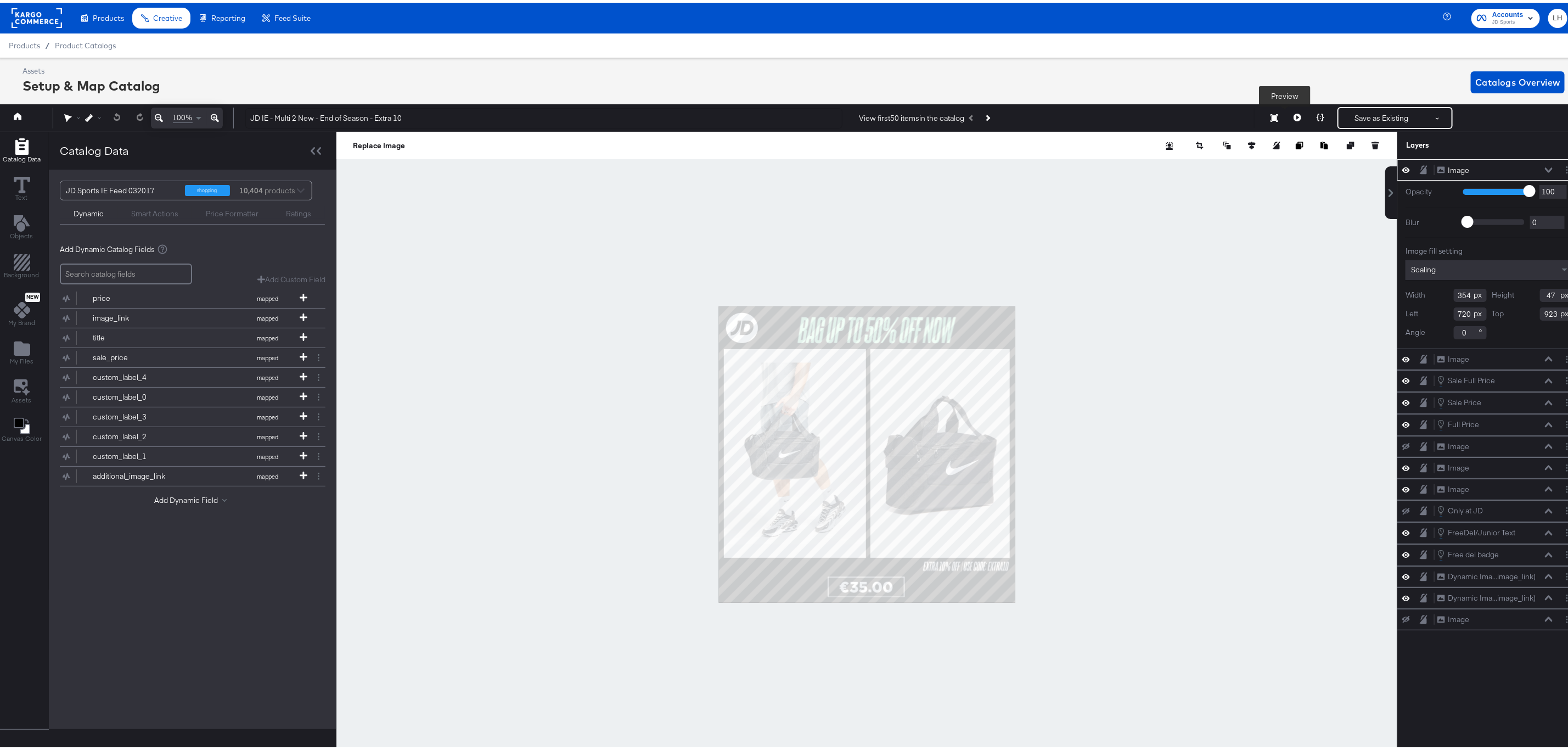
click at [1294, 113] on icon at bounding box center [1298, 115] width 8 height 8
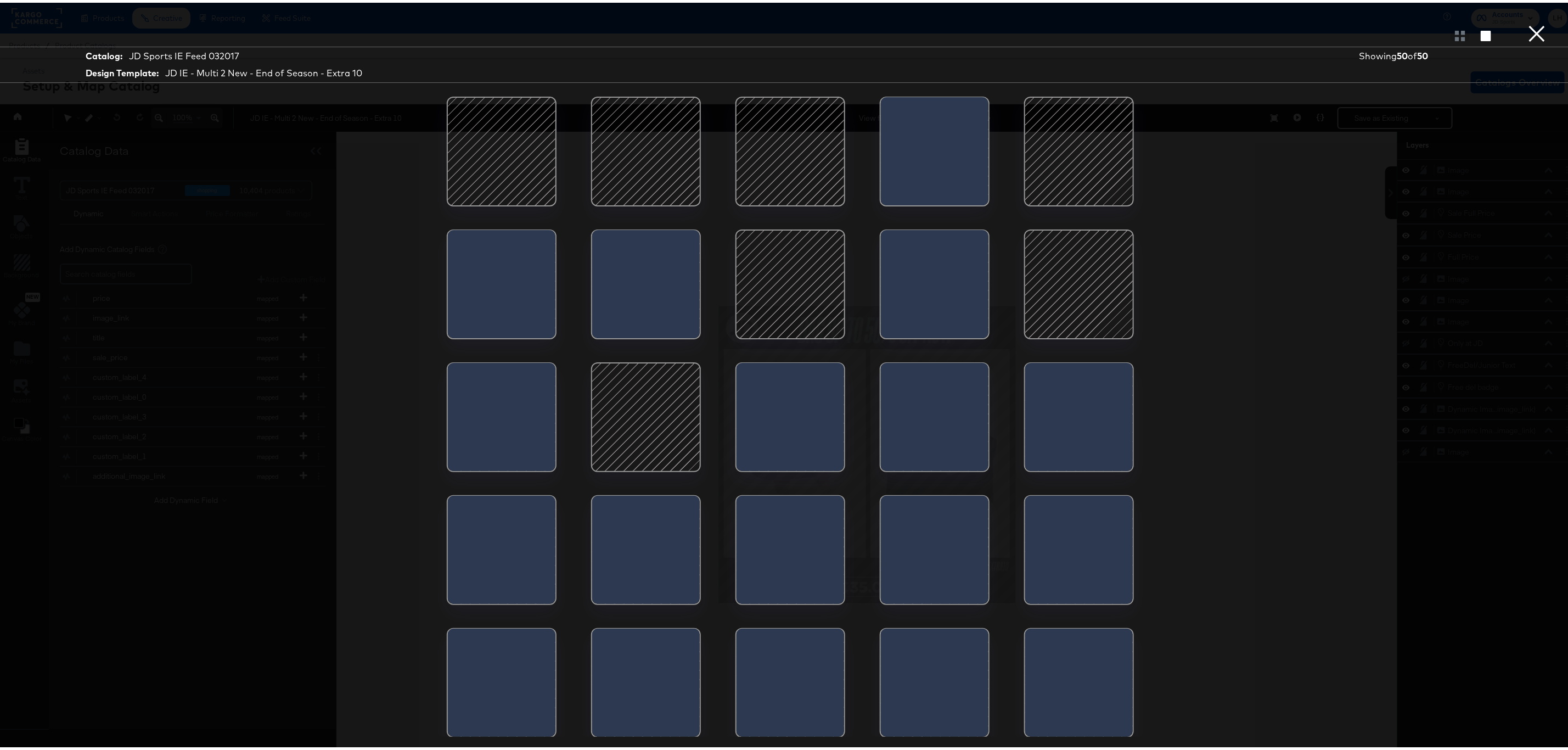
click at [500, 180] on div at bounding box center [501, 148] width 93 height 93
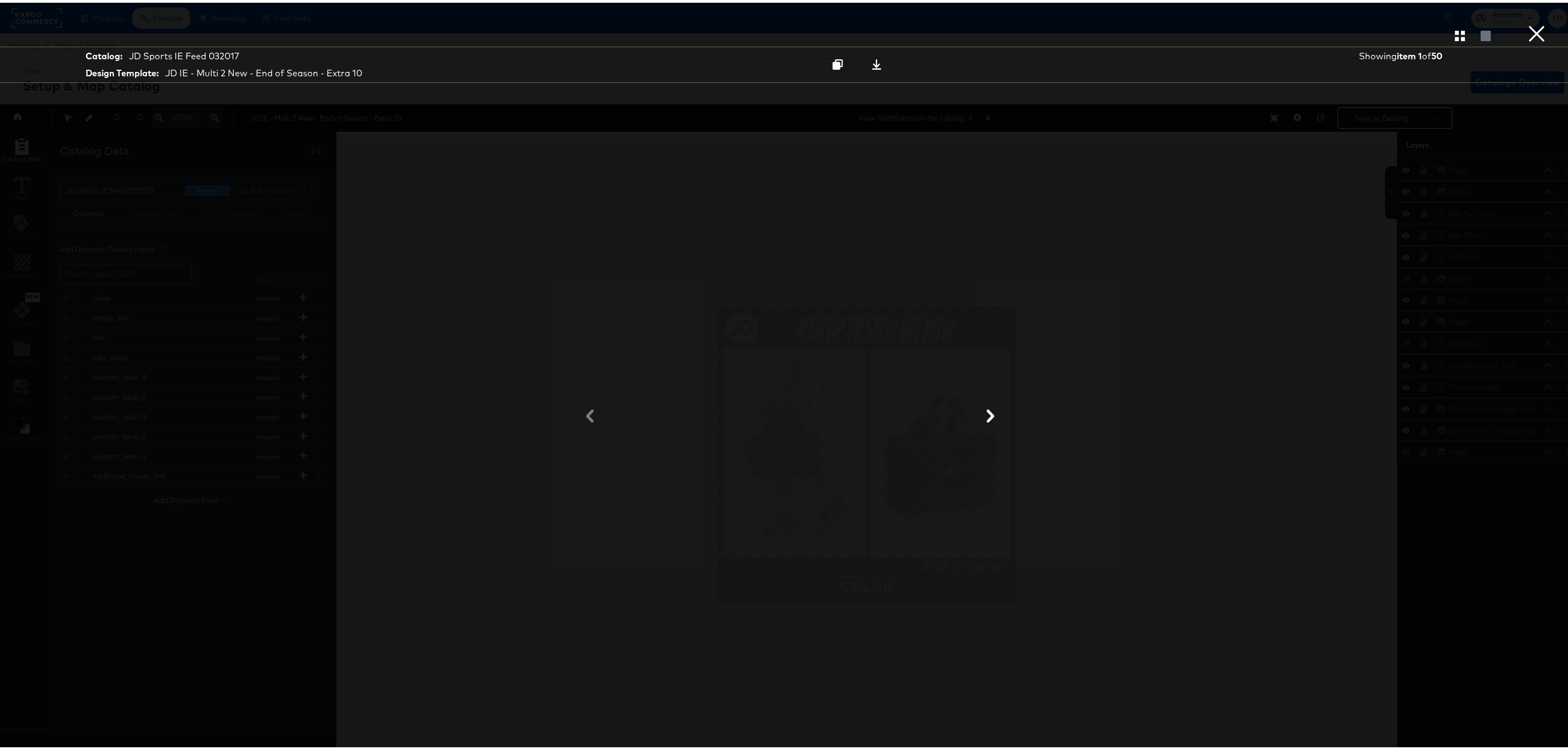
click at [1528, 22] on button "×" at bounding box center [1537, 11] width 22 height 22
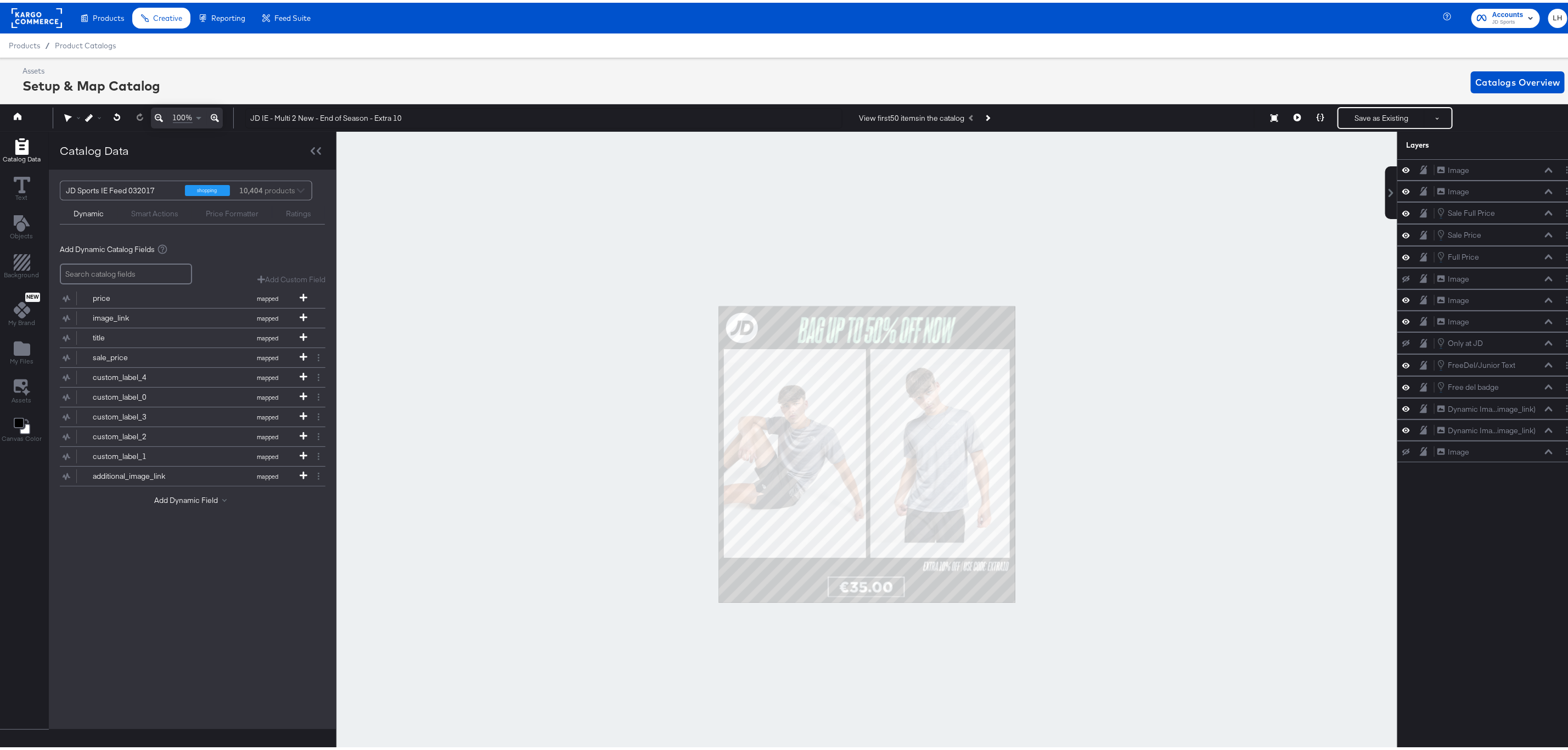
click at [1195, 452] on div at bounding box center [867, 452] width 1060 height 646
click at [1545, 409] on icon at bounding box center [1548, 406] width 8 height 5
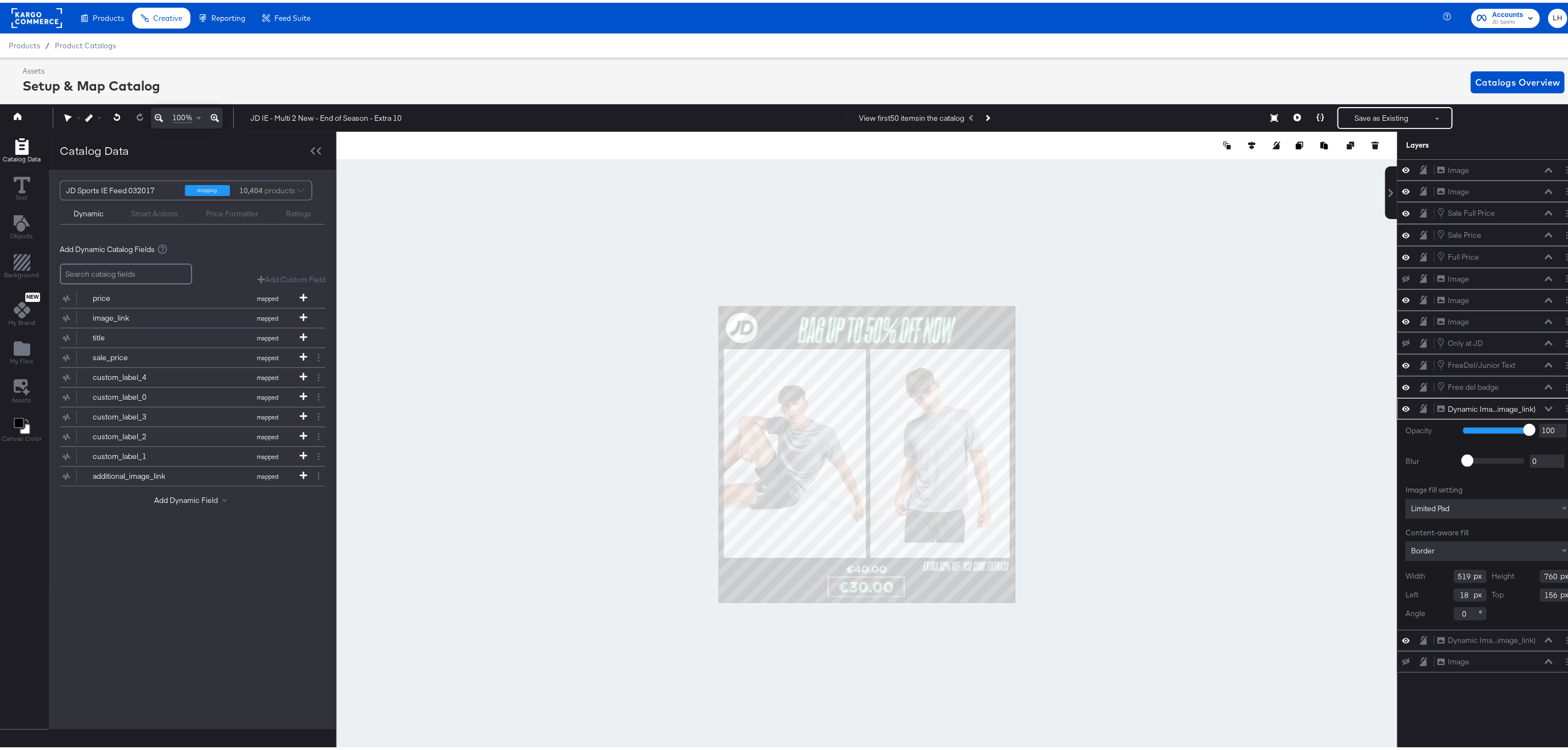
click at [1545, 409] on icon at bounding box center [1548, 406] width 8 height 5
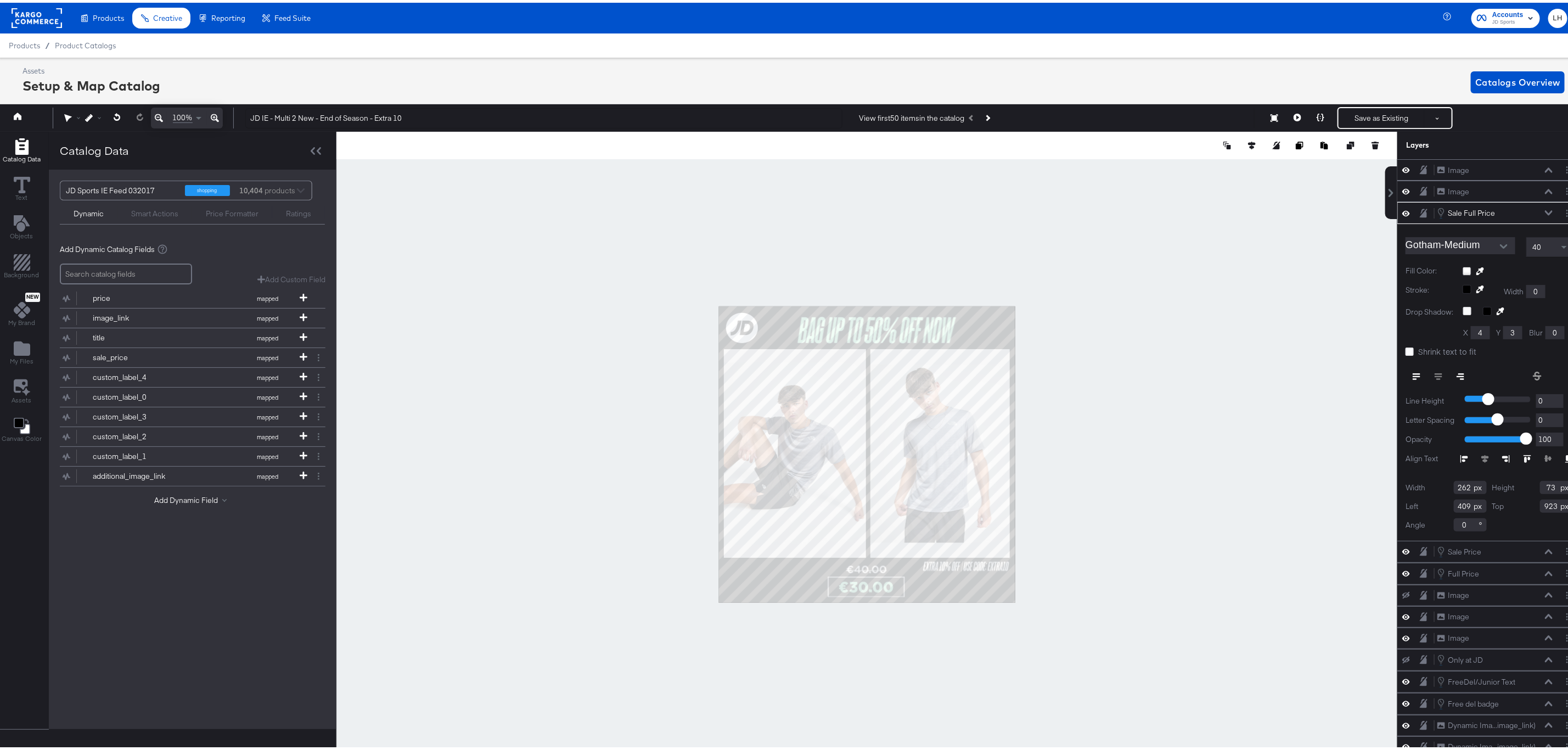
click at [1283, 377] on div at bounding box center [867, 452] width 1060 height 646
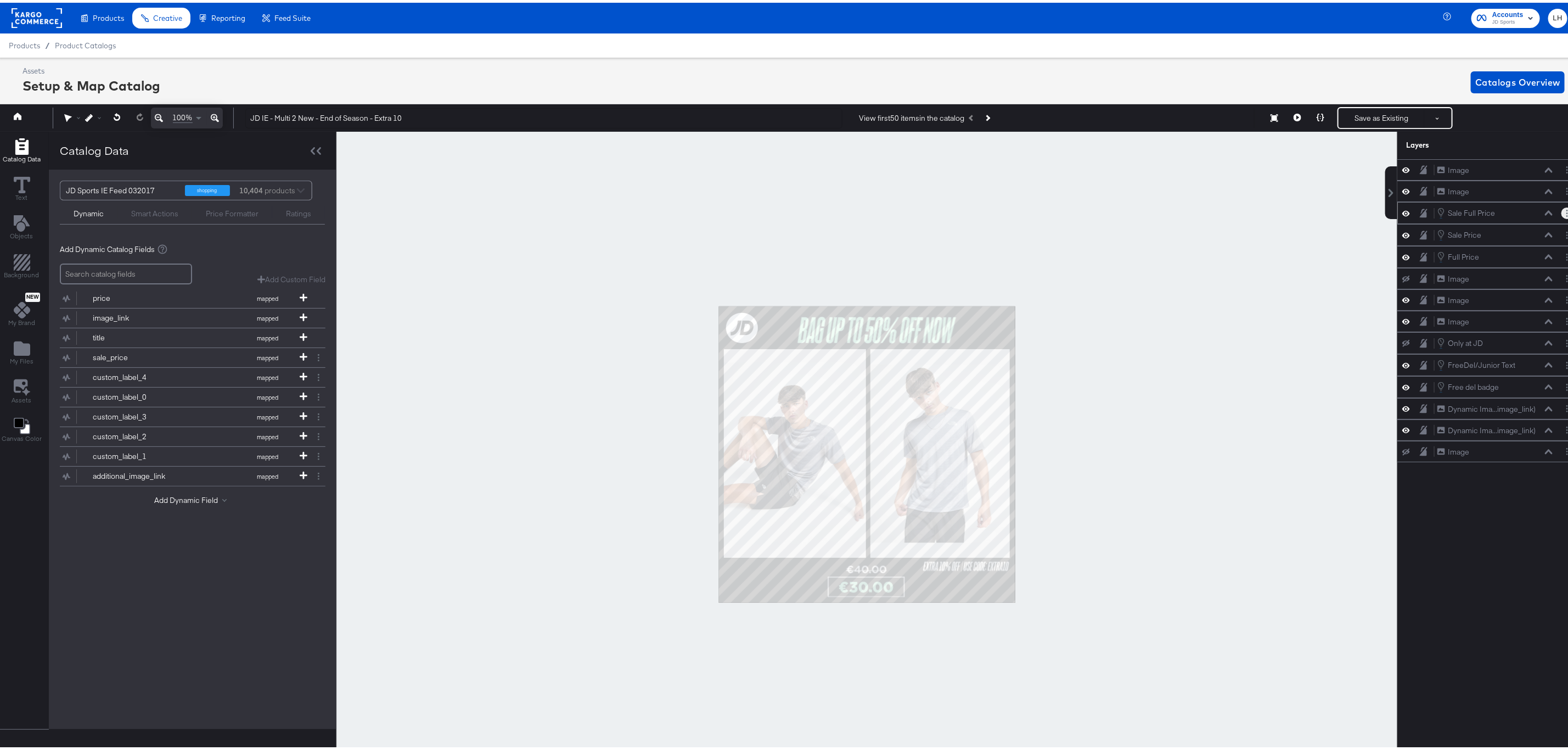
click at [1566, 212] on icon "Layer Options" at bounding box center [1567, 210] width 2 height 7
click at [1499, 254] on button "Edit Smart Layer" at bounding box center [1496, 248] width 56 height 12
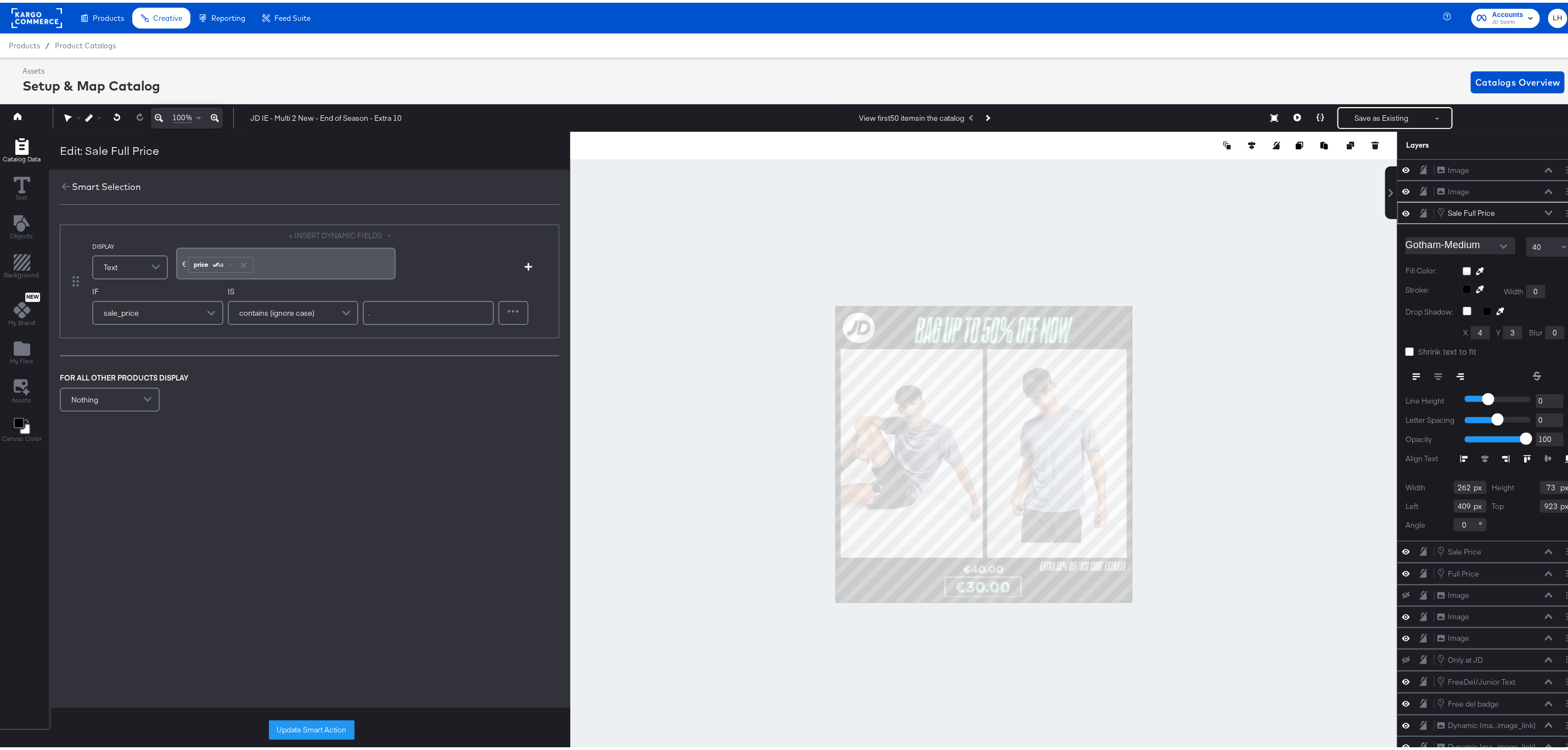
click at [1298, 206] on div at bounding box center [984, 452] width 827 height 646
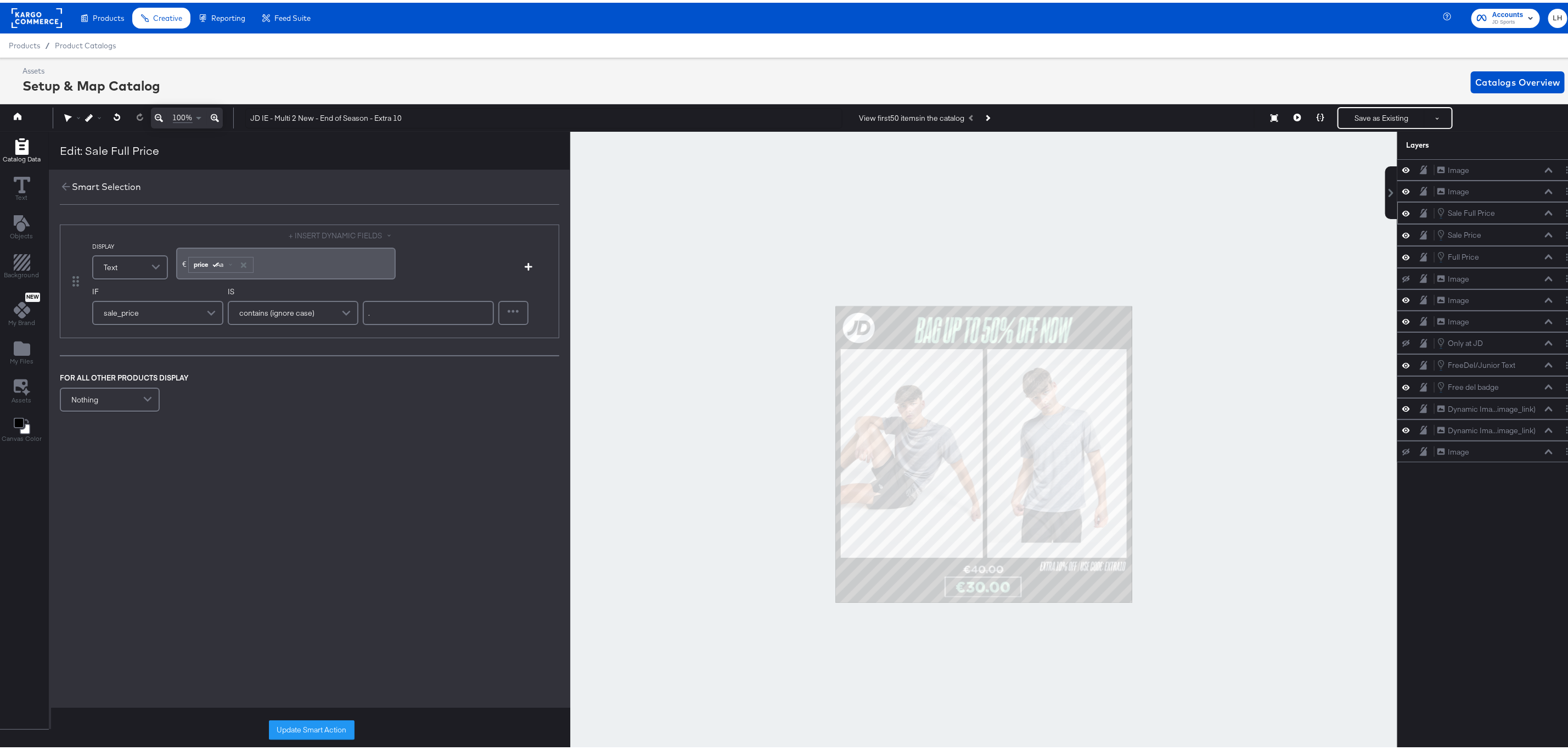
click at [678, 209] on div at bounding box center [984, 452] width 827 height 646
click at [67, 183] on icon at bounding box center [65, 183] width 12 height 12
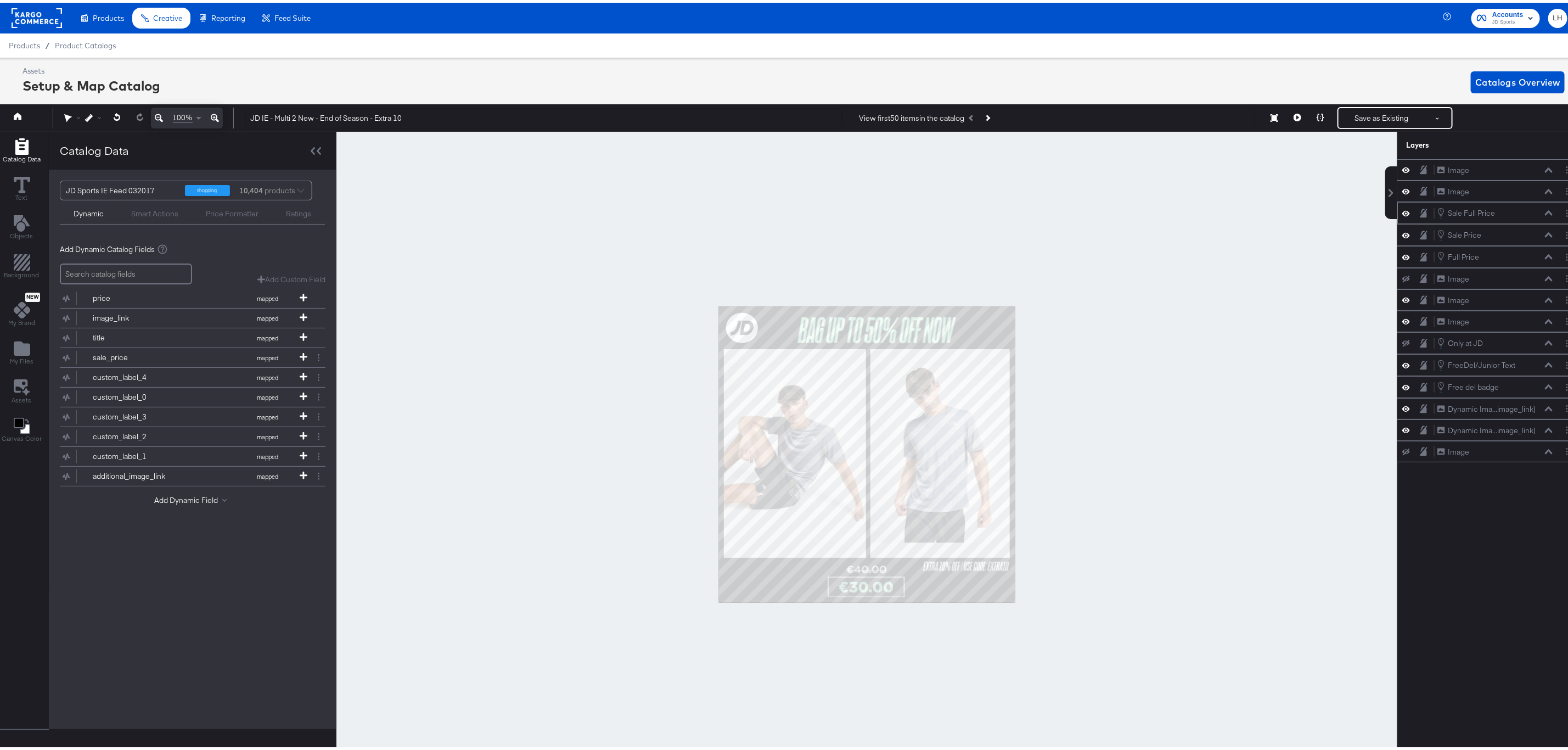
click at [216, 112] on icon at bounding box center [215, 115] width 9 height 13
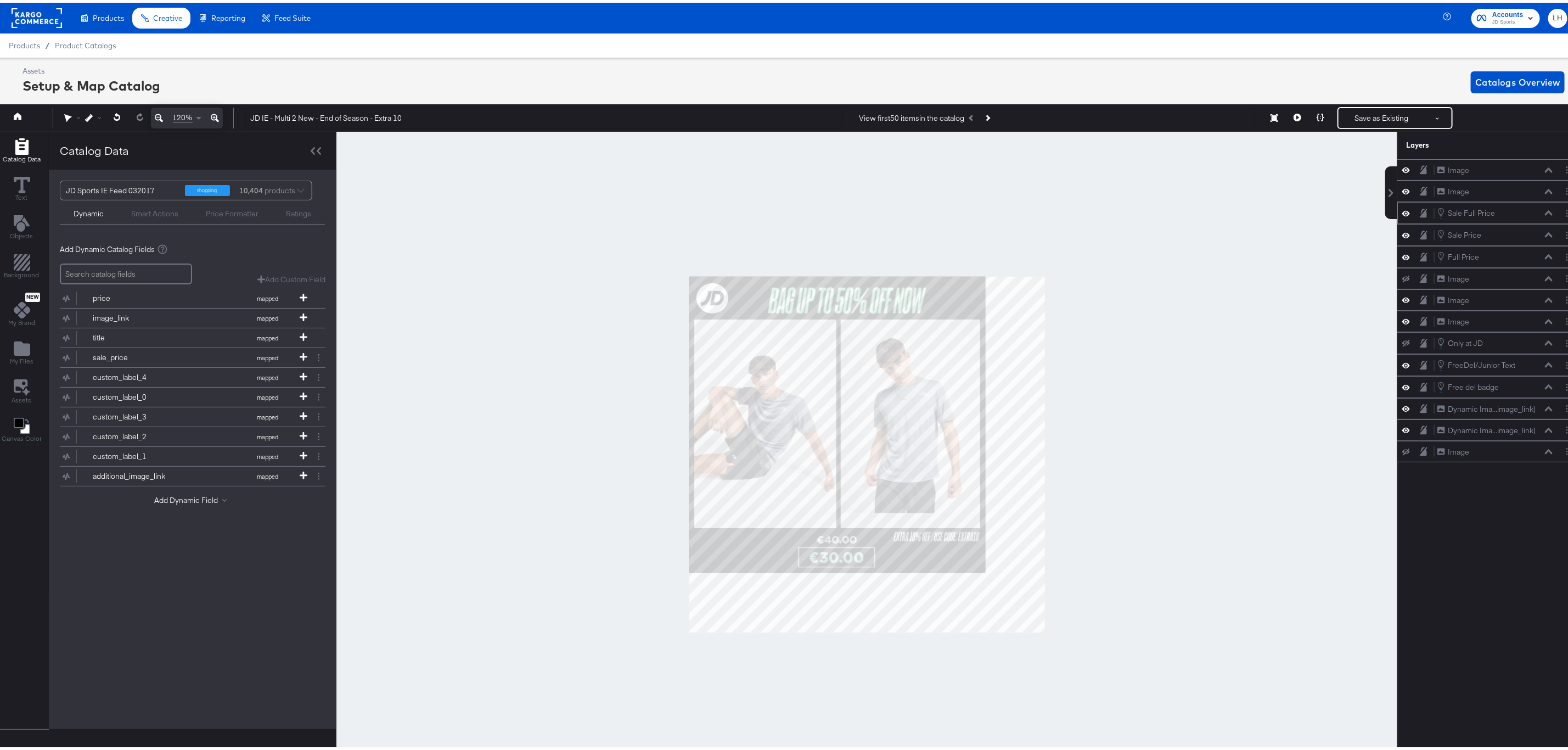
click at [215, 112] on icon at bounding box center [215, 115] width 9 height 13
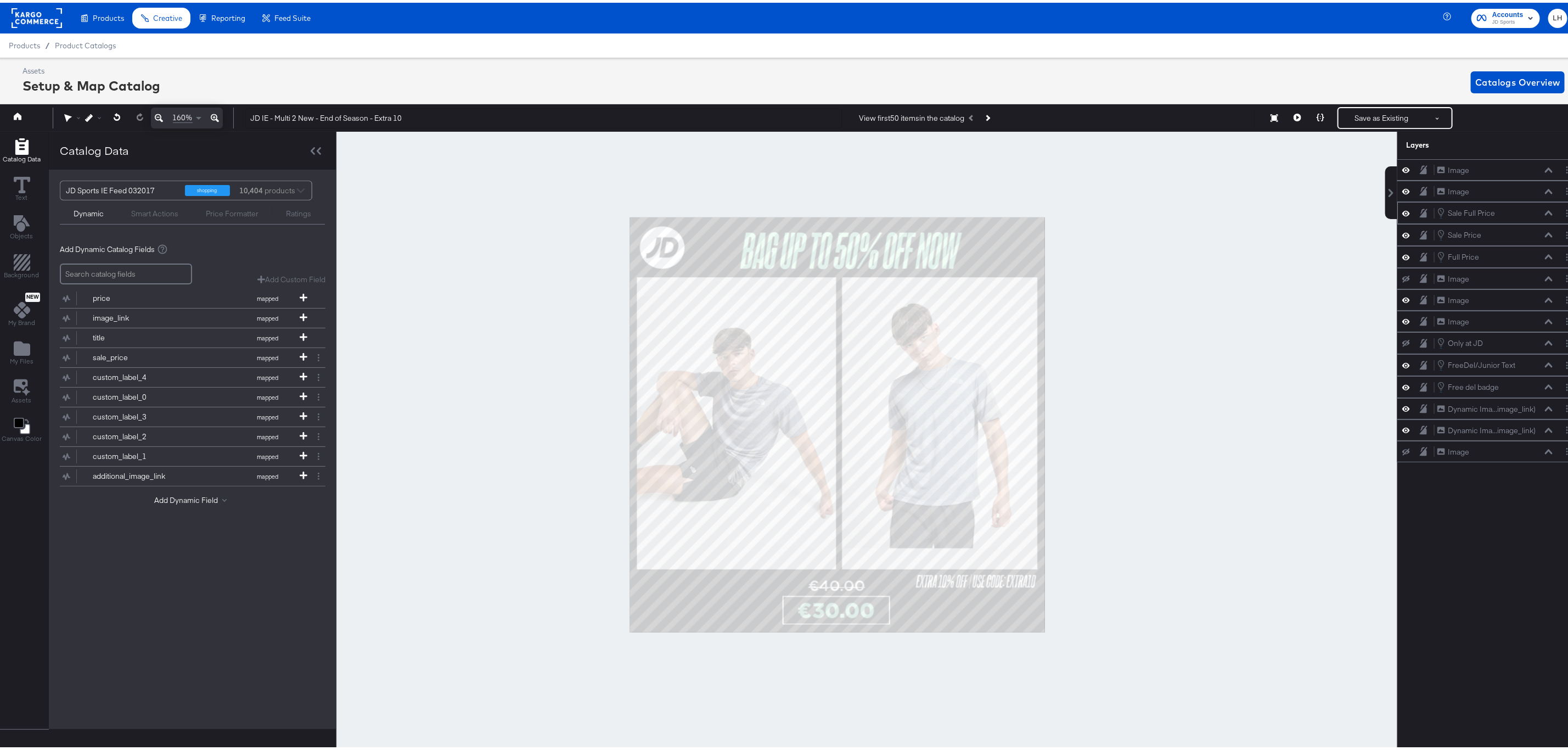
click at [215, 112] on icon at bounding box center [215, 115] width 9 height 13
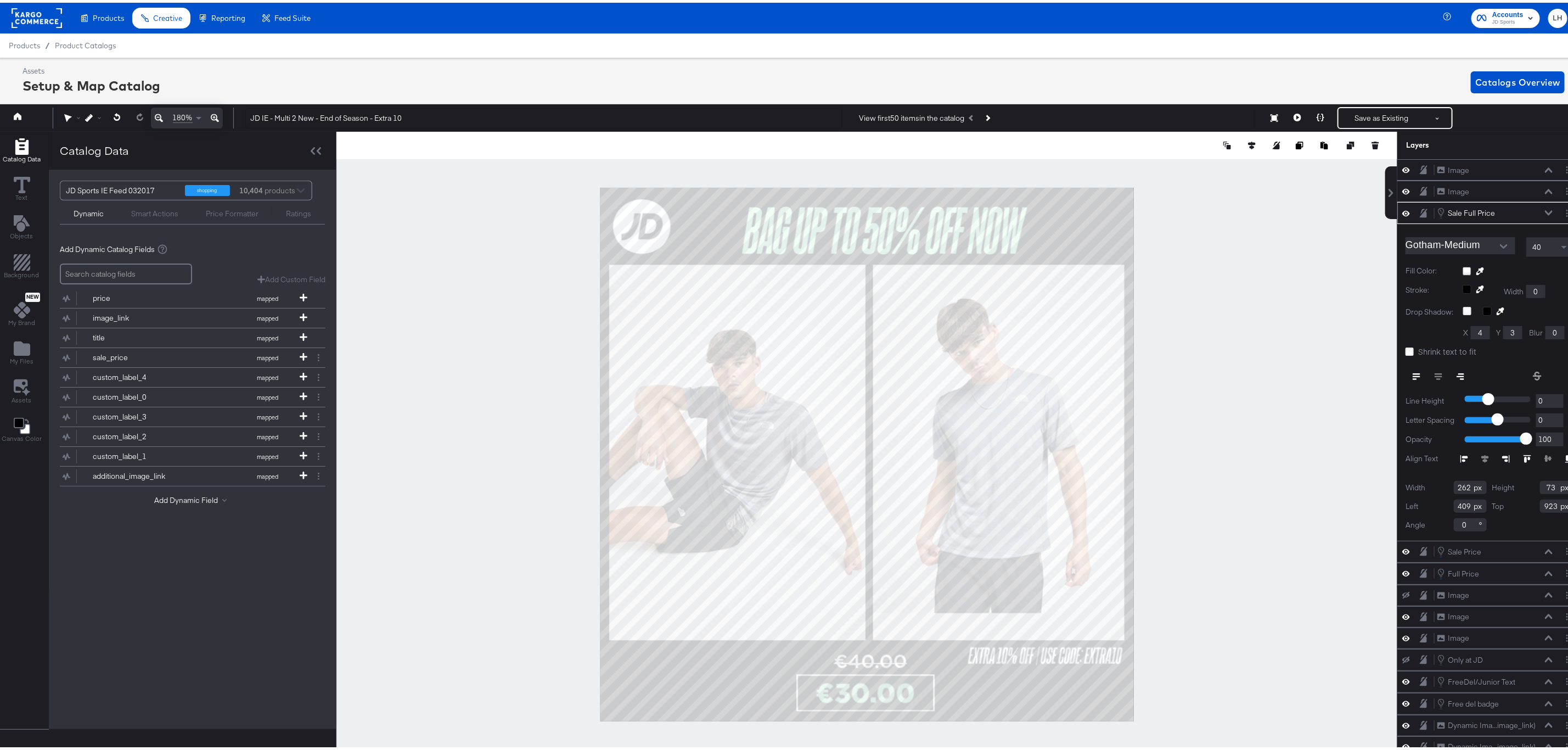
type input "418"
click at [114, 117] on icon at bounding box center [116, 114] width 6 height 8
click at [1566, 208] on circle "Layer Options" at bounding box center [1567, 208] width 2 height 2
click at [1486, 251] on button "Edit Smart Layer" at bounding box center [1484, 248] width 56 height 12
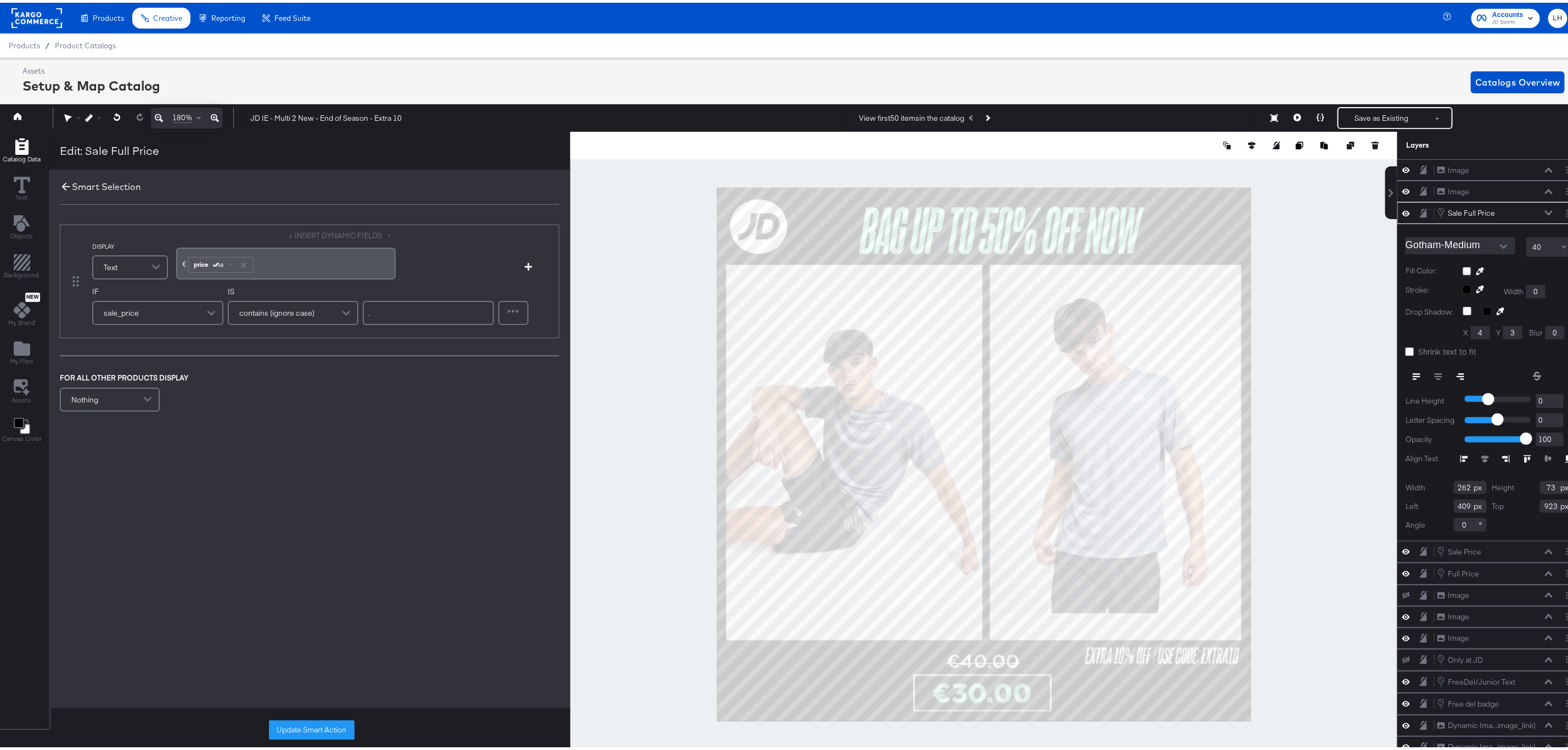
click at [63, 183] on icon at bounding box center [65, 183] width 12 height 12
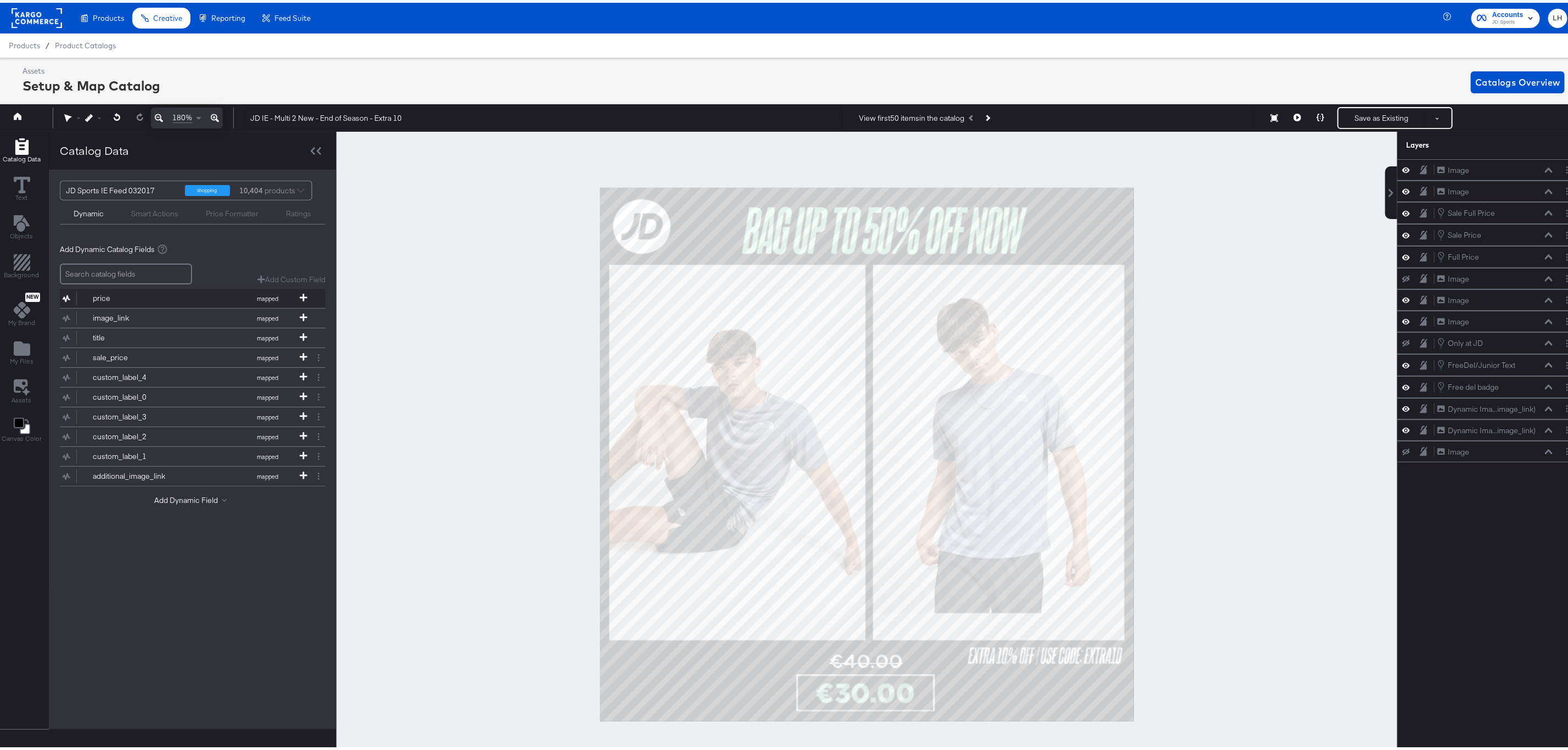
click at [234, 295] on button "price mapped" at bounding box center [186, 295] width 252 height 20
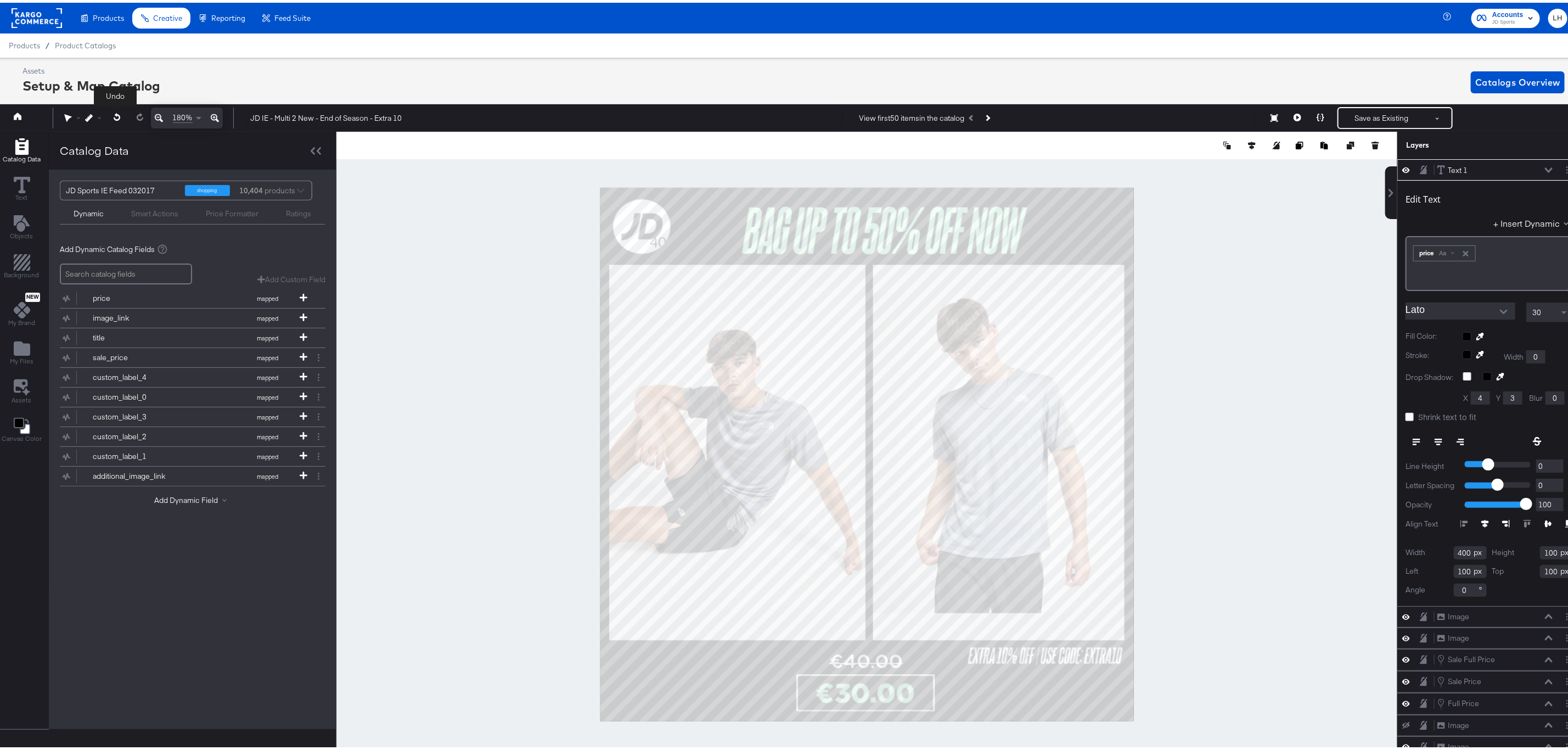
click at [109, 114] on button at bounding box center [117, 114] width 23 height 20
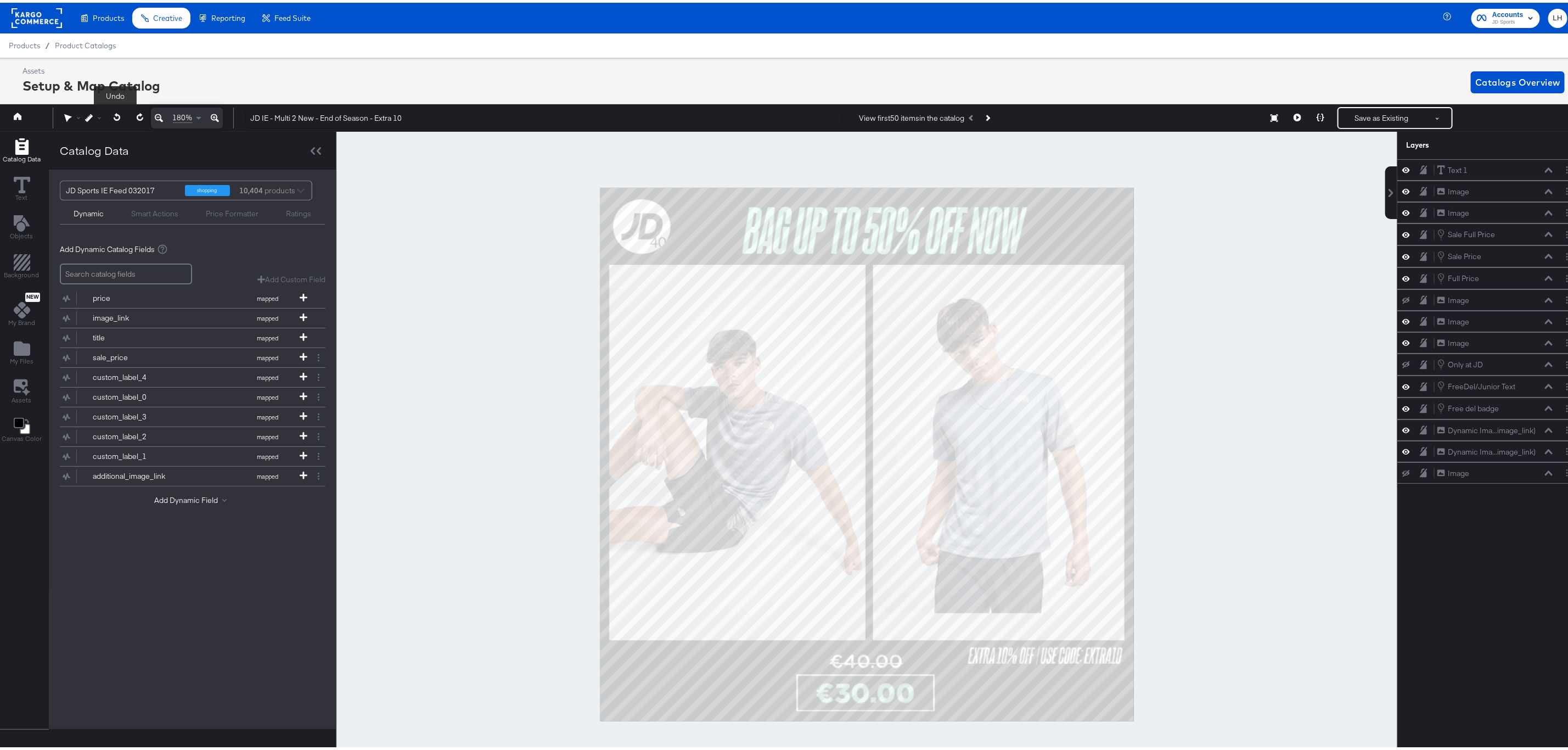
click at [109, 114] on button at bounding box center [117, 114] width 23 height 20
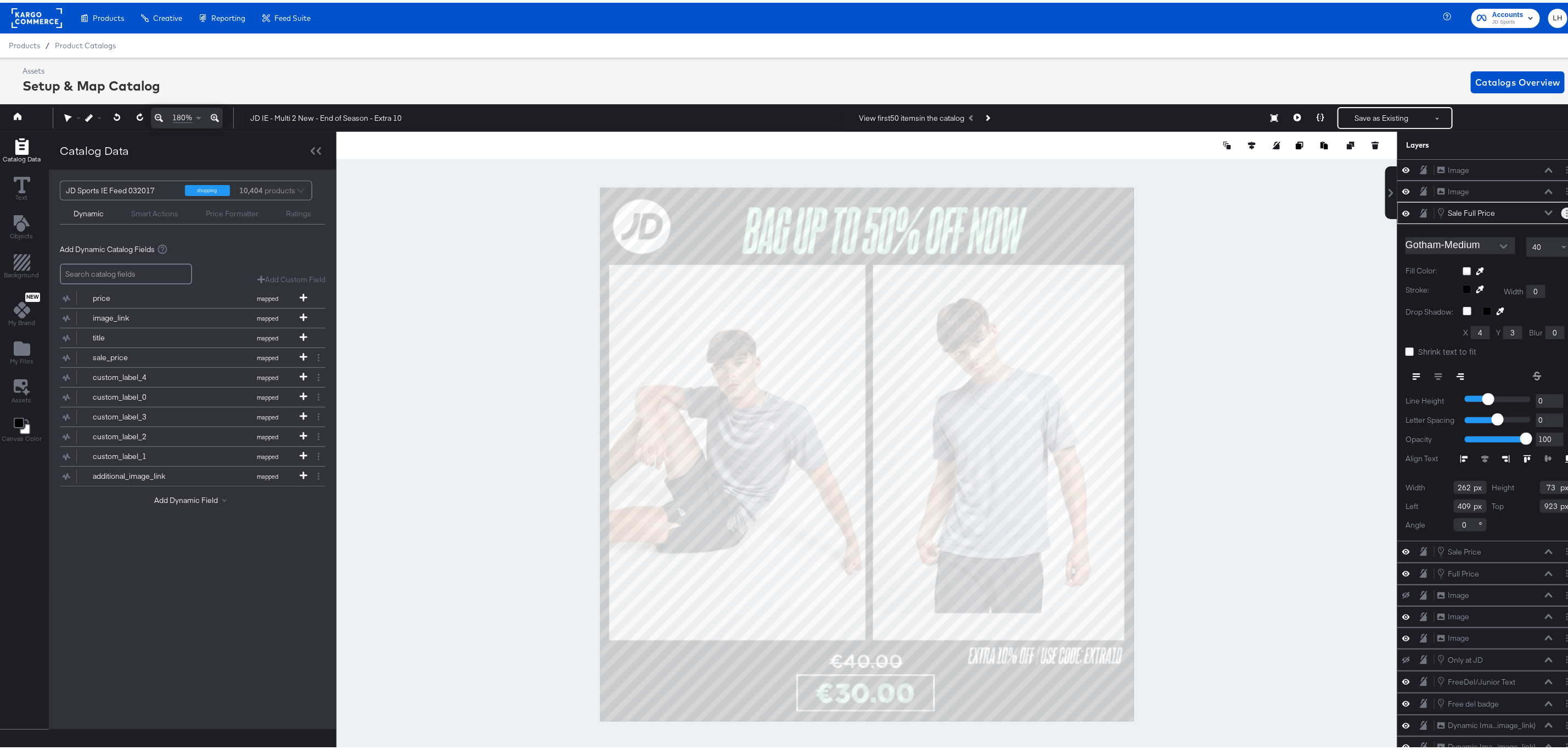
click at [1561, 211] on button "Layer Options" at bounding box center [1566, 210] width 12 height 12
click at [1479, 252] on button "Edit Smart Layer" at bounding box center [1484, 248] width 56 height 12
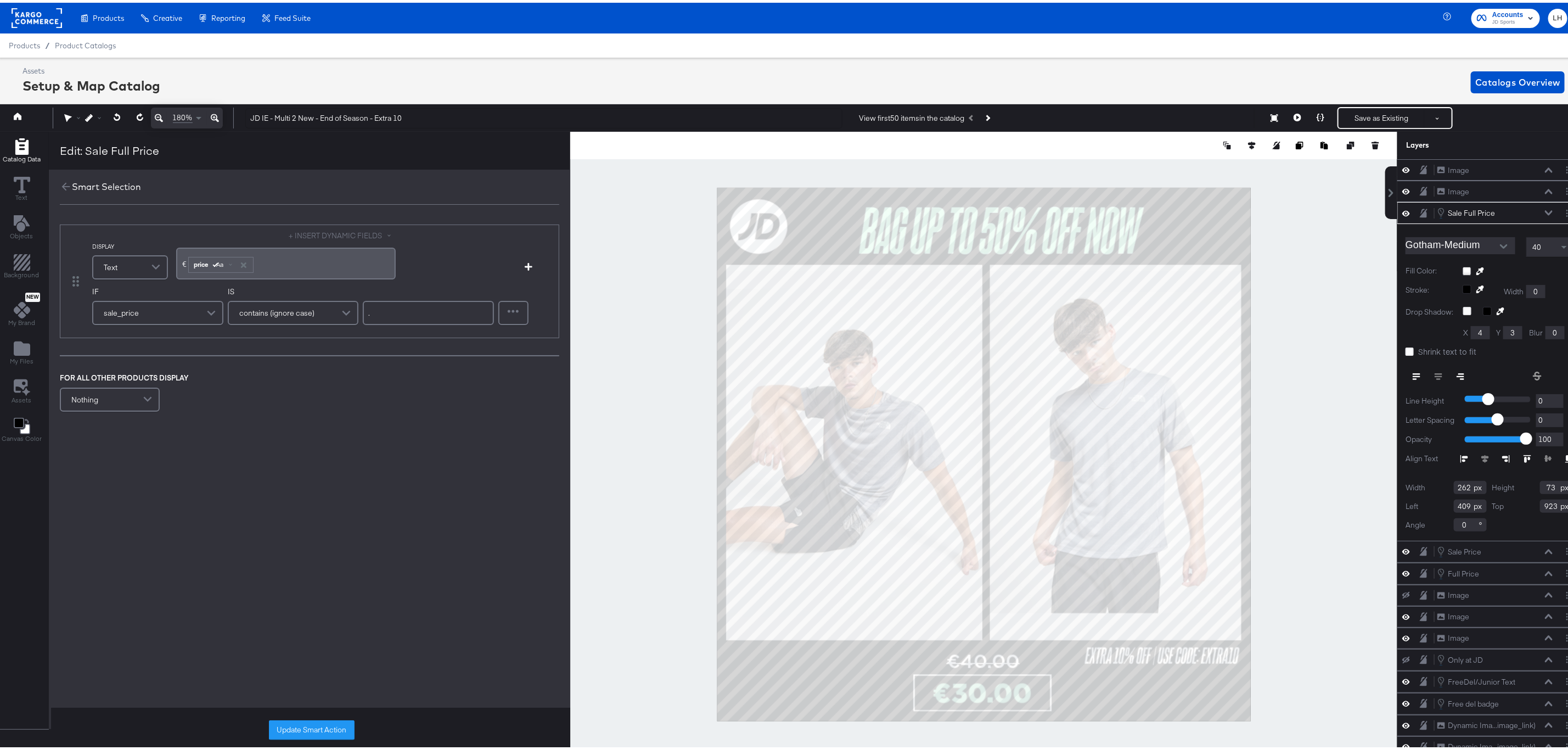
click at [678, 190] on div at bounding box center [984, 452] width 827 height 646
click at [67, 181] on icon at bounding box center [65, 183] width 12 height 12
